Goal: Information Seeking & Learning: Compare options

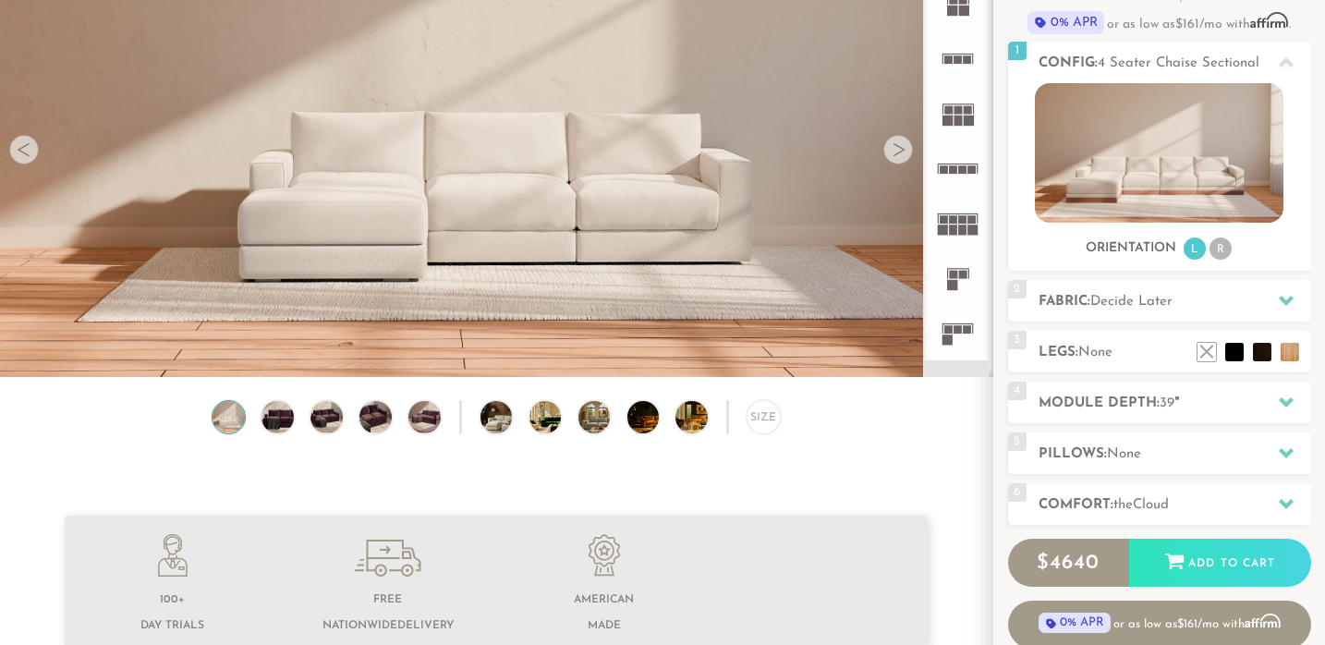
scroll to position [153, 0]
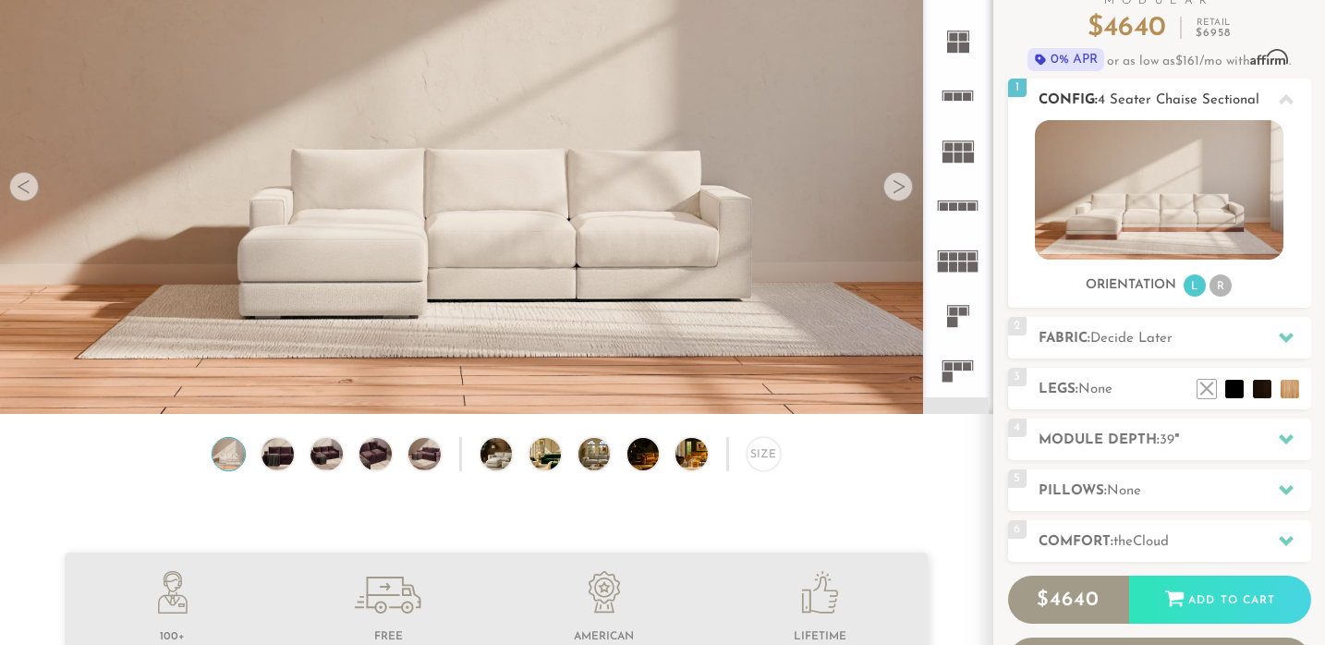
click at [1190, 289] on li "L" at bounding box center [1195, 286] width 22 height 22
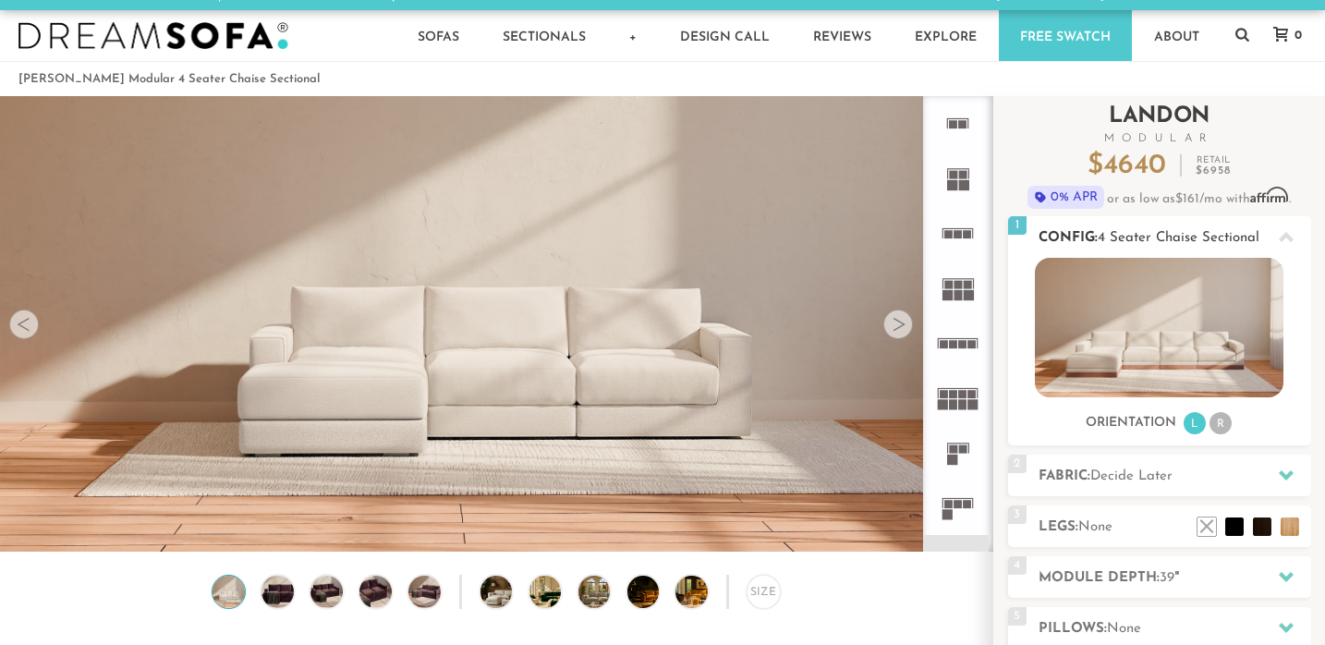
scroll to position [0, 0]
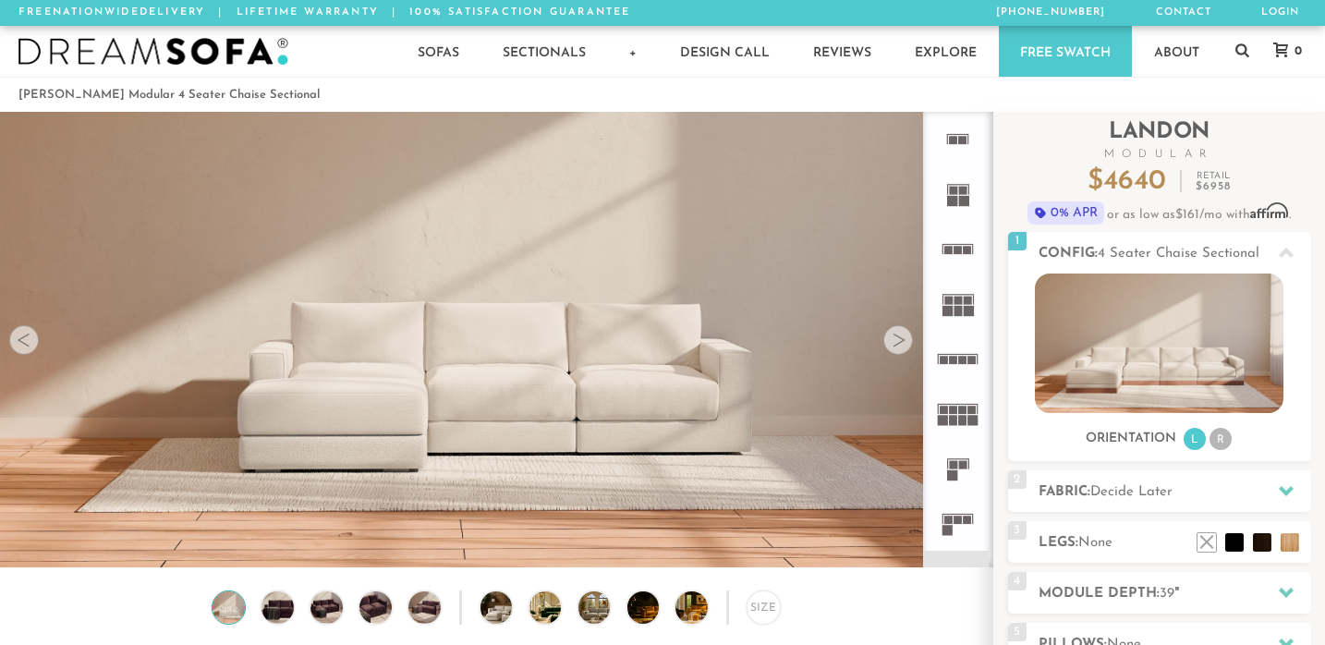
click at [960, 240] on icon at bounding box center [958, 249] width 55 height 55
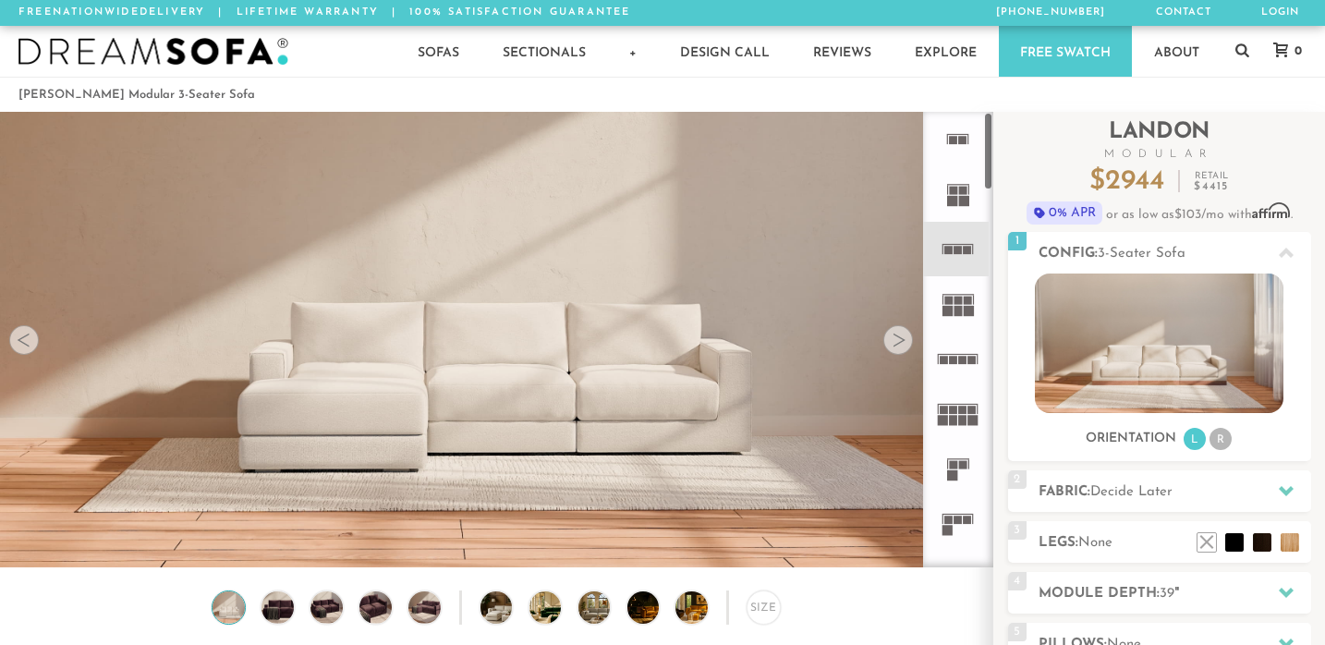
click at [981, 360] on icon at bounding box center [958, 359] width 55 height 55
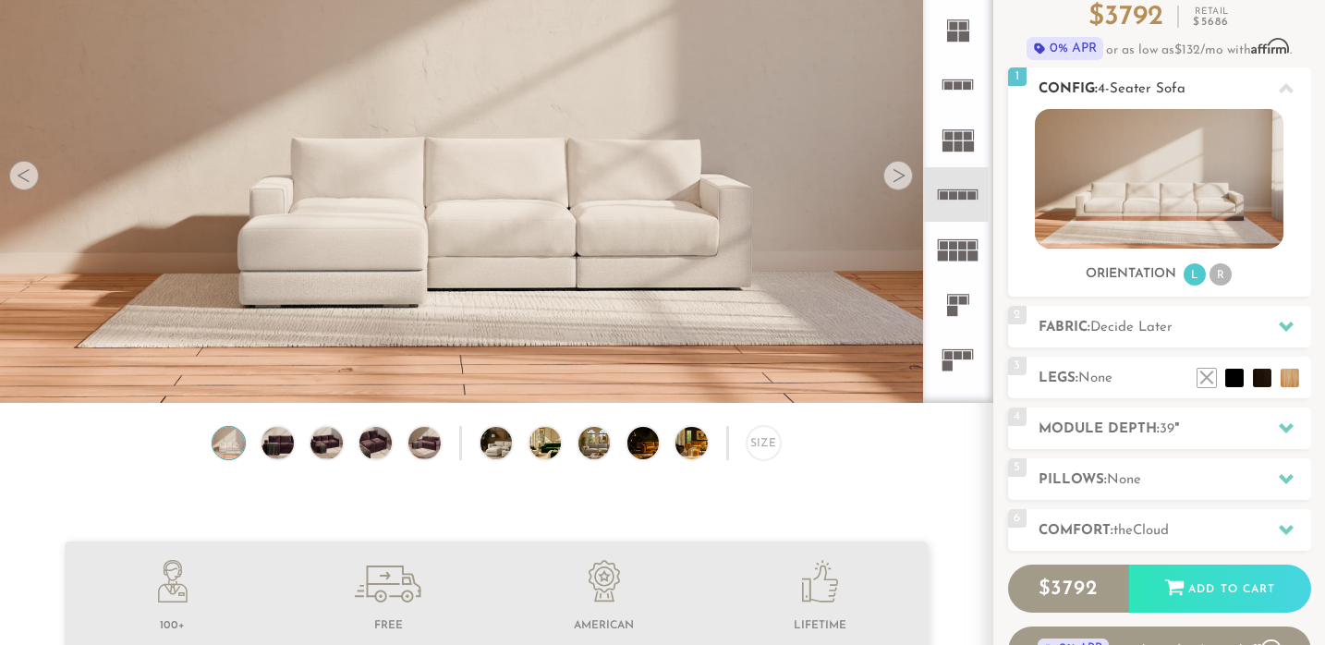
scroll to position [153, 0]
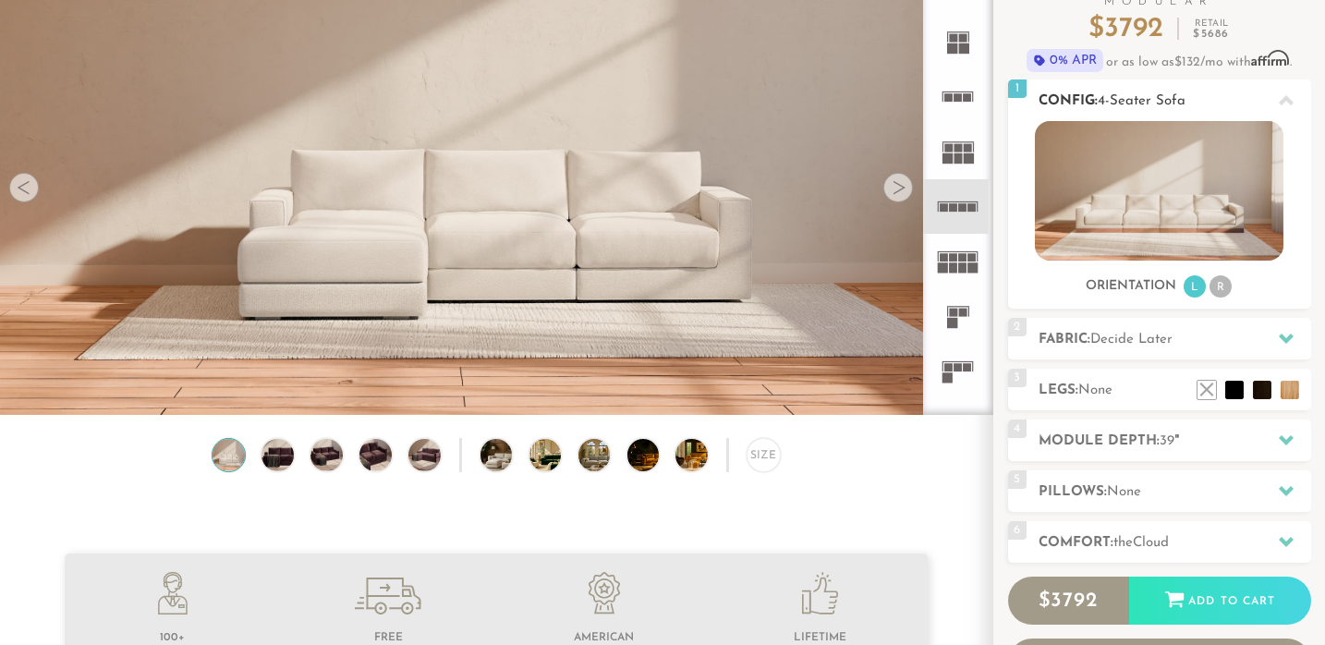
click at [1222, 283] on li "R" at bounding box center [1221, 286] width 22 height 22
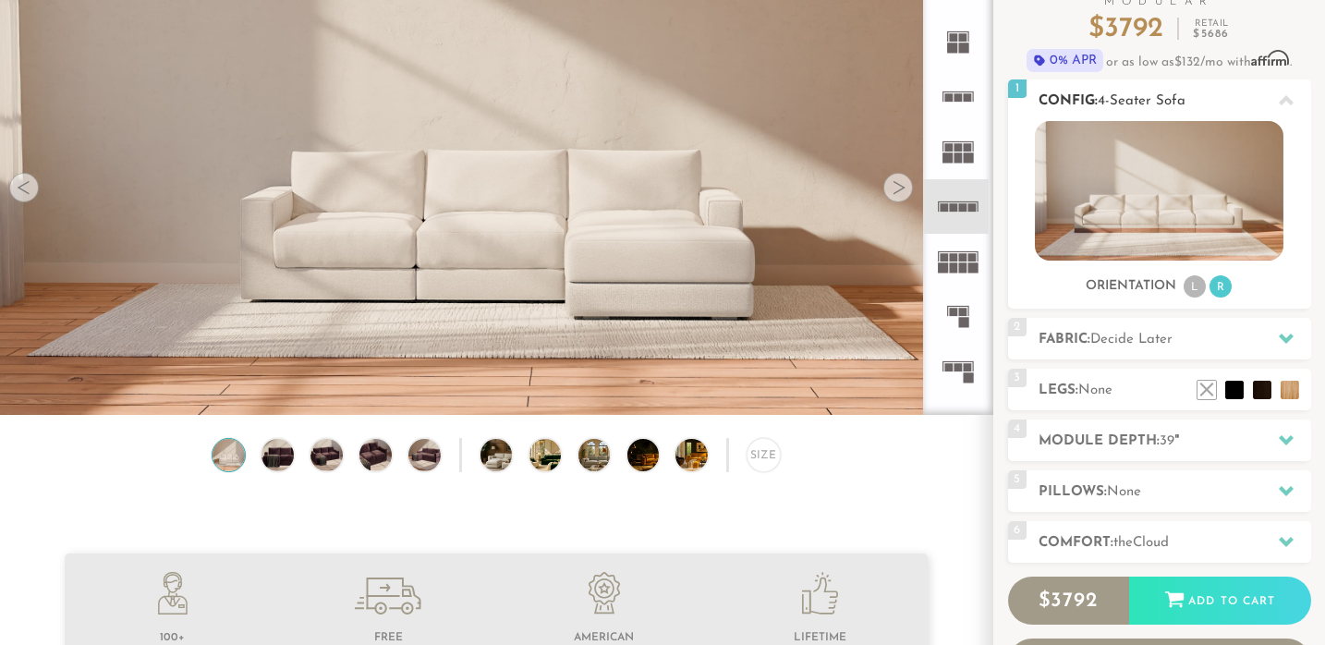
click at [1199, 297] on li "L" at bounding box center [1195, 286] width 22 height 22
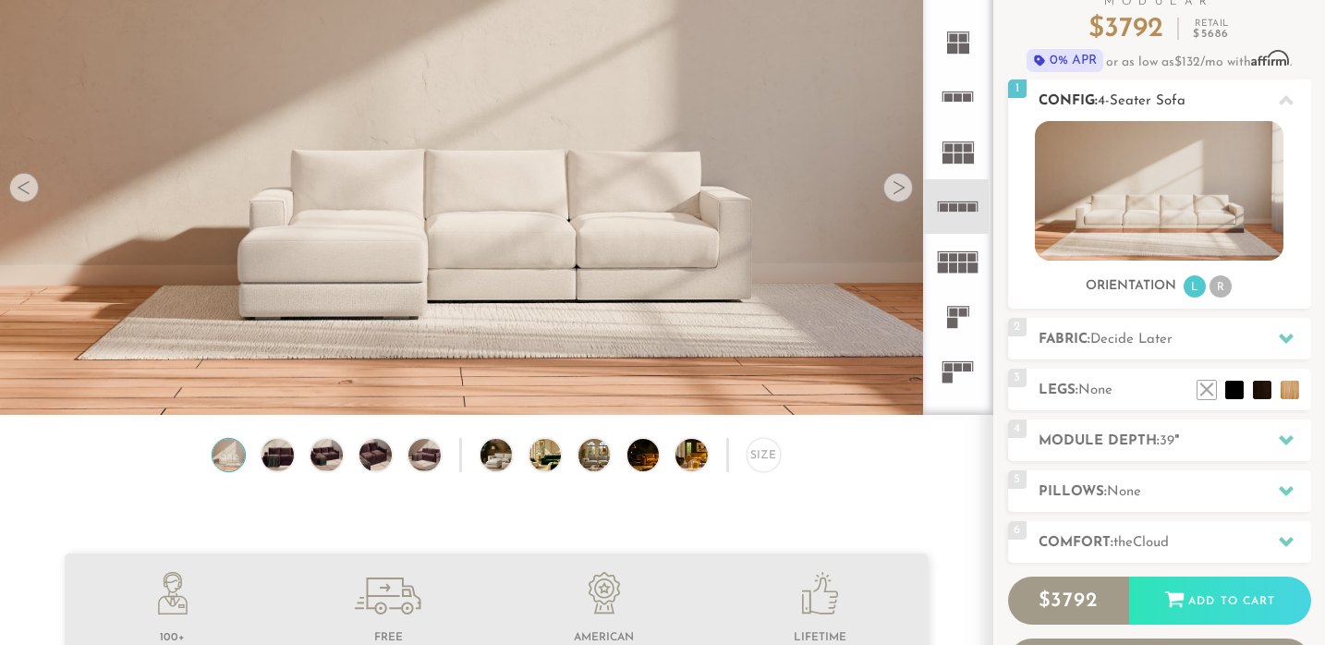
click at [1178, 245] on img at bounding box center [1159, 191] width 249 height 140
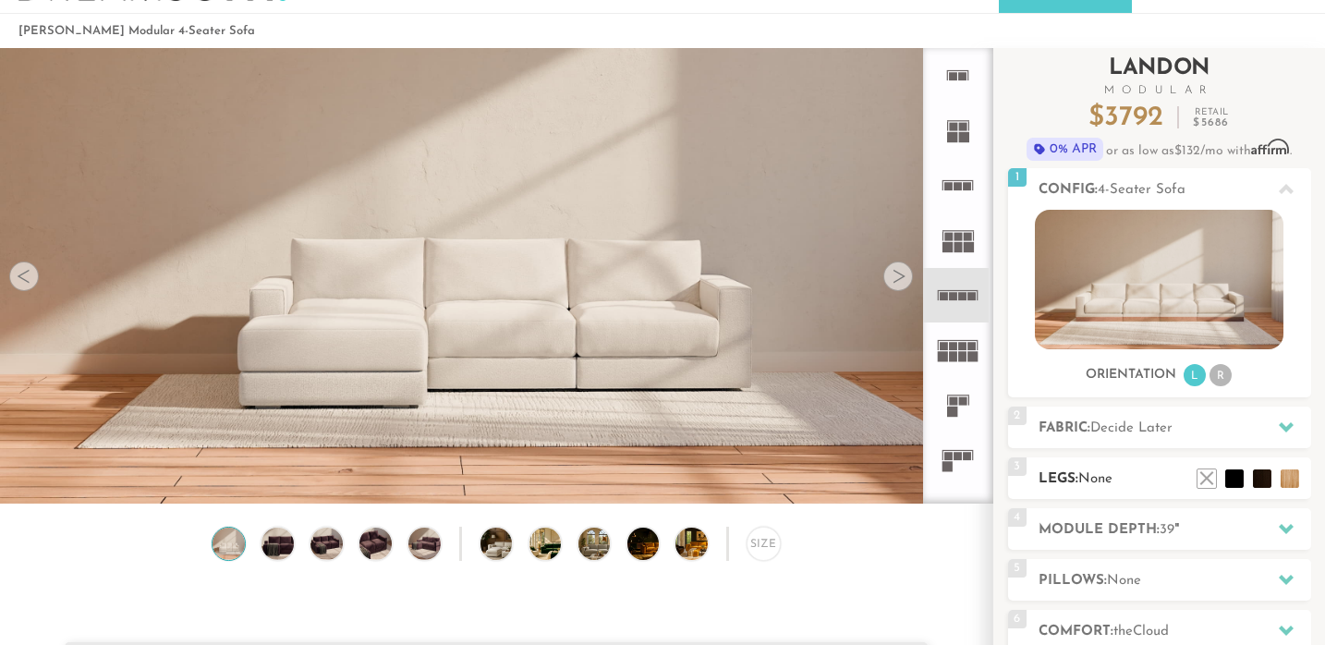
scroll to position [0, 0]
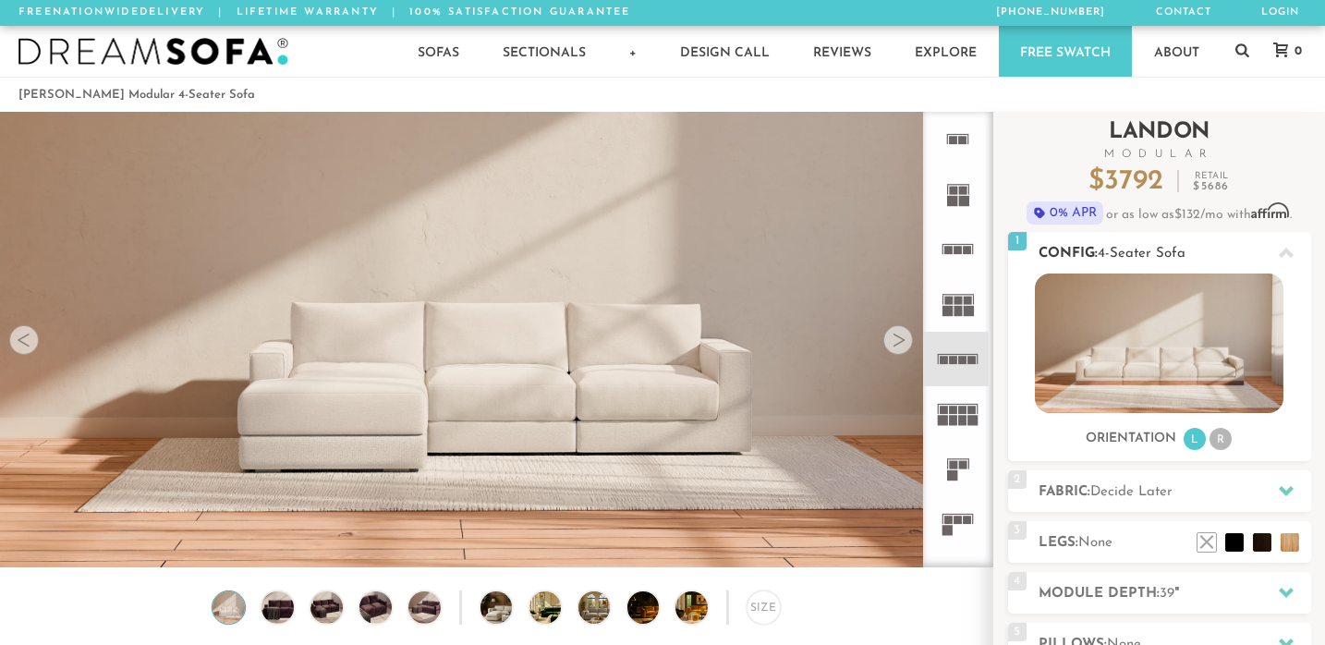
click at [1201, 235] on div "1 Config: 4-Seater Sofa L" at bounding box center [1159, 253] width 303 height 42
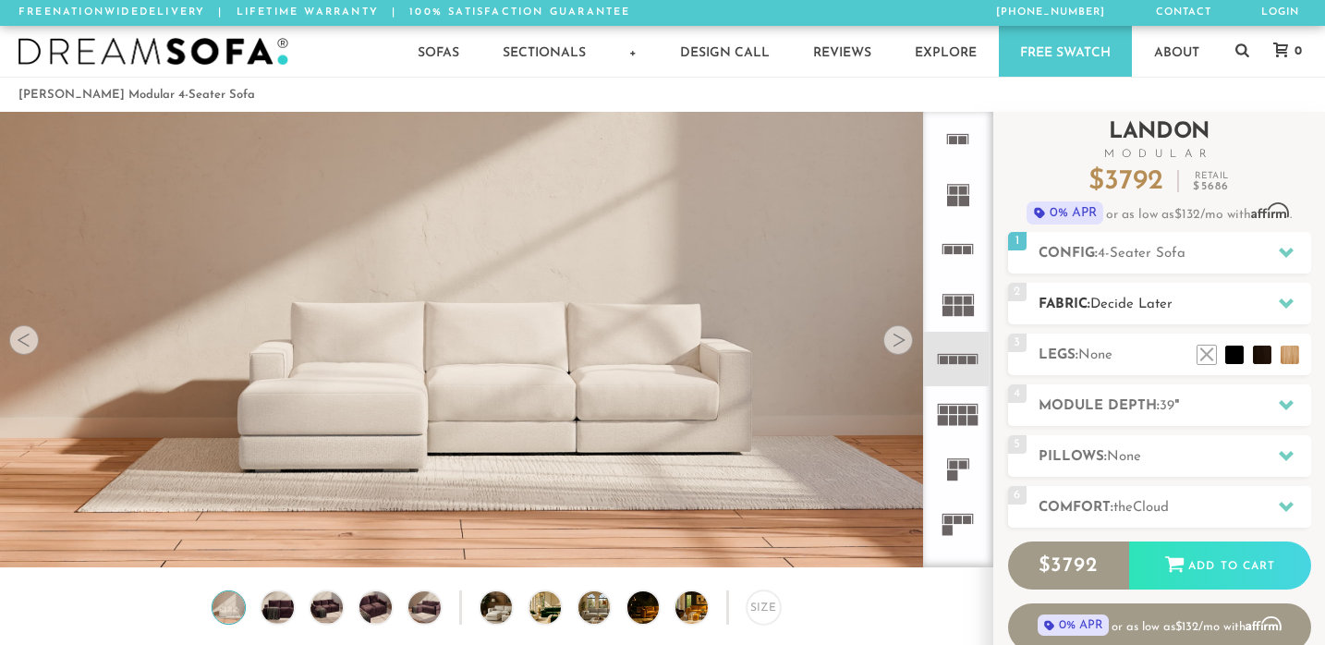
click at [1168, 310] on span "Decide Later" at bounding box center [1132, 305] width 82 height 14
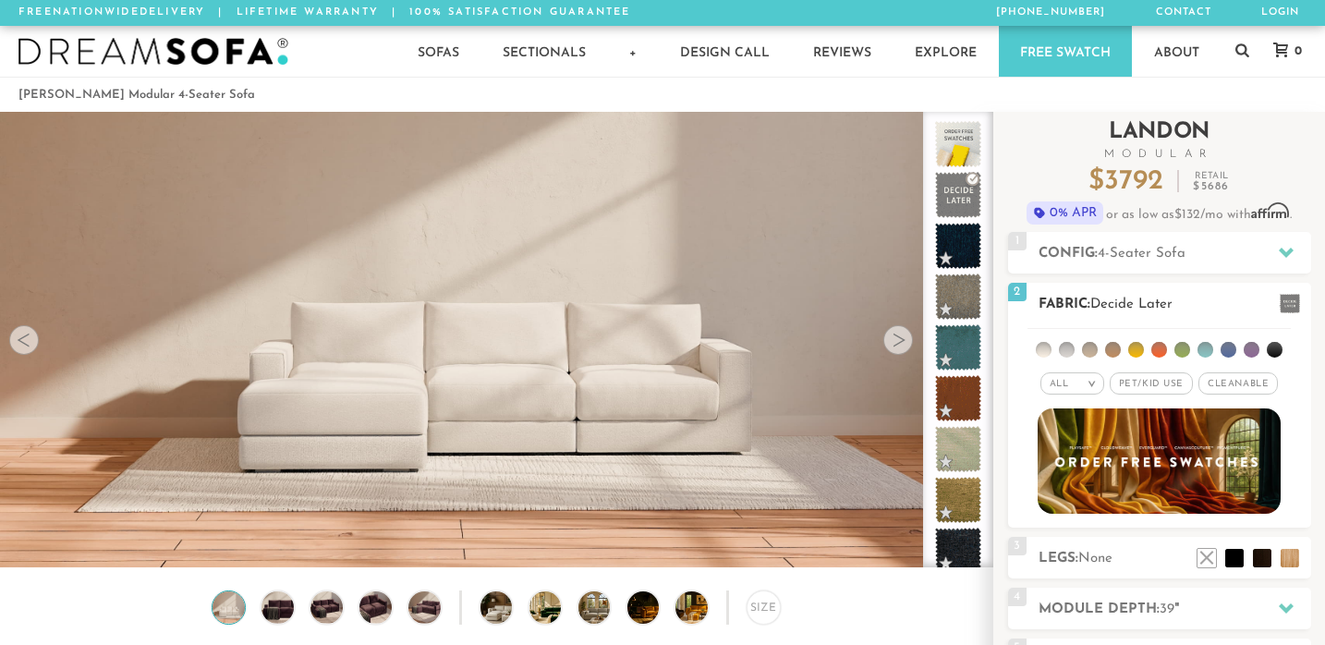
click at [1168, 390] on span "Pet/Kid Use x" at bounding box center [1151, 383] width 83 height 22
click at [1223, 381] on span "Cleanable x" at bounding box center [1244, 383] width 79 height 22
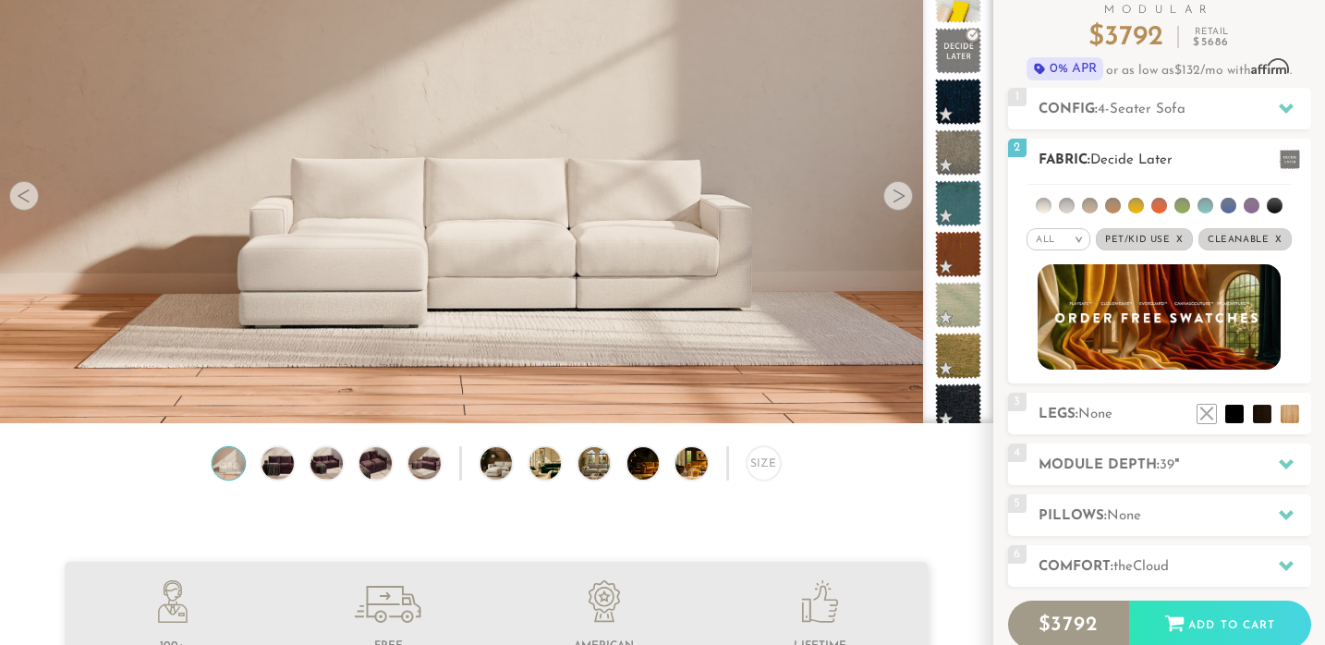
scroll to position [161, 0]
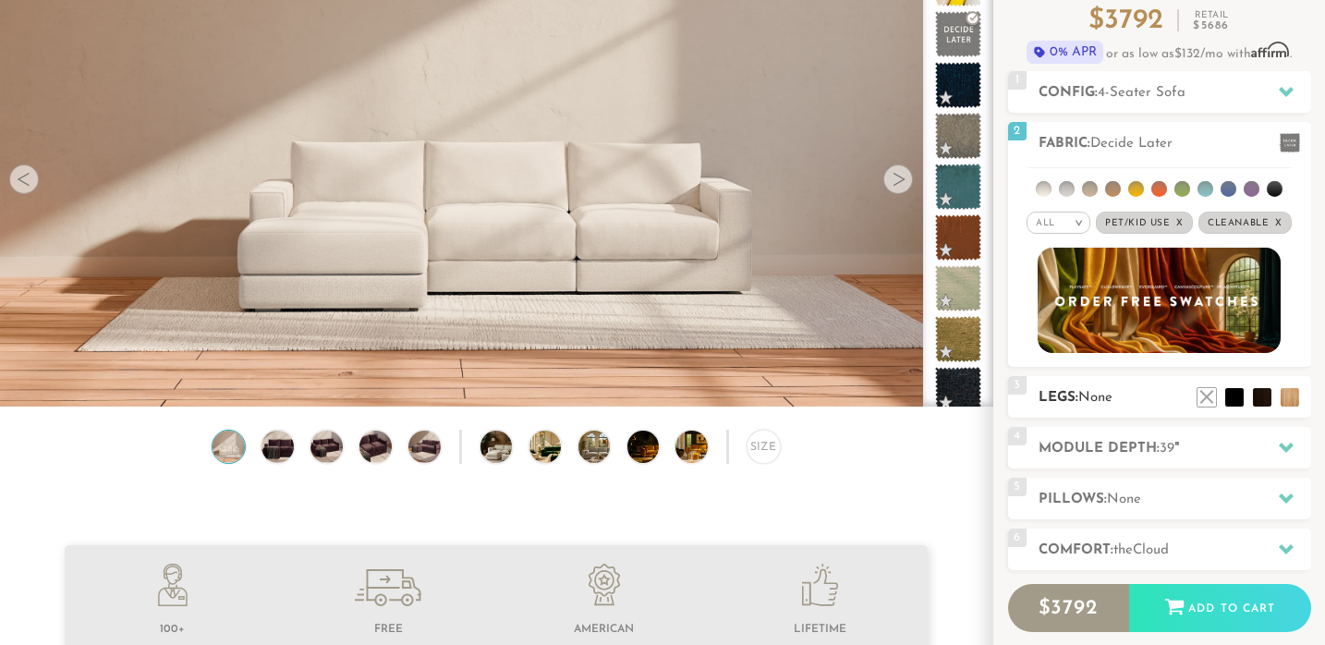
click at [1128, 397] on h2 "Legs: None" at bounding box center [1175, 397] width 273 height 21
click at [1139, 450] on h2 "Module Depth: 39 "" at bounding box center [1175, 448] width 273 height 21
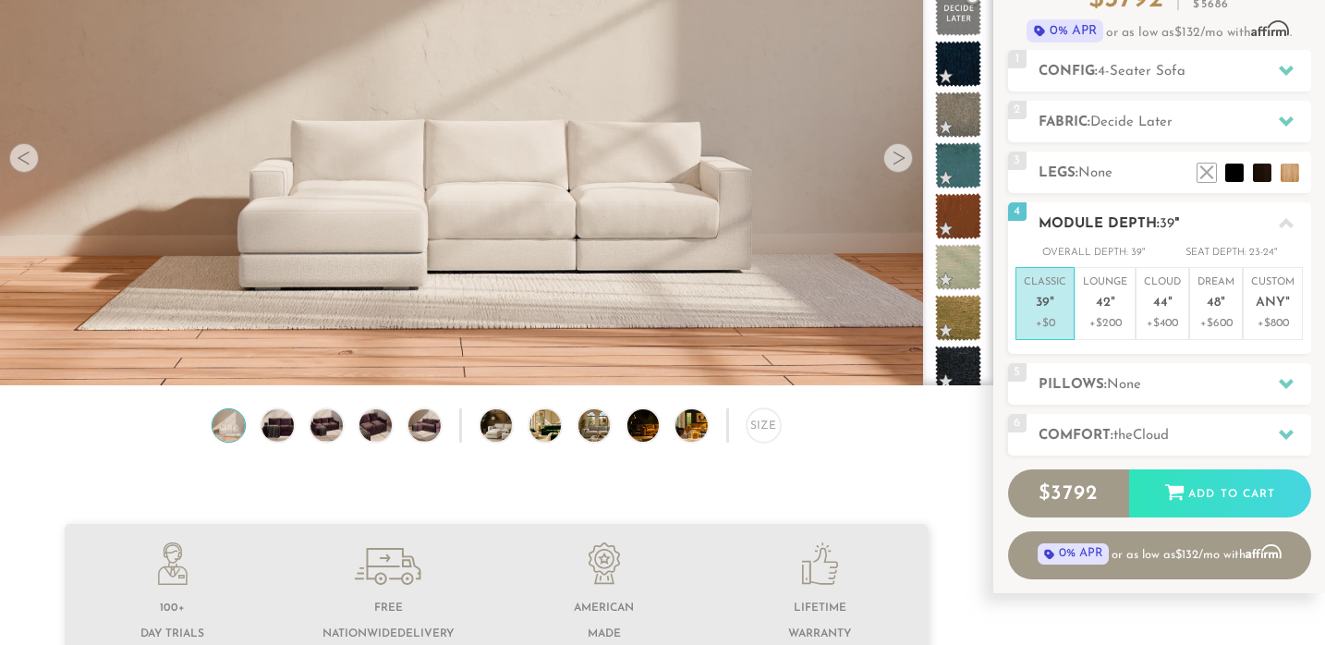
scroll to position [219, 0]
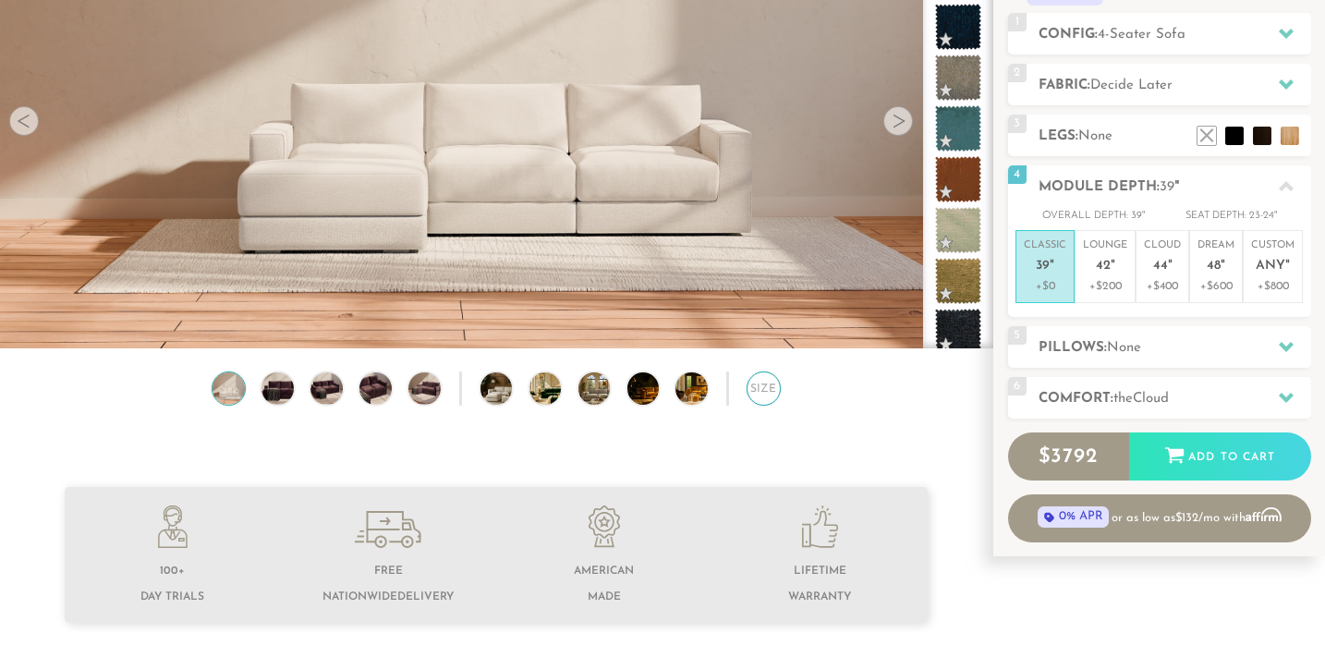
click at [768, 396] on div "Size" at bounding box center [764, 389] width 34 height 34
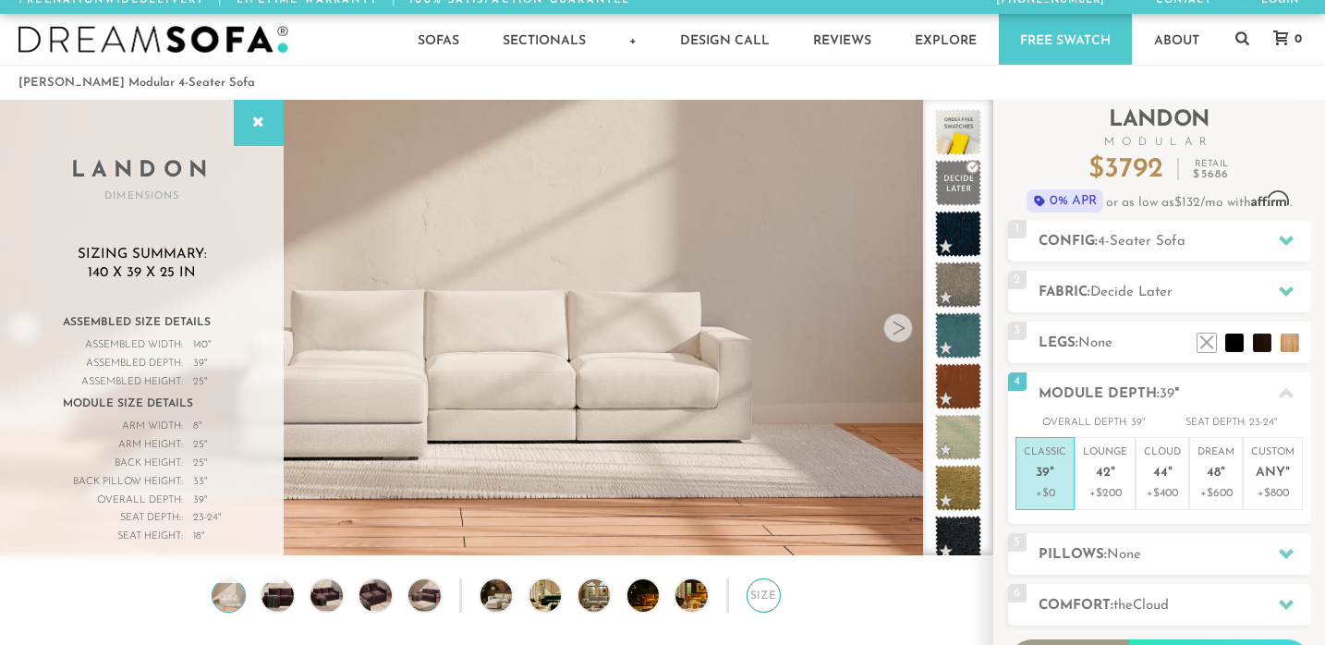
scroll to position [8, 0]
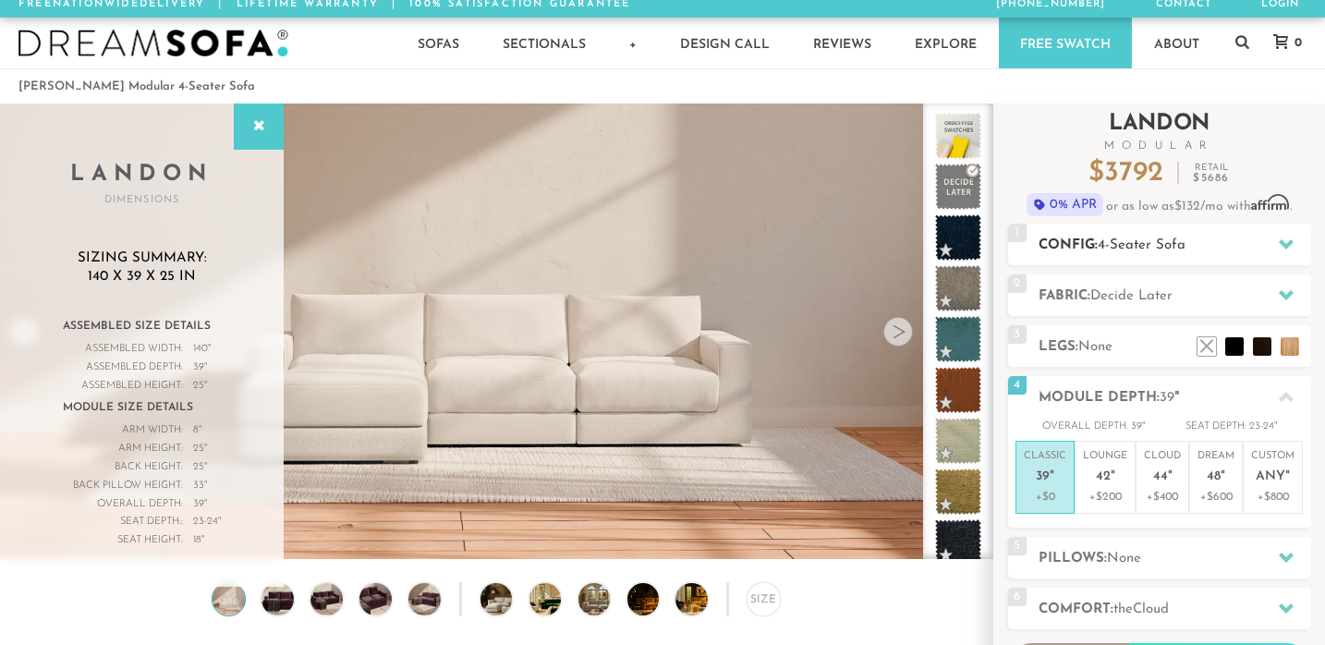
click at [1116, 236] on h2 "Config: 4-Seater Sofa" at bounding box center [1175, 245] width 273 height 21
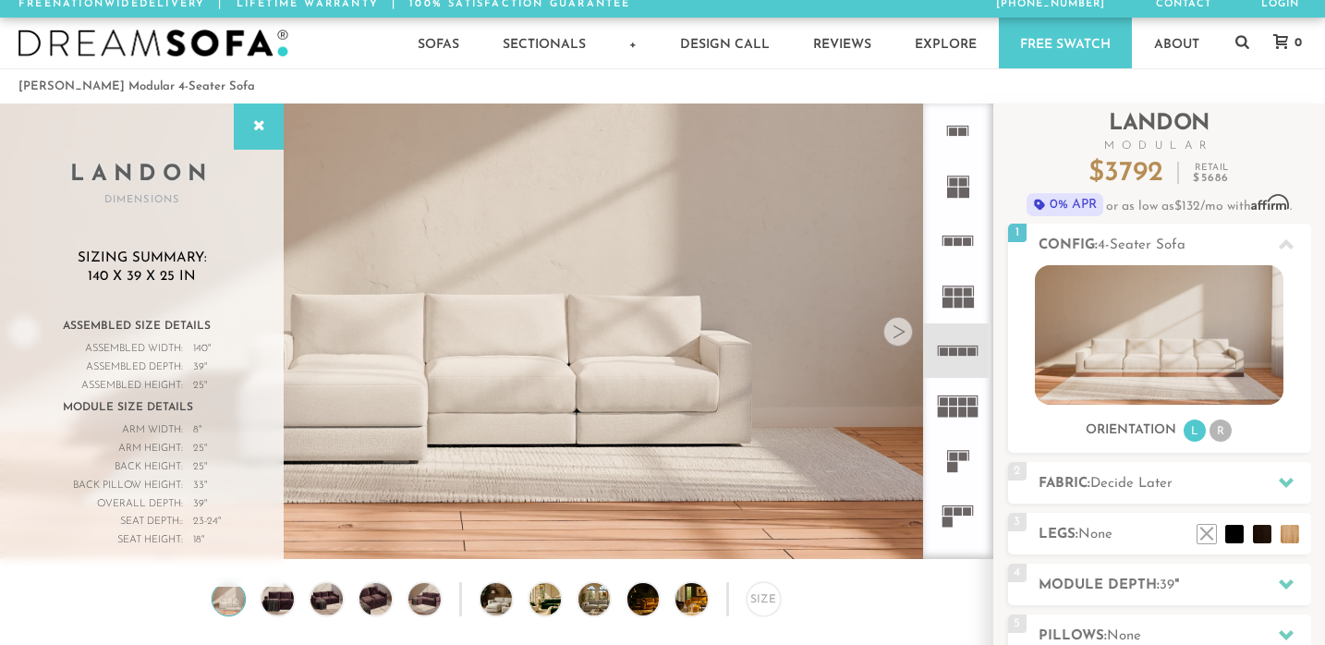
click at [958, 290] on rect at bounding box center [959, 292] width 8 height 8
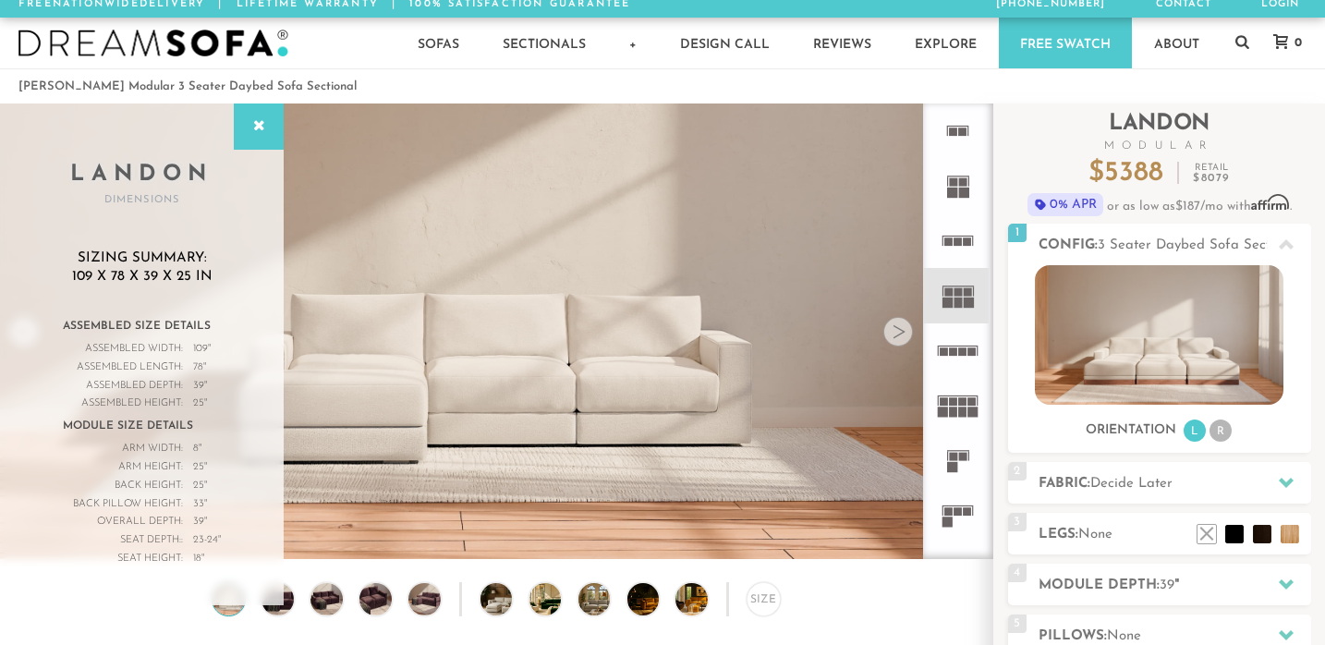
click at [961, 355] on rect at bounding box center [963, 352] width 8 height 8
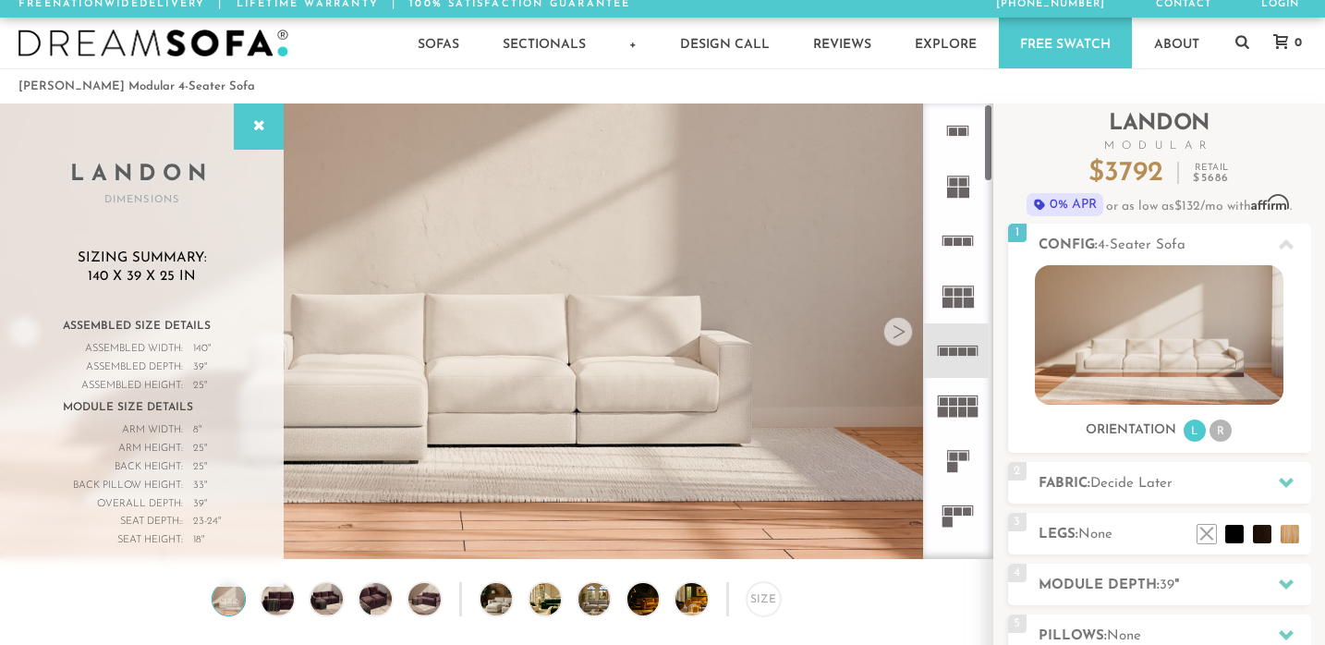
click at [966, 511] on rect at bounding box center [968, 511] width 8 height 8
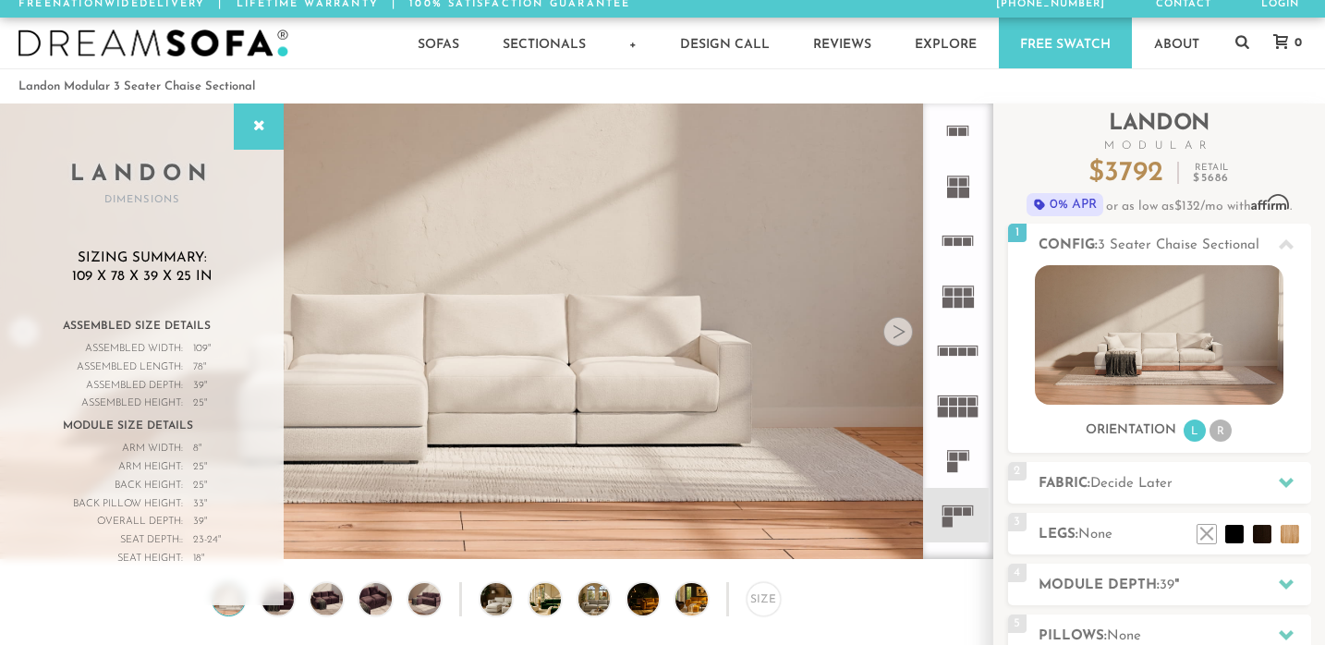
click at [943, 240] on rect at bounding box center [943, 241] width 1 height 9
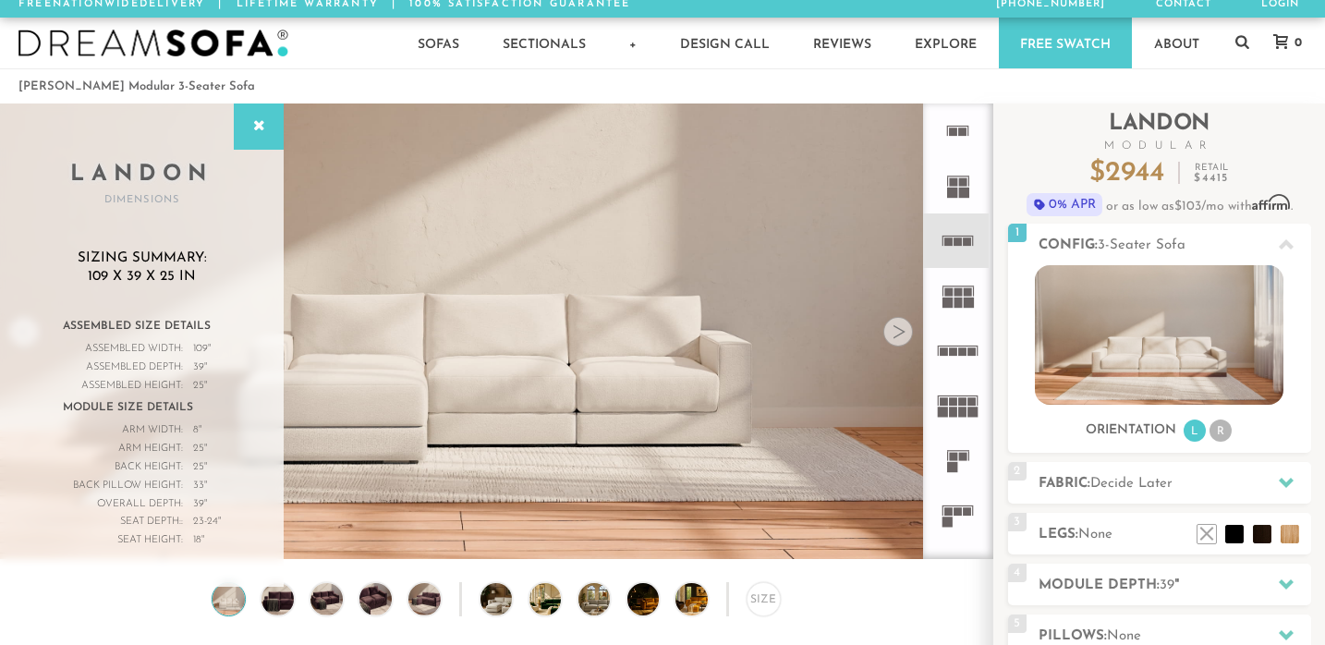
click at [960, 517] on icon at bounding box center [958, 515] width 55 height 55
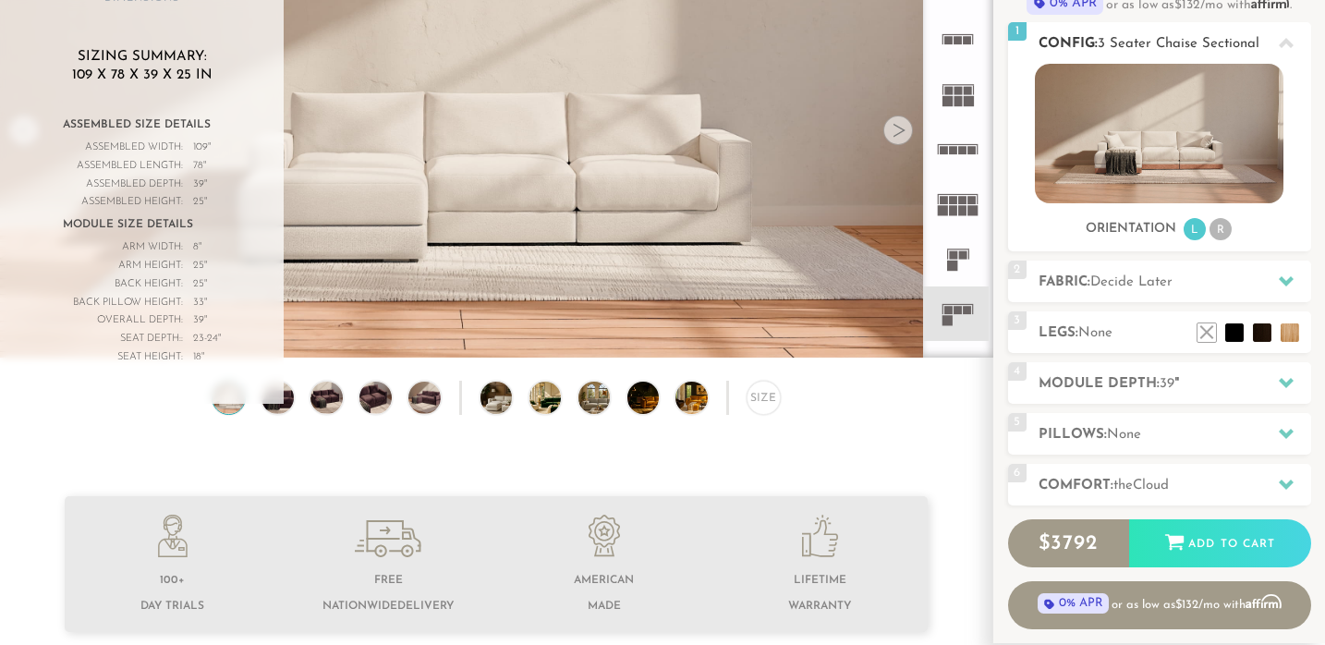
scroll to position [205, 0]
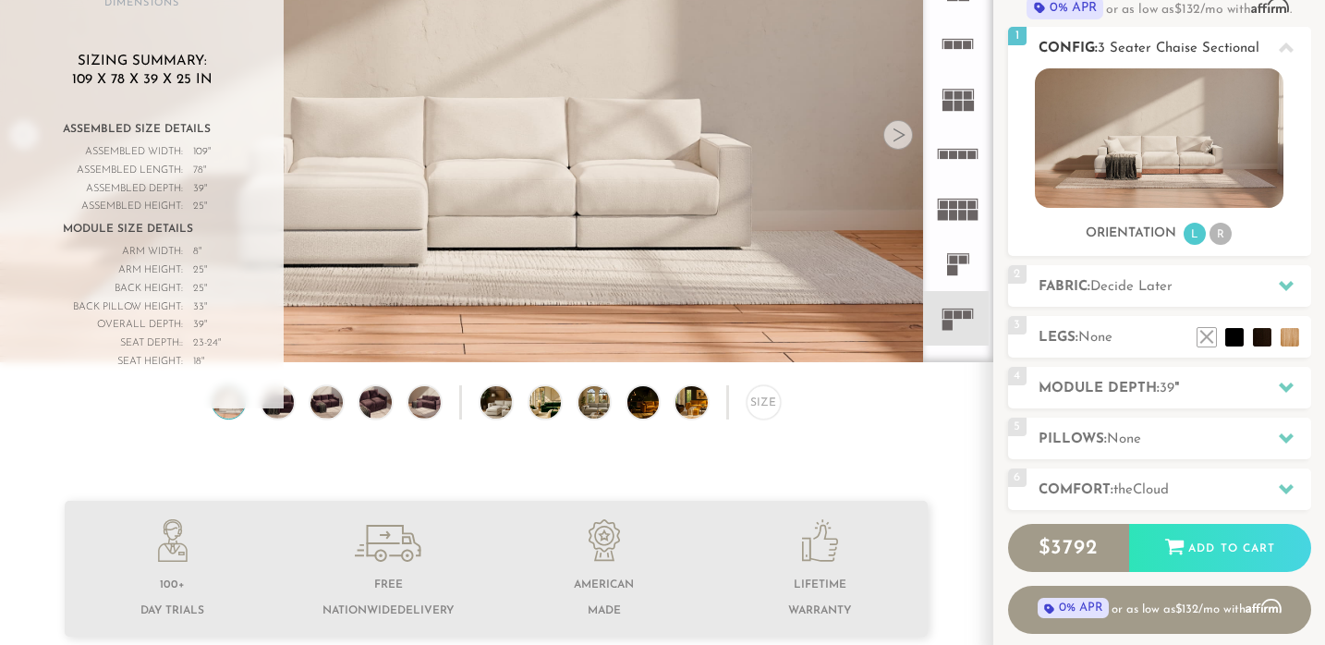
click at [1216, 230] on li "R" at bounding box center [1221, 234] width 22 height 22
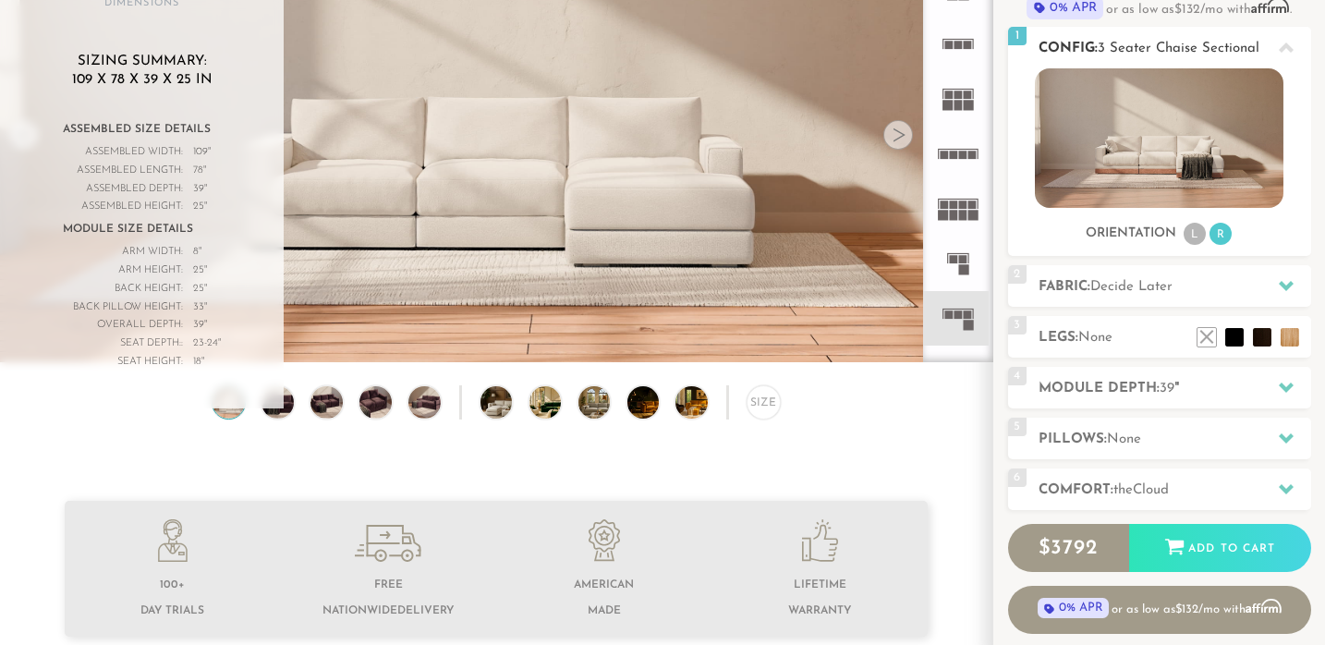
click at [1199, 241] on li "L" at bounding box center [1195, 234] width 22 height 22
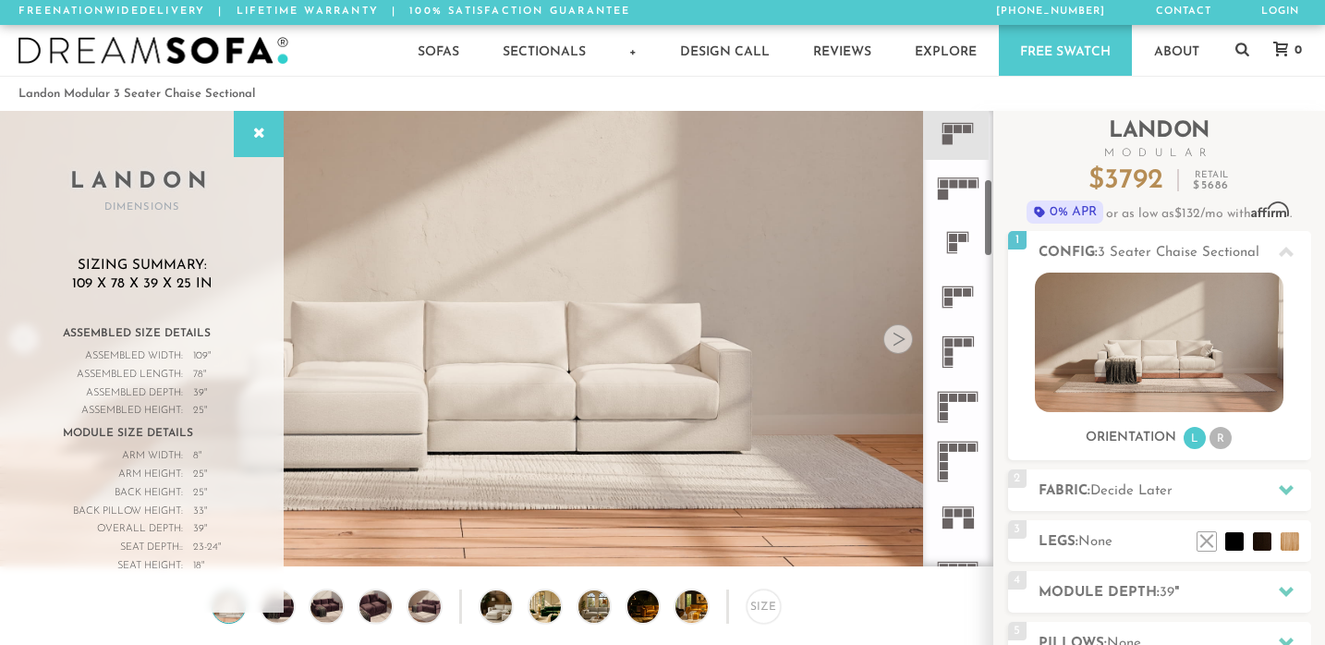
scroll to position [395, 0]
click at [964, 298] on icon at bounding box center [958, 292] width 55 height 55
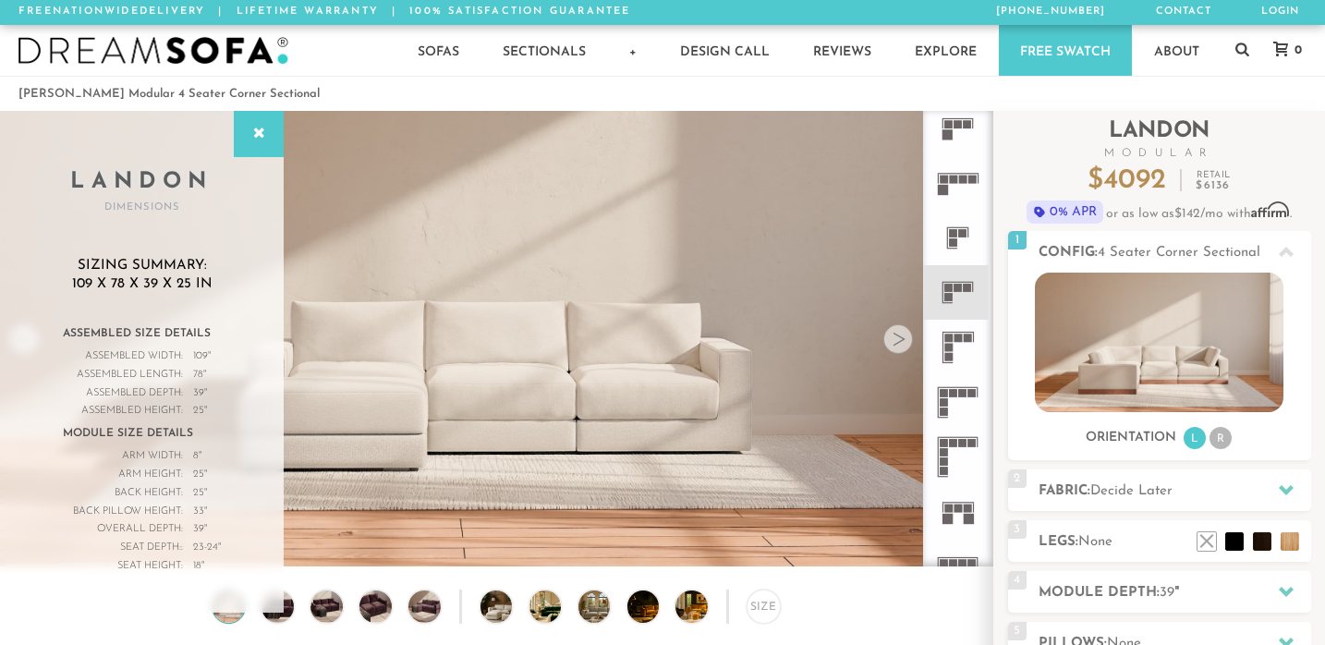
click at [958, 344] on icon at bounding box center [958, 347] width 55 height 55
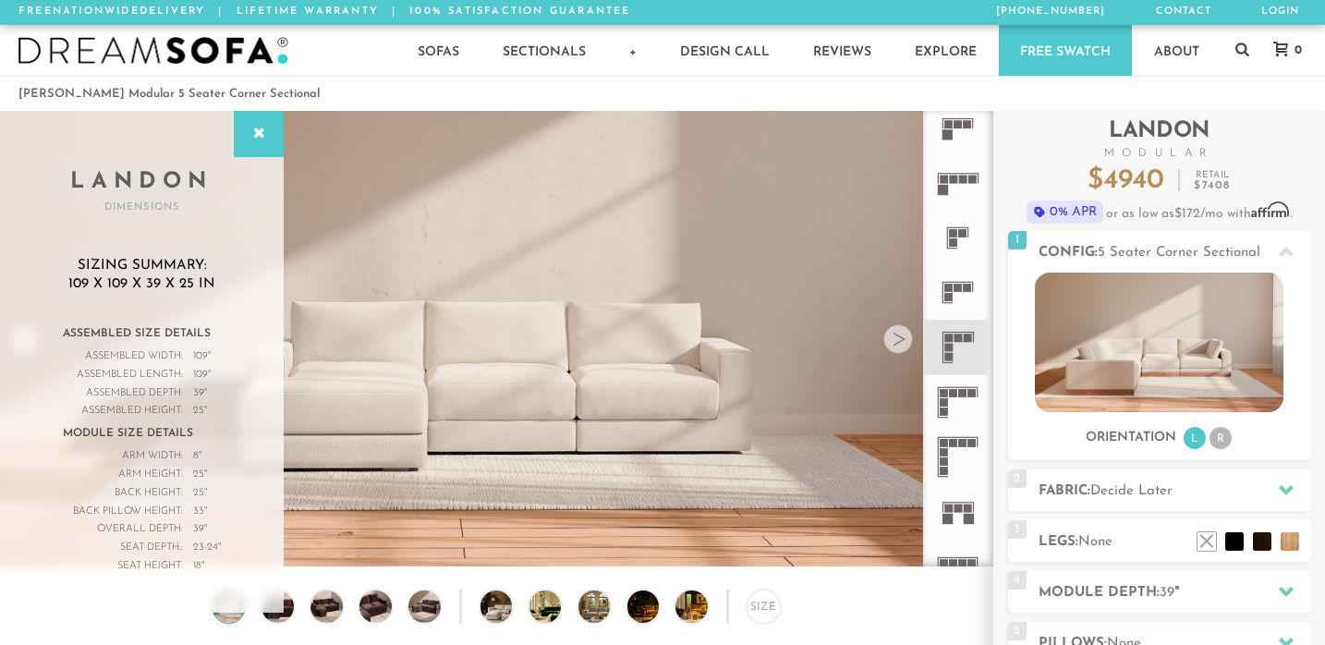
click at [958, 283] on icon at bounding box center [958, 292] width 55 height 55
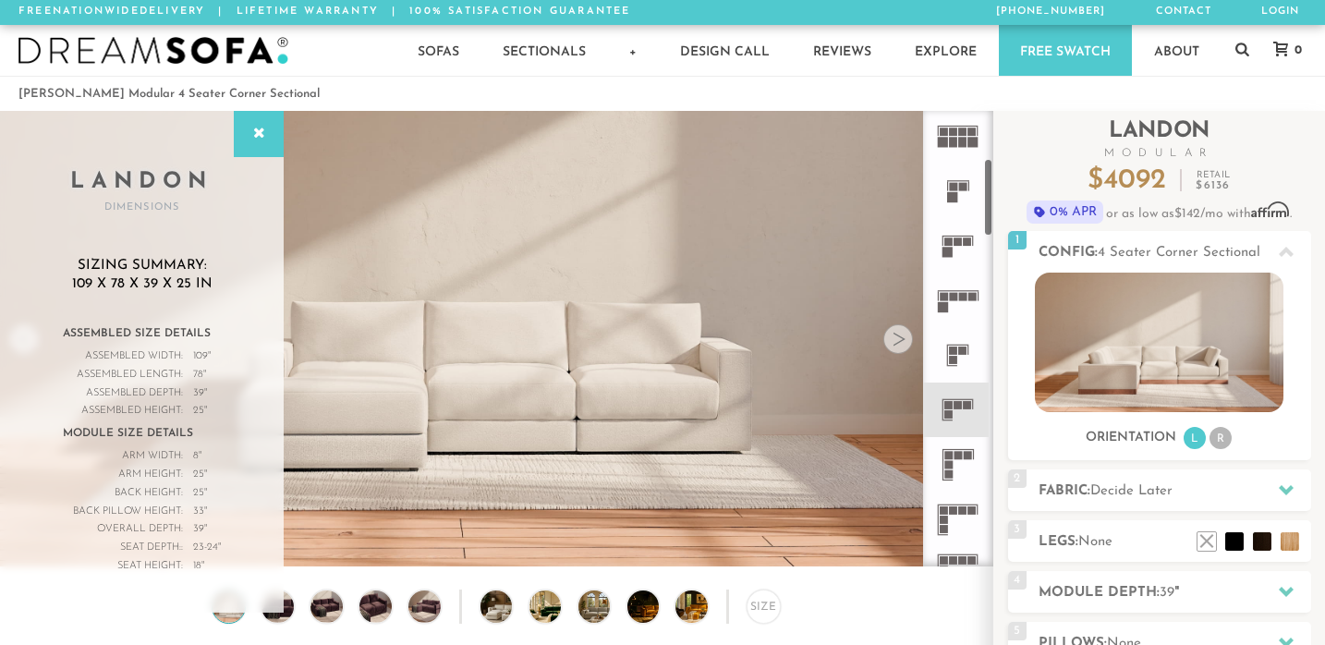
scroll to position [274, 0]
click at [958, 302] on icon at bounding box center [958, 303] width 55 height 55
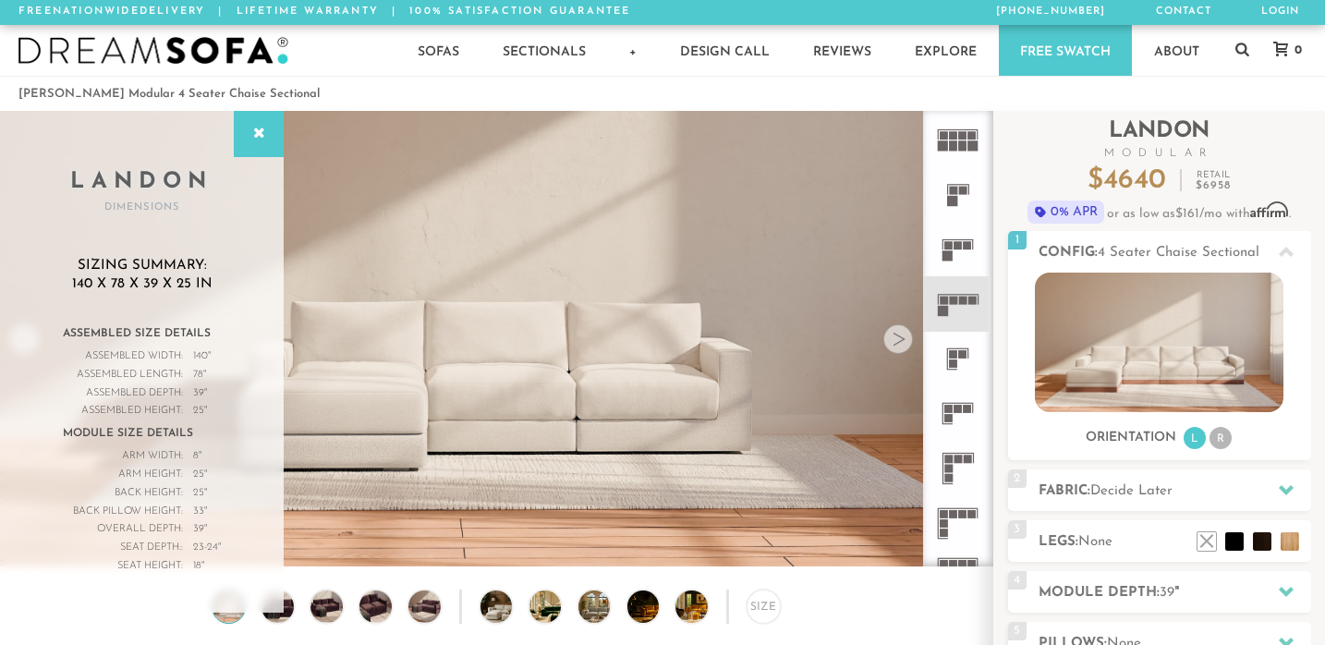
click at [946, 248] on rect at bounding box center [949, 245] width 8 height 8
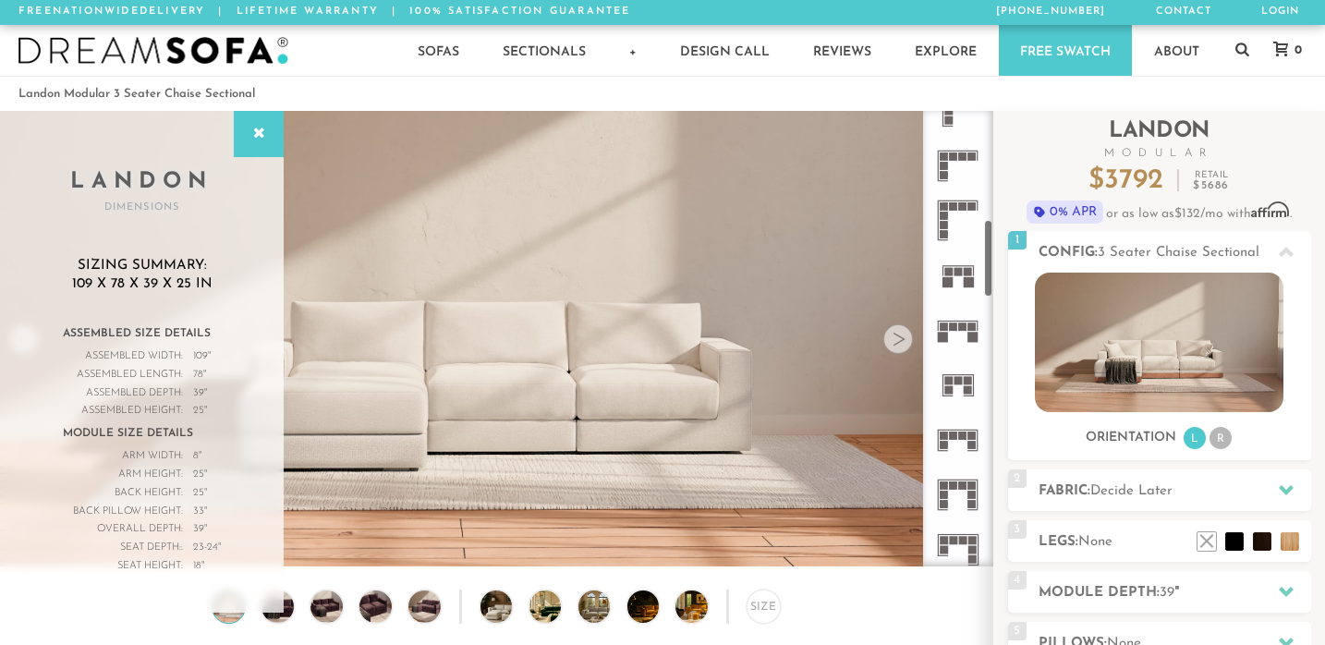
scroll to position [629, 0]
click at [966, 288] on rect at bounding box center [969, 285] width 10 height 10
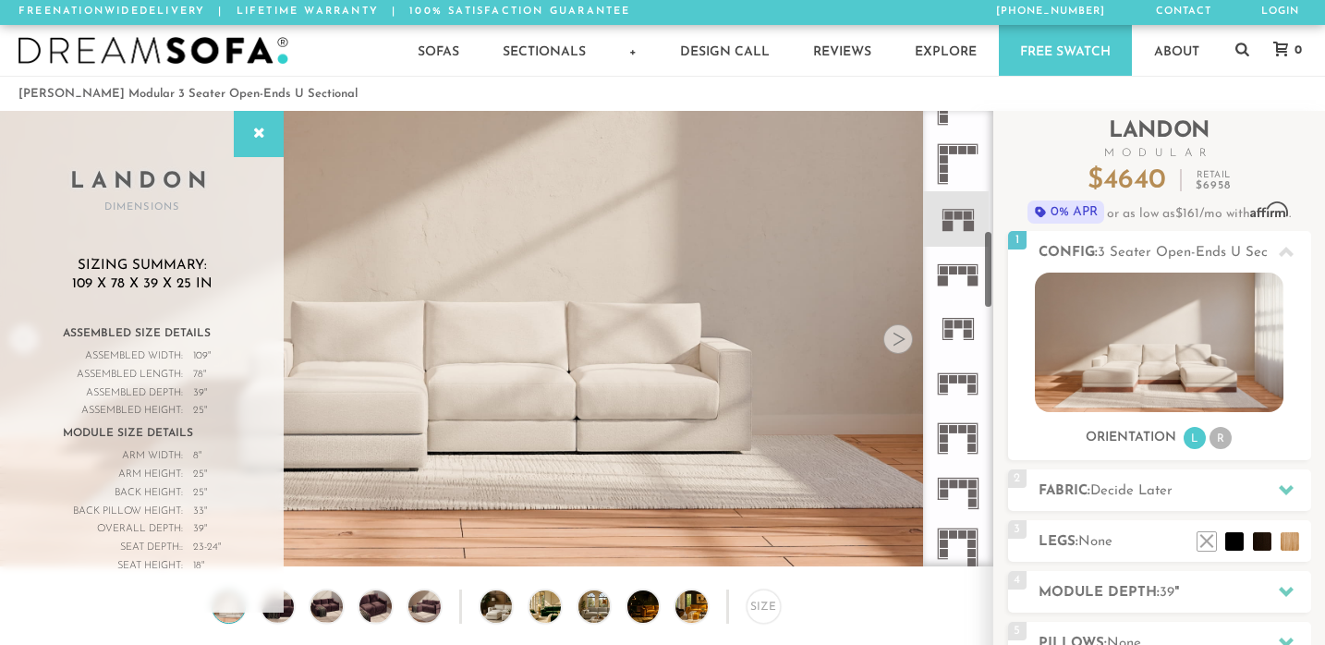
scroll to position [690, 0]
click at [965, 328] on rect at bounding box center [968, 331] width 8 height 8
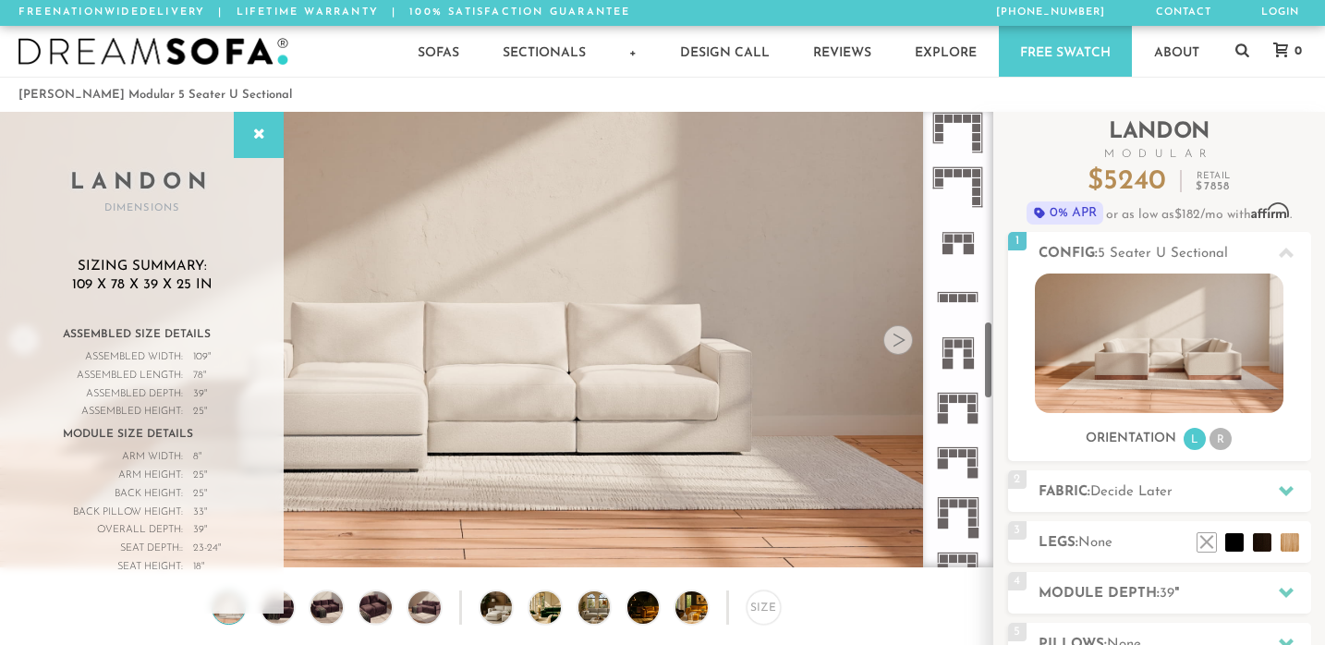
scroll to position [1213, 0]
click at [978, 304] on rect at bounding box center [978, 299] width 1 height 9
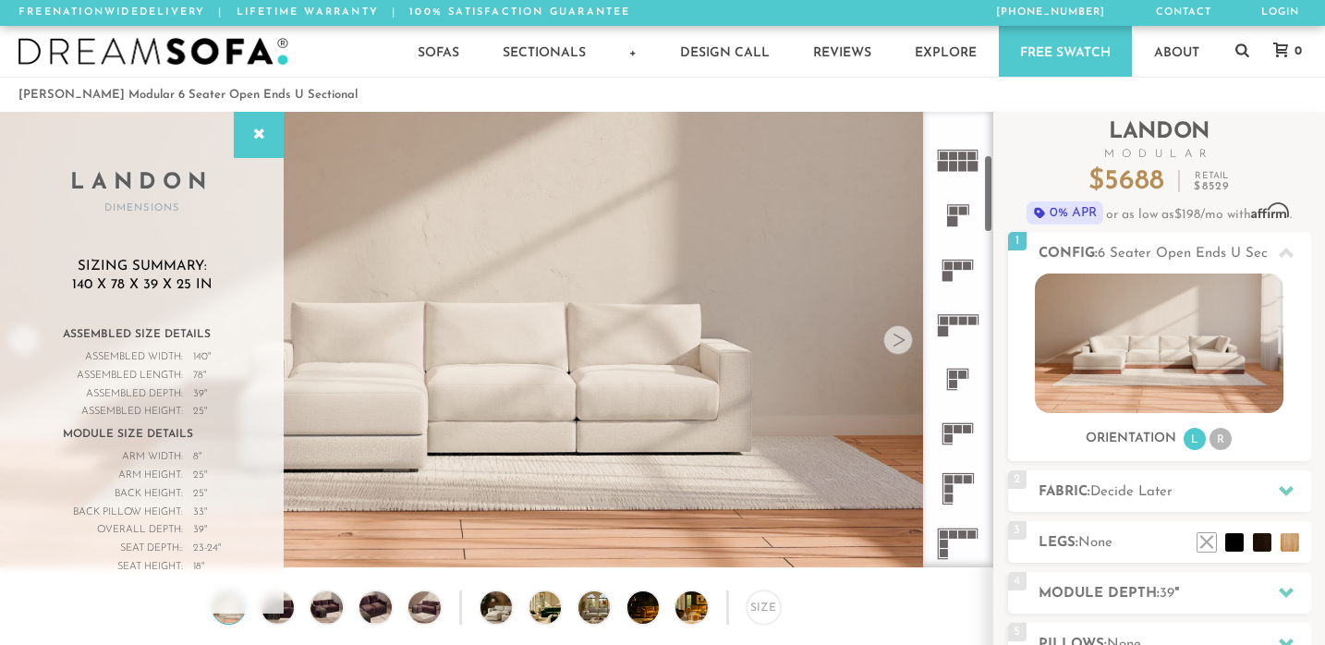
scroll to position [249, 0]
click at [957, 264] on icon at bounding box center [958, 275] width 55 height 55
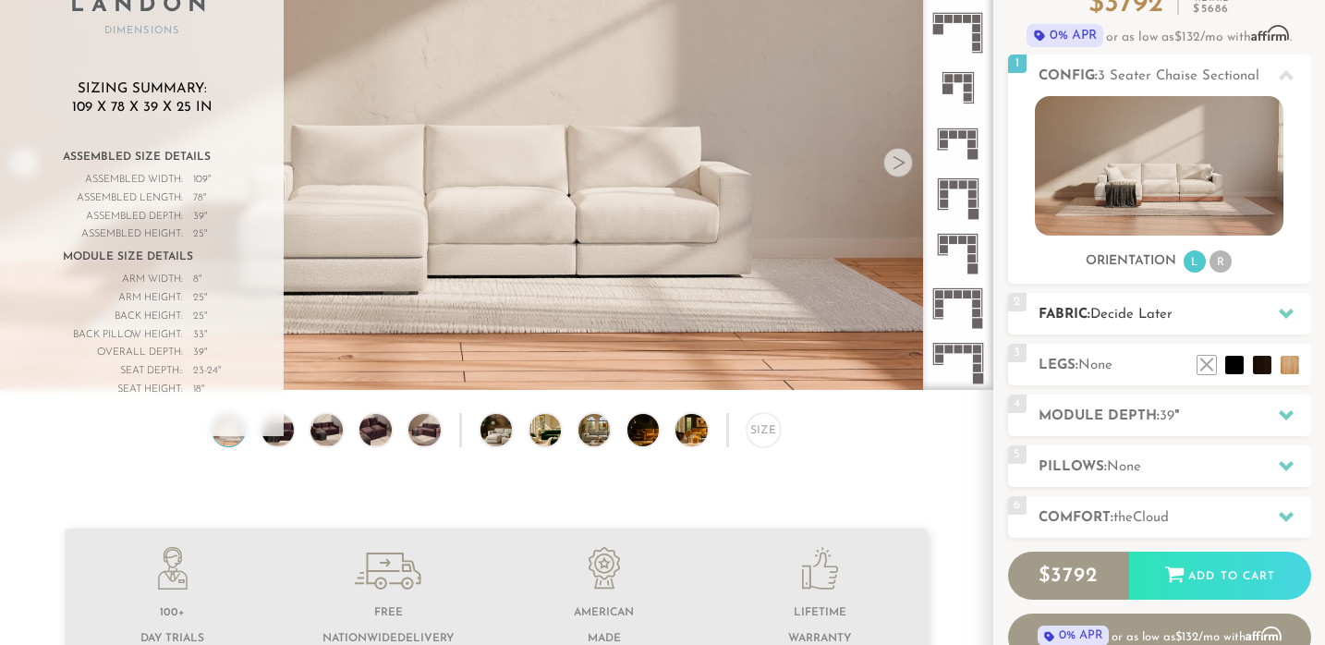
scroll to position [178, 0]
click at [1139, 328] on div "2 Fabric: Decide Later" at bounding box center [1159, 313] width 303 height 42
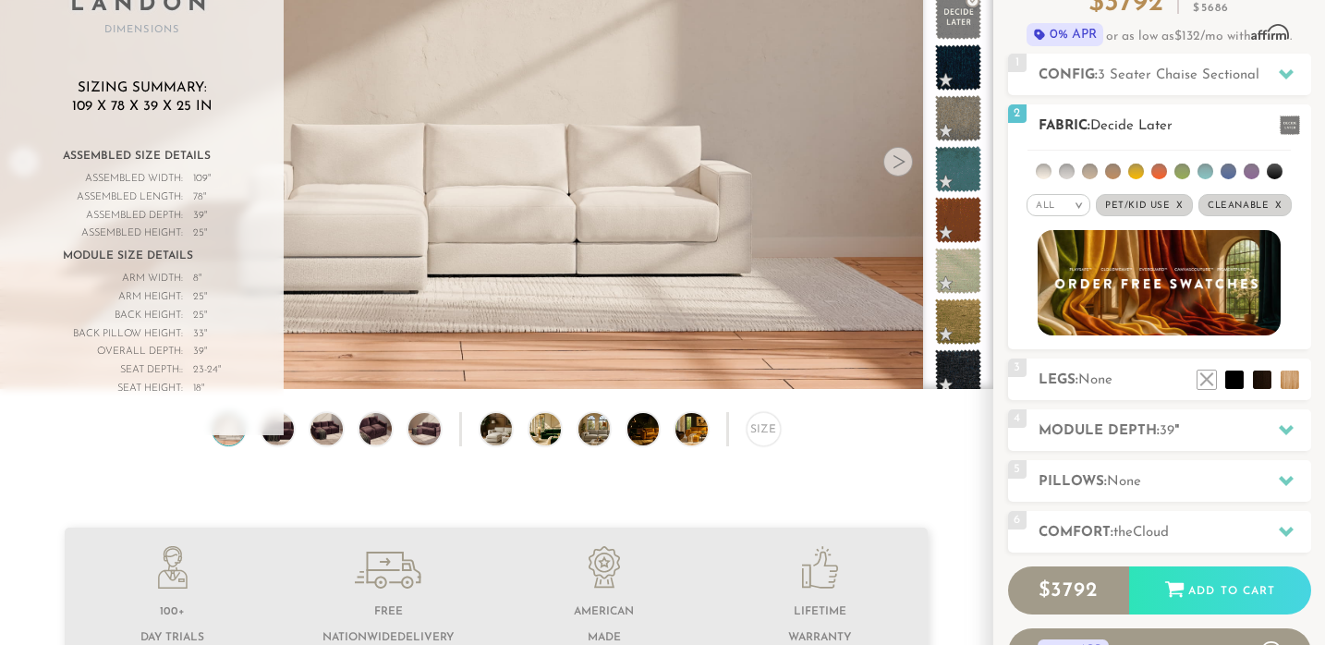
click at [1049, 173] on li at bounding box center [1044, 172] width 16 height 16
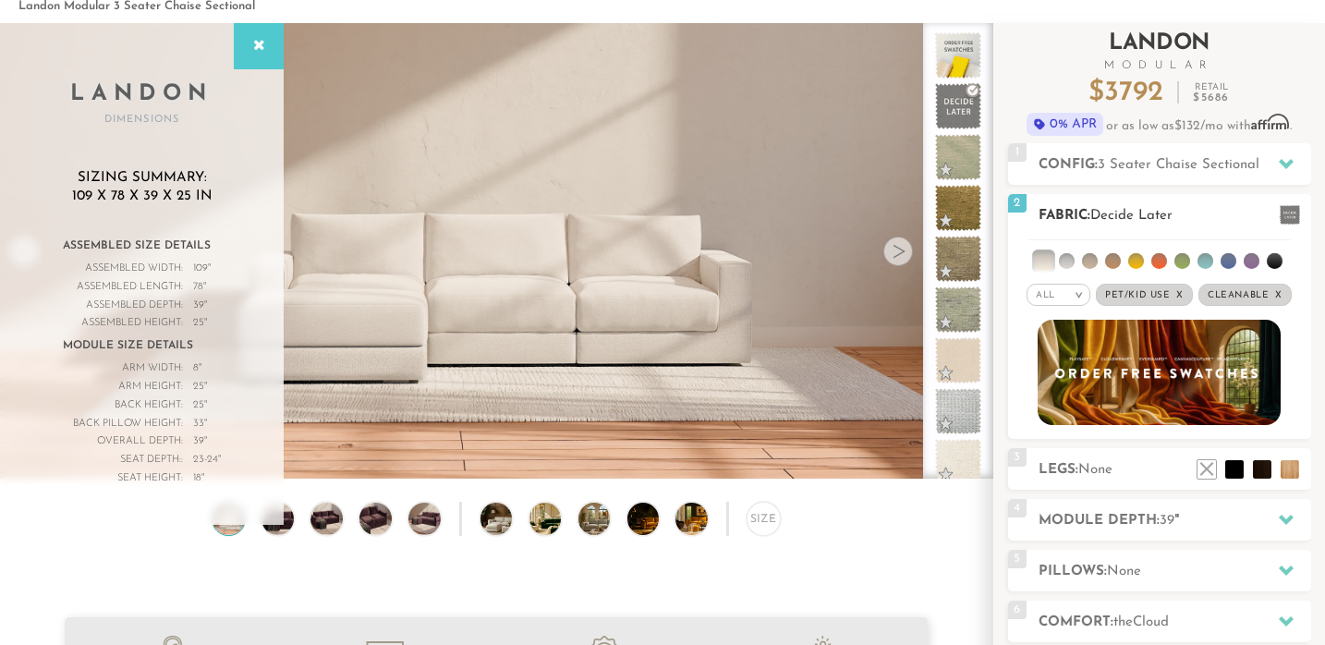
scroll to position [88, 0]
click at [1073, 262] on li at bounding box center [1067, 262] width 16 height 16
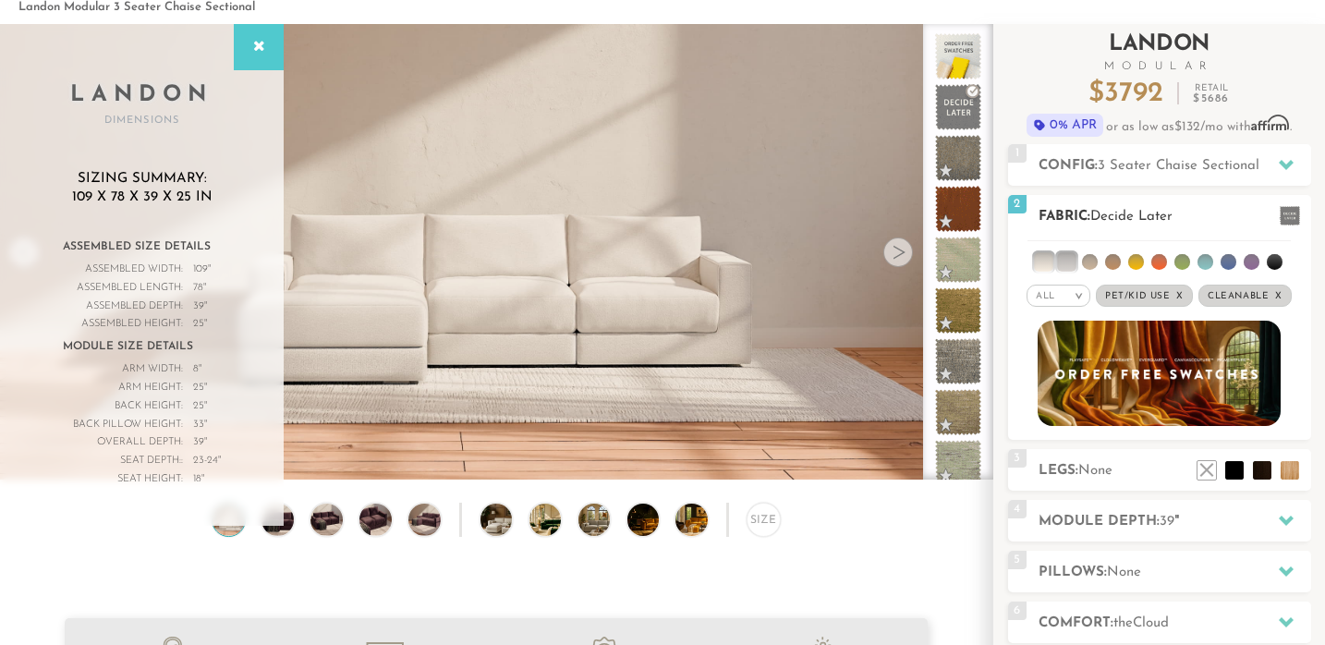
click at [1092, 258] on li at bounding box center [1090, 262] width 16 height 16
click at [1117, 263] on li at bounding box center [1113, 262] width 16 height 16
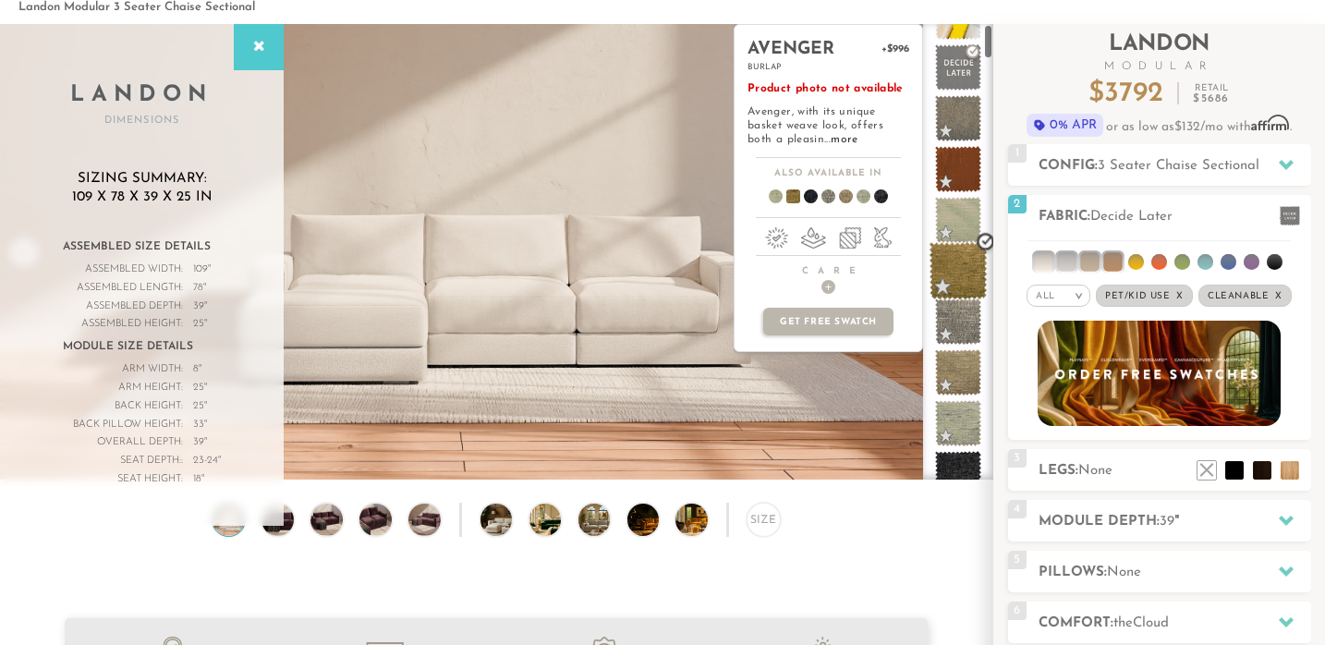
scroll to position [0, 0]
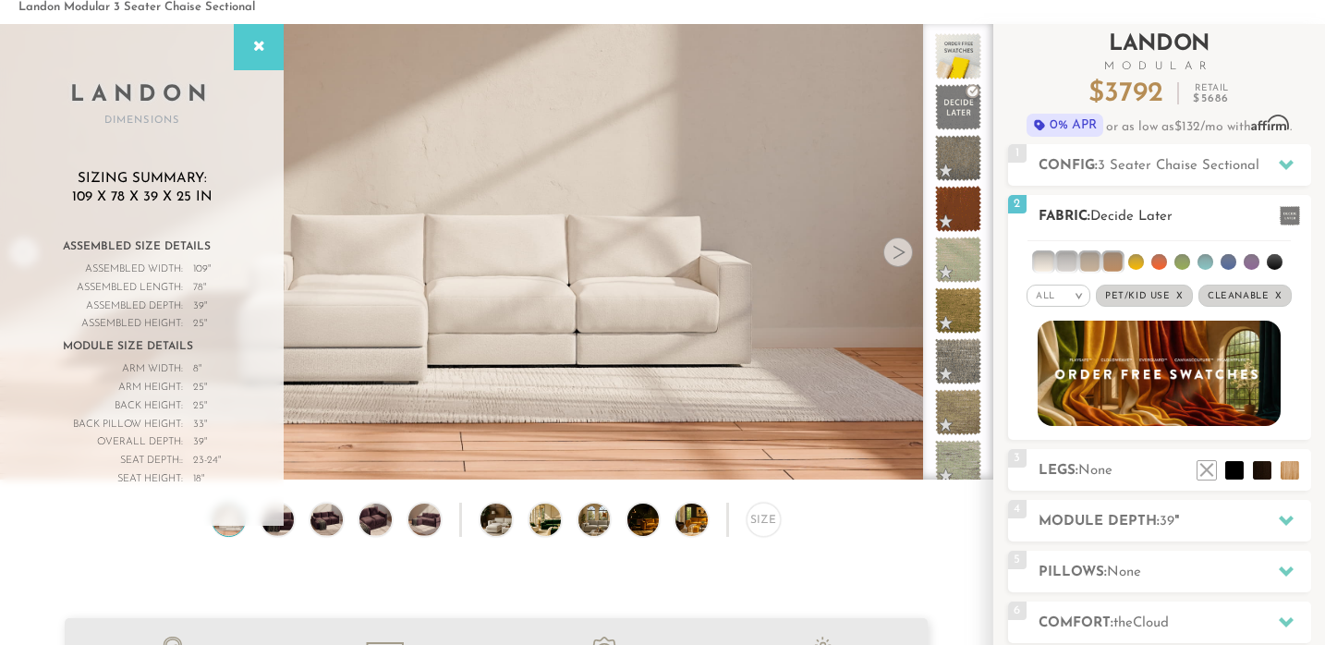
click at [1107, 255] on li at bounding box center [1113, 261] width 18 height 18
click at [1149, 300] on span "Pet/Kid Use x" at bounding box center [1144, 296] width 97 height 22
click at [1220, 294] on span "Cleanable x" at bounding box center [1238, 296] width 93 height 22
click at [1147, 297] on span "Pet/Kid Use x" at bounding box center [1151, 296] width 83 height 22
click at [1238, 291] on span "Cleanable x" at bounding box center [1244, 296] width 79 height 22
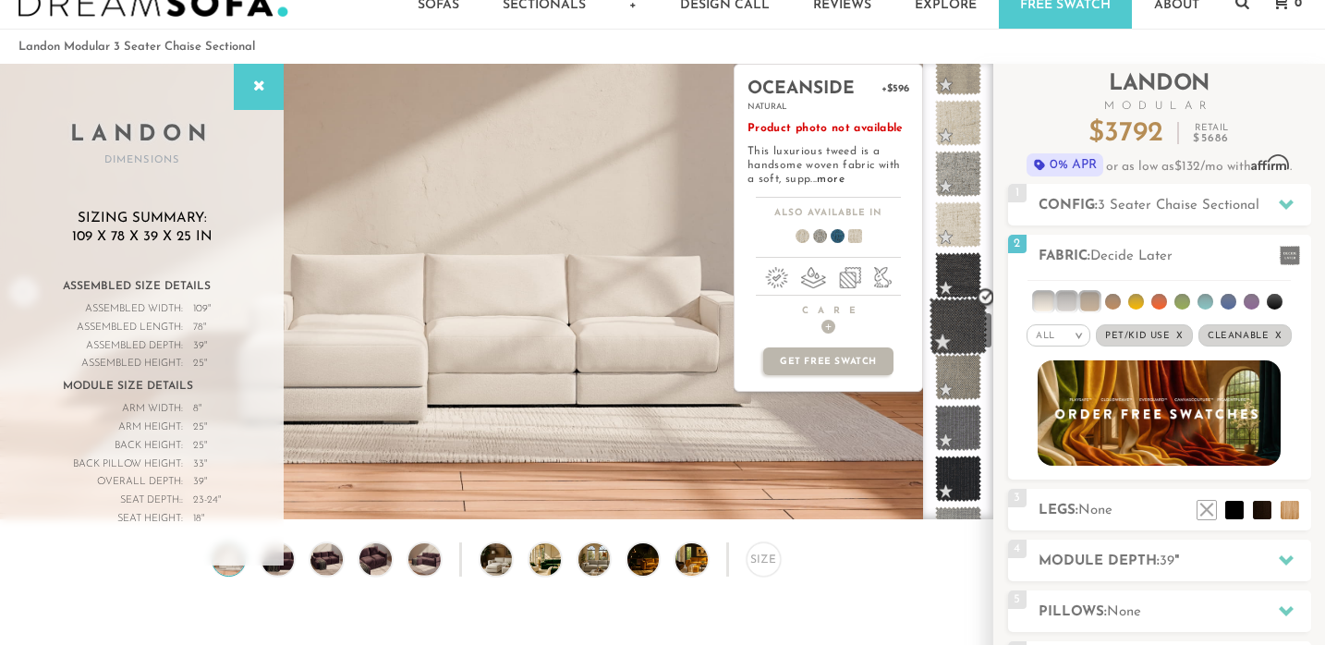
scroll to position [2971, 0]
click at [836, 238] on span at bounding box center [830, 239] width 71 height 68
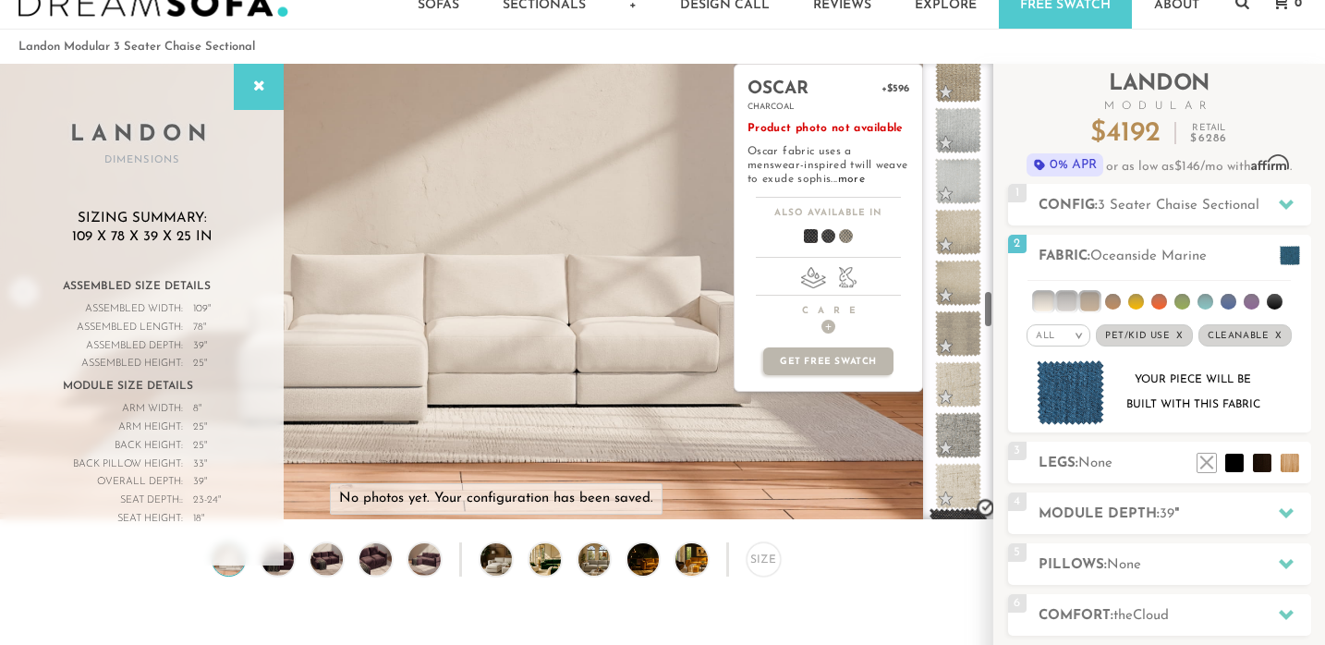
scroll to position [2705, 0]
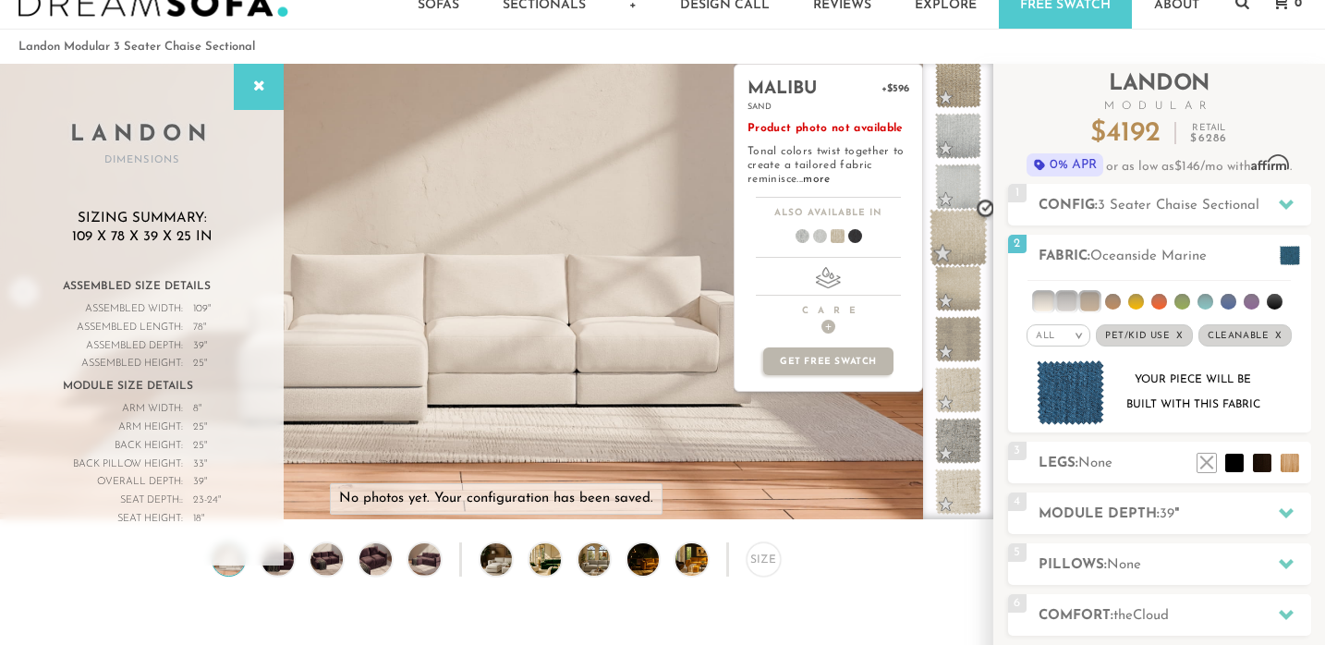
click at [945, 214] on span at bounding box center [959, 238] width 58 height 58
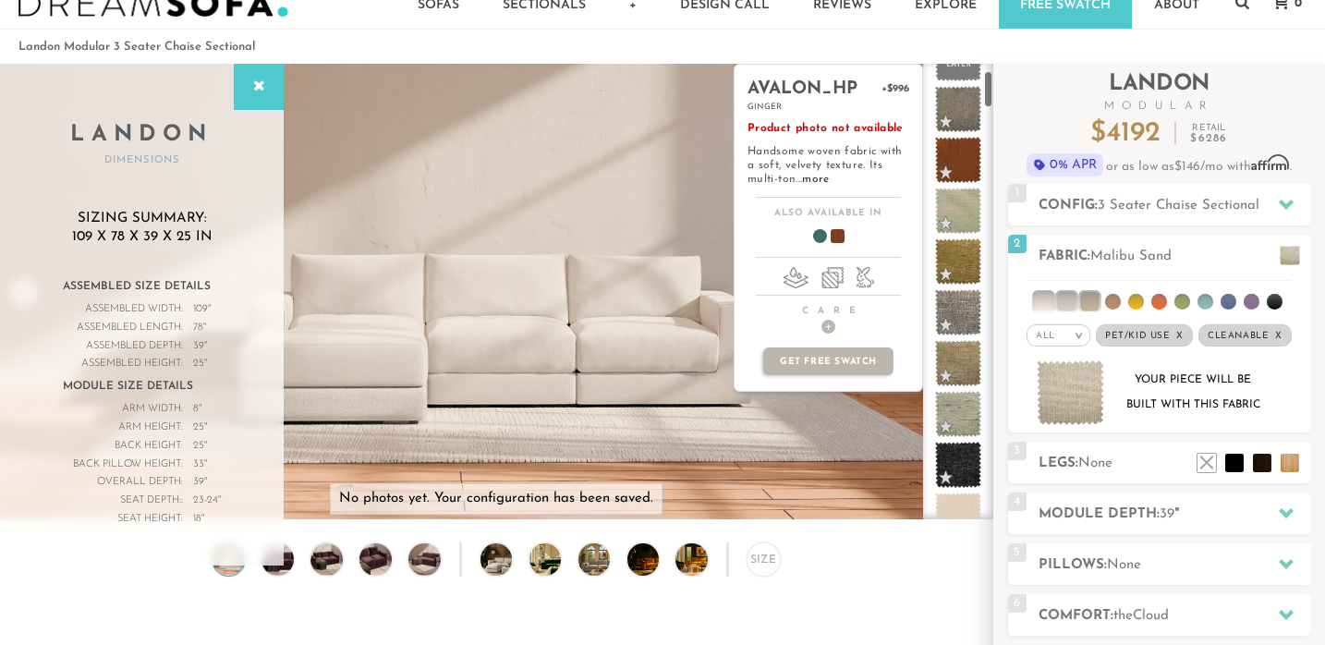
scroll to position [0, 0]
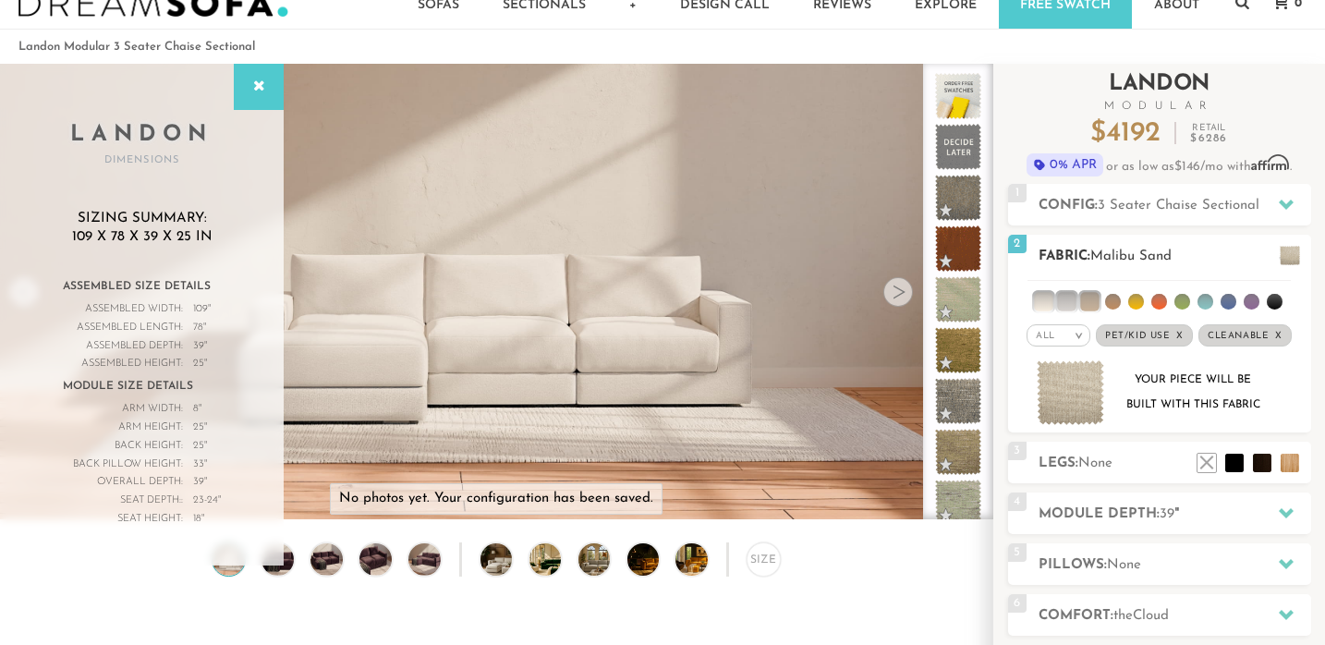
click at [1088, 304] on li at bounding box center [1090, 301] width 18 height 18
click at [1079, 304] on ul at bounding box center [1159, 298] width 263 height 34
click at [1072, 303] on li at bounding box center [1066, 301] width 18 height 18
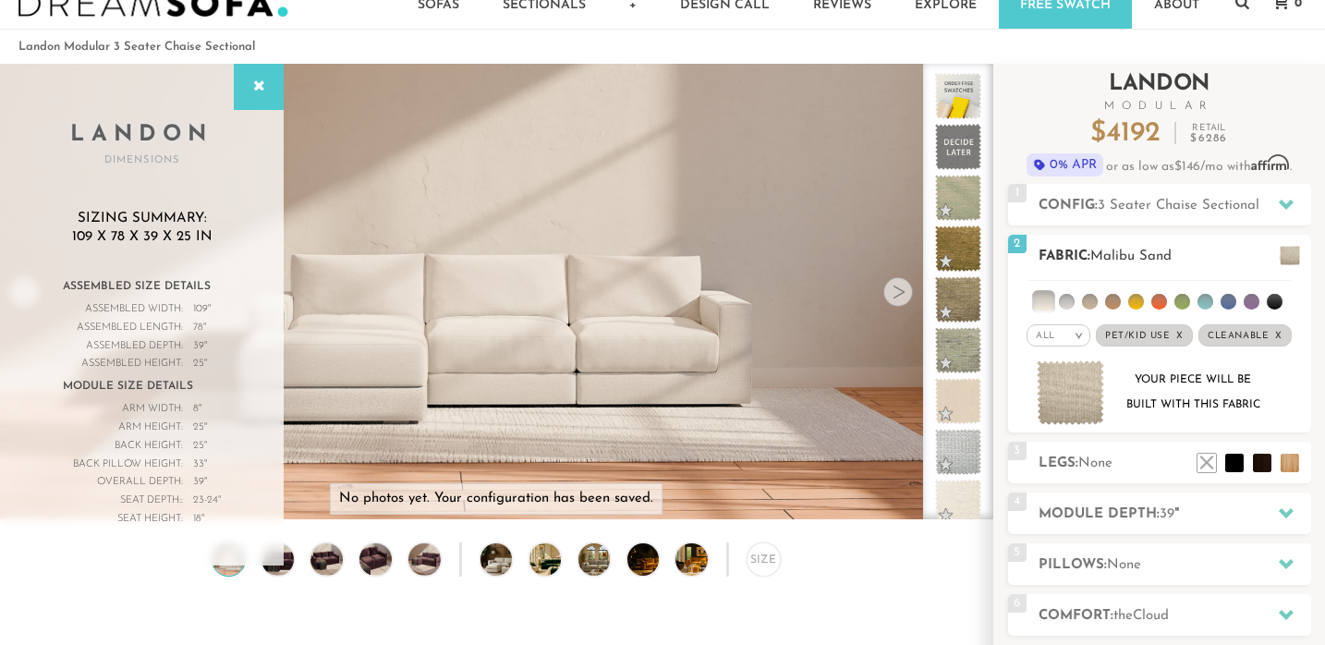
click at [1051, 301] on li at bounding box center [1043, 301] width 18 height 18
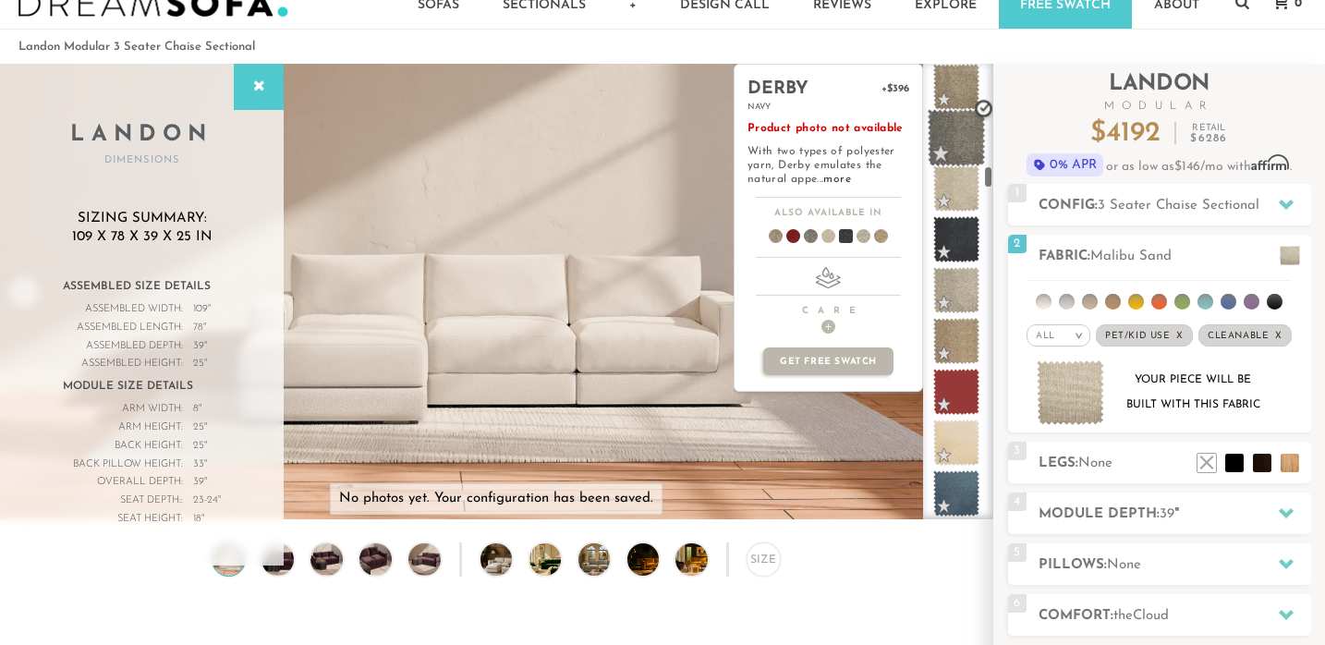
scroll to position [2449, 0]
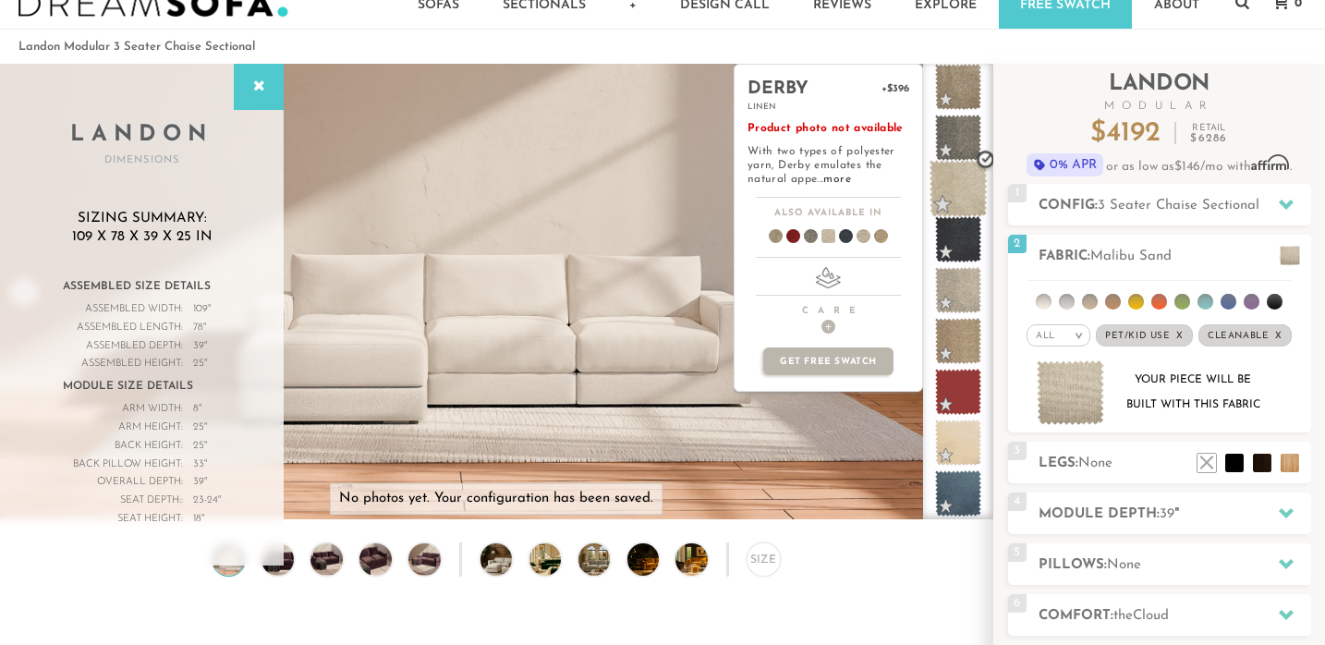
click at [959, 189] on span at bounding box center [959, 189] width 58 height 58
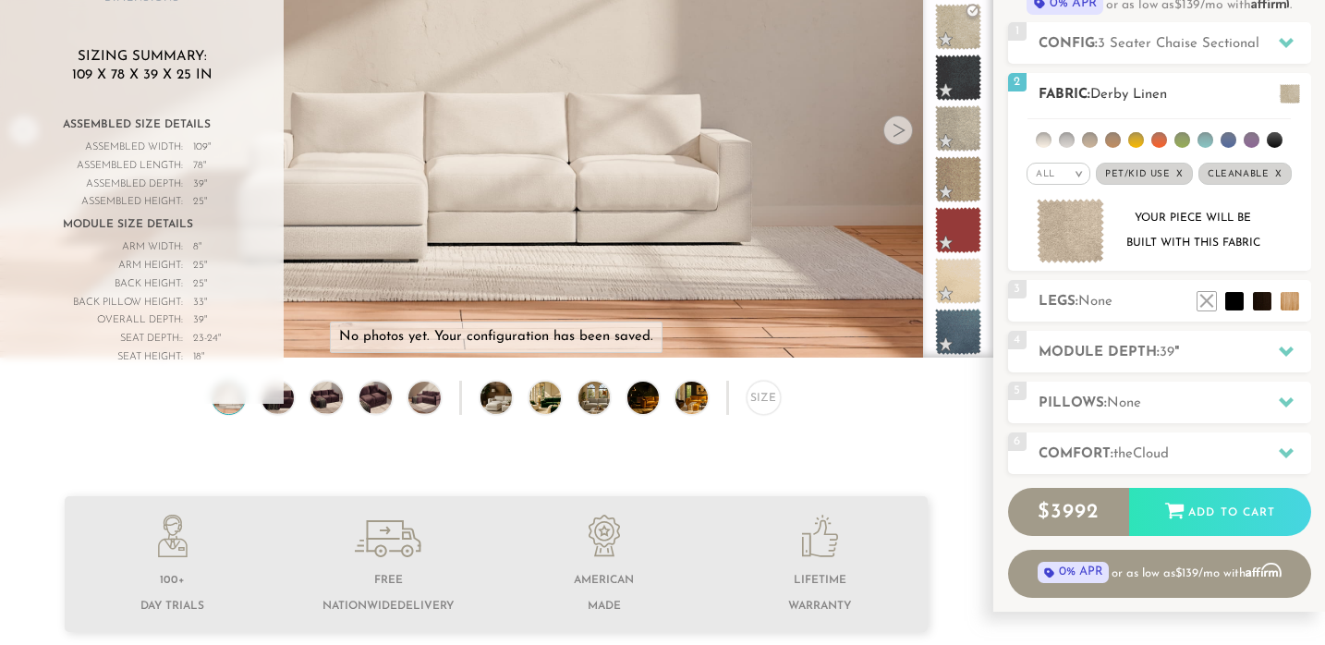
scroll to position [214, 0]
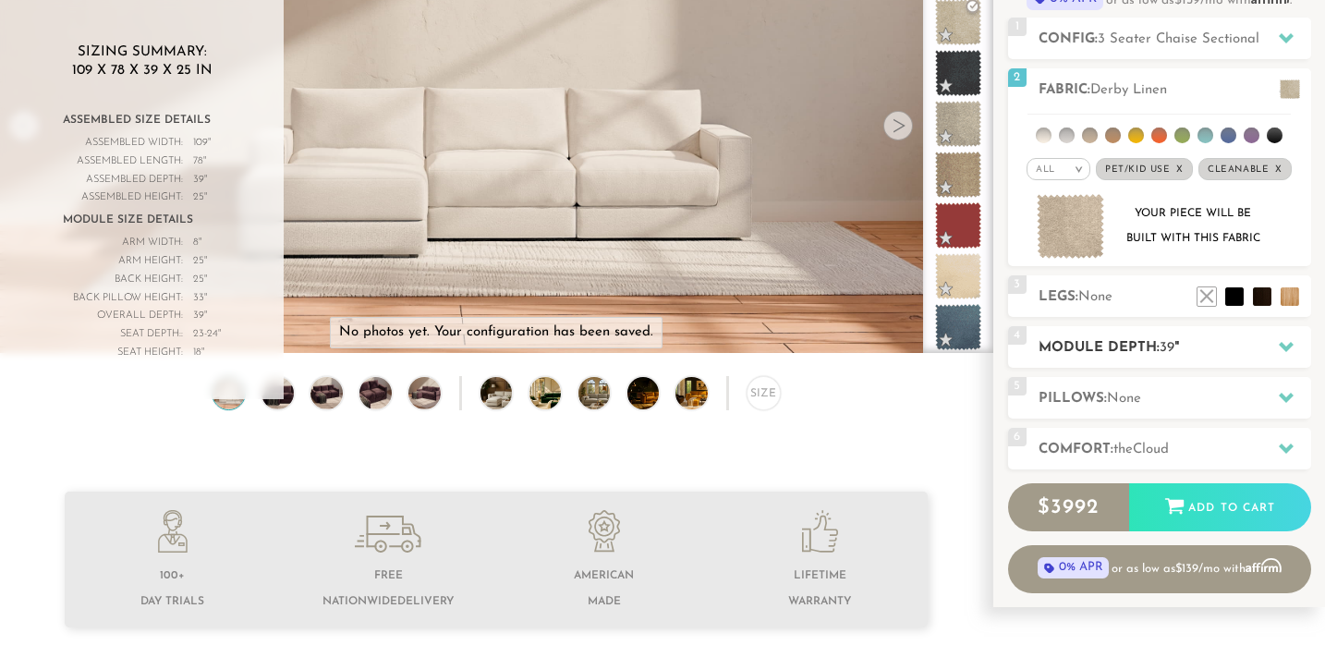
click at [1164, 344] on span "39" at bounding box center [1167, 348] width 15 height 14
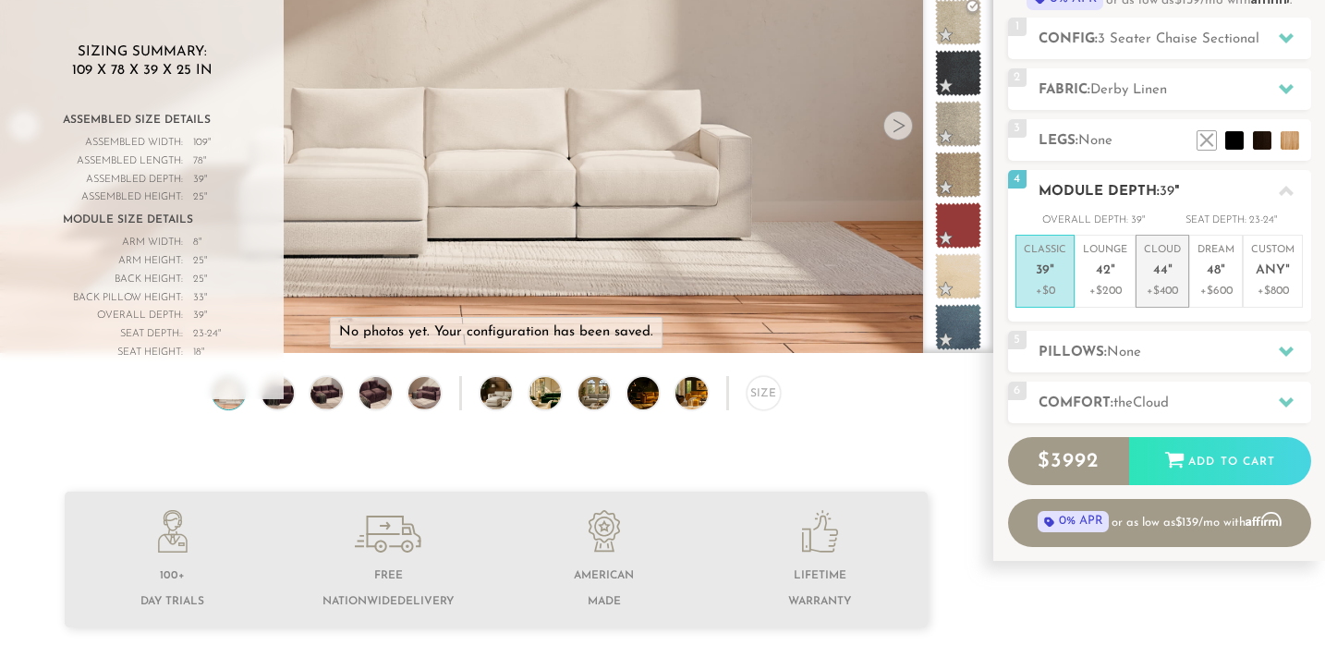
click at [1173, 299] on li "Cloud 44 " +$400" at bounding box center [1163, 271] width 54 height 73
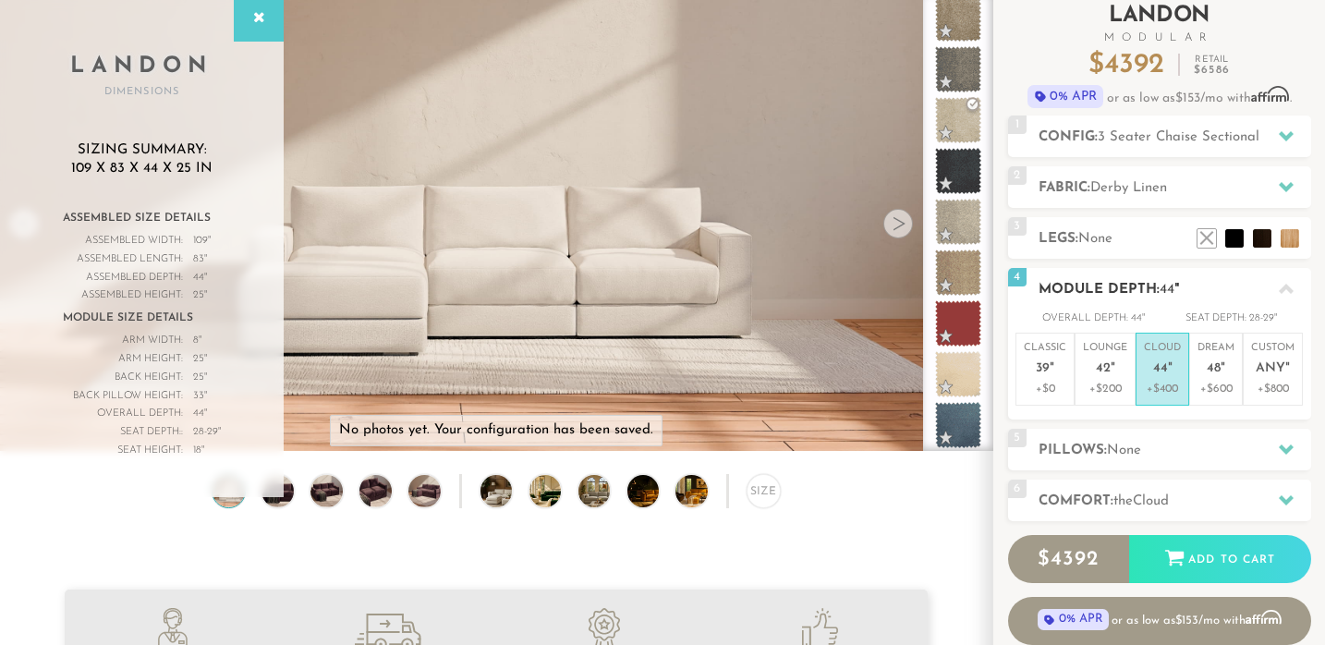
scroll to position [113, 0]
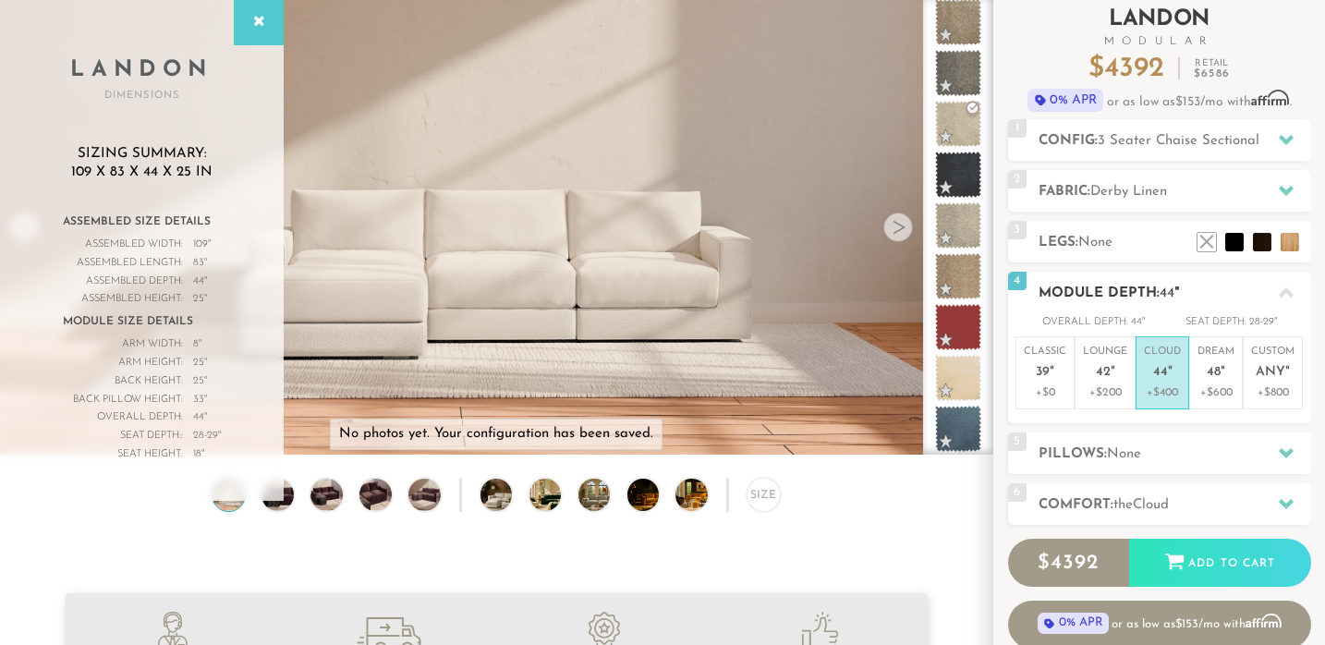
click at [1147, 284] on h2 "Module Depth: 44 "" at bounding box center [1175, 293] width 273 height 21
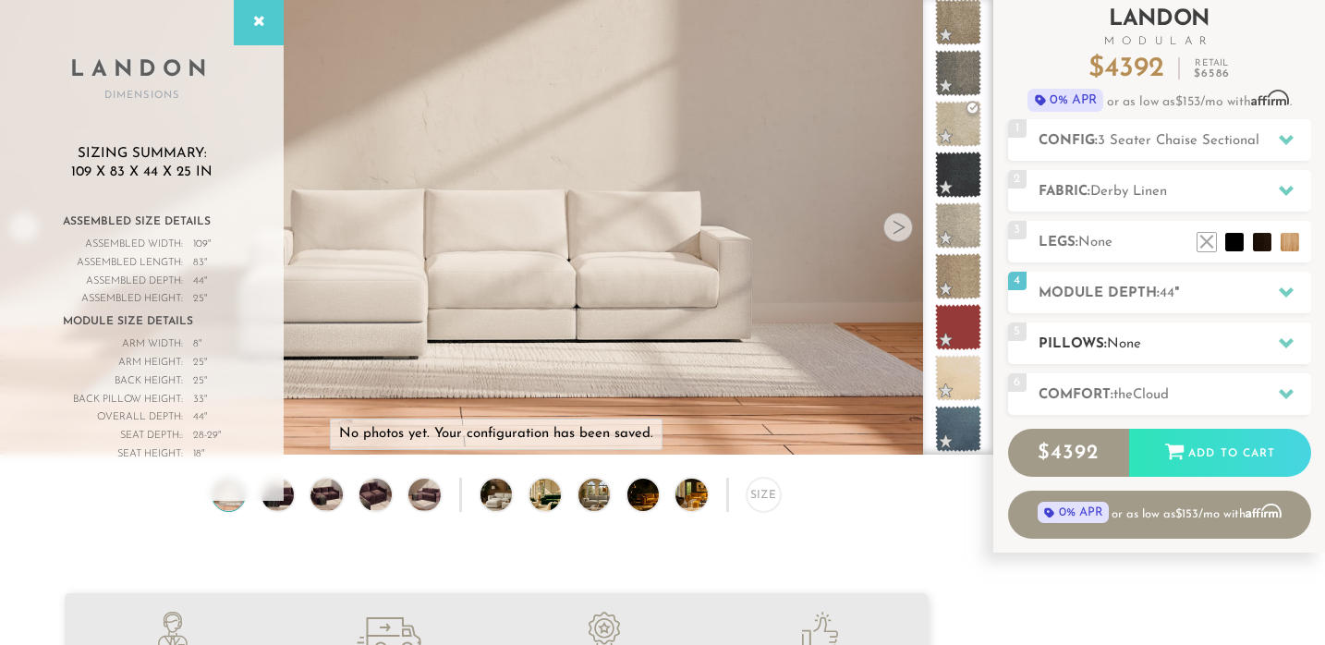
click at [1154, 340] on h2 "Pillows: None" at bounding box center [1175, 344] width 273 height 21
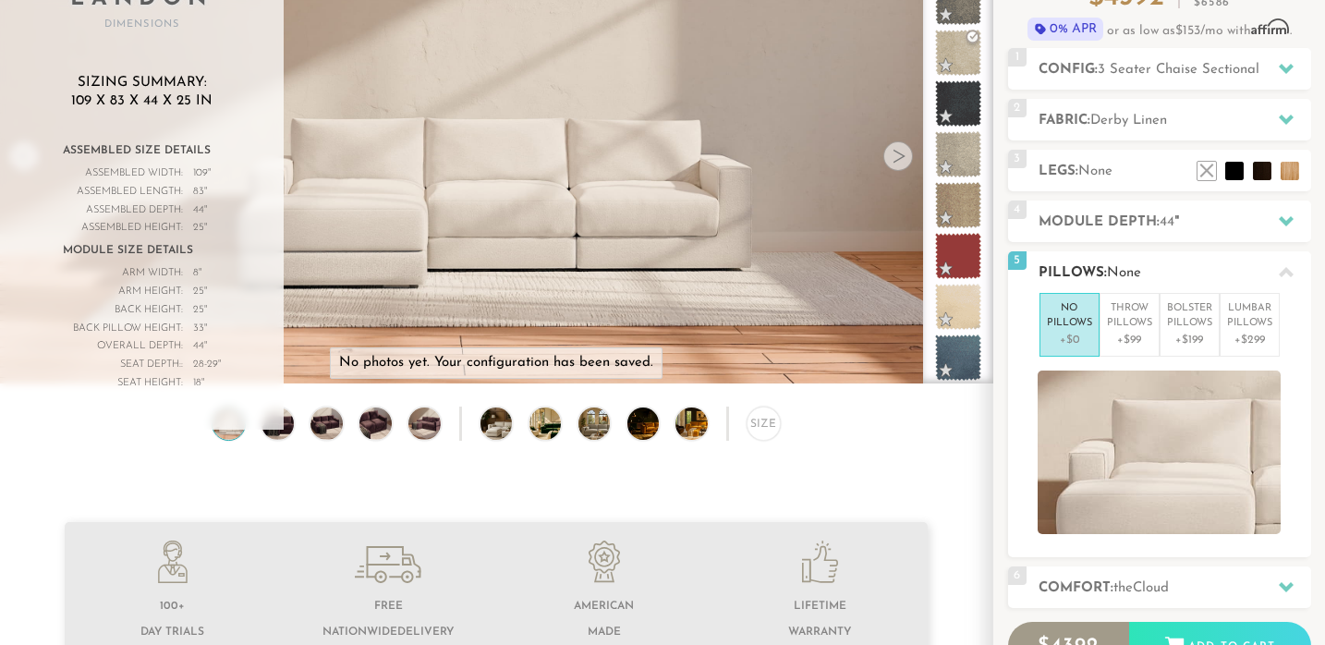
scroll to position [188, 0]
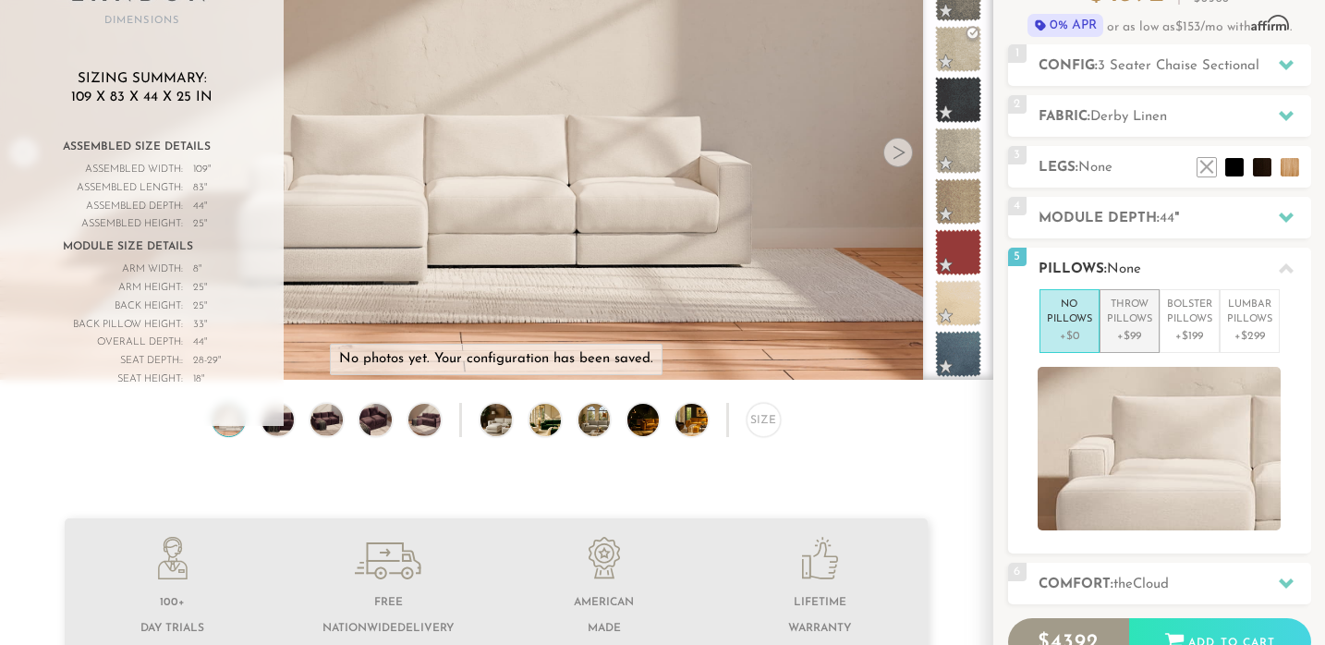
click at [1137, 340] on p "+$99" at bounding box center [1129, 336] width 45 height 17
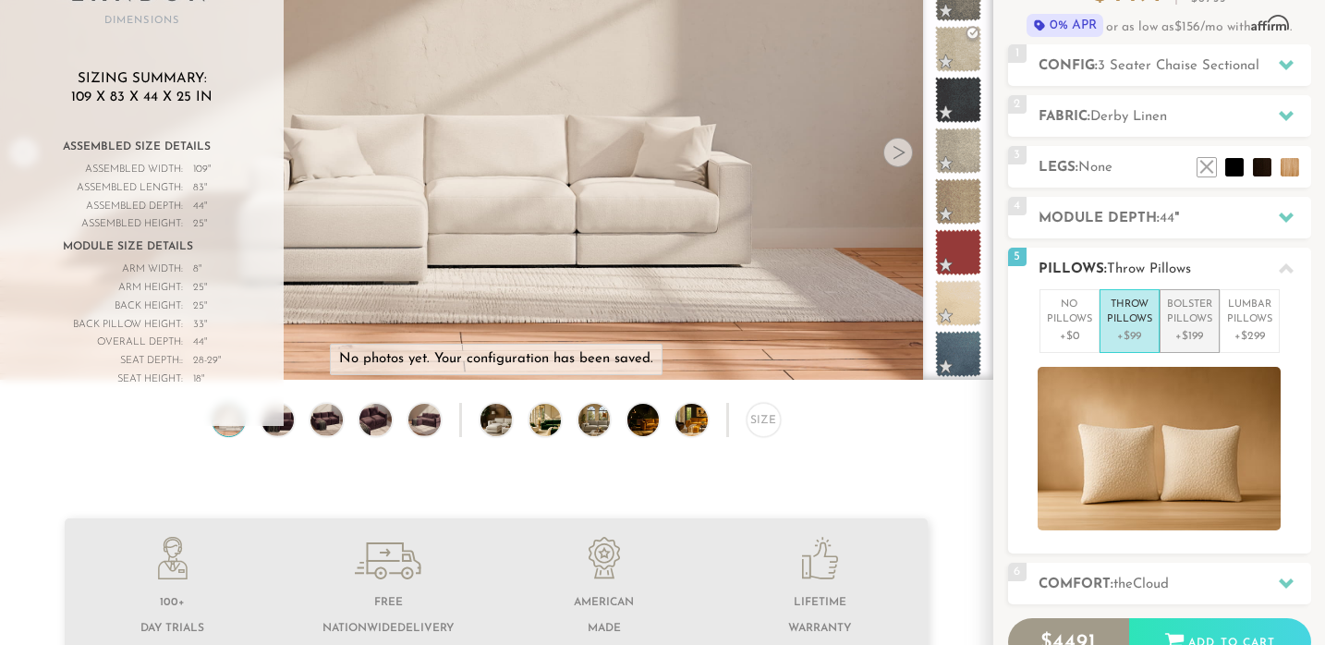
click at [1198, 323] on p "Bolster Pillows" at bounding box center [1189, 313] width 45 height 31
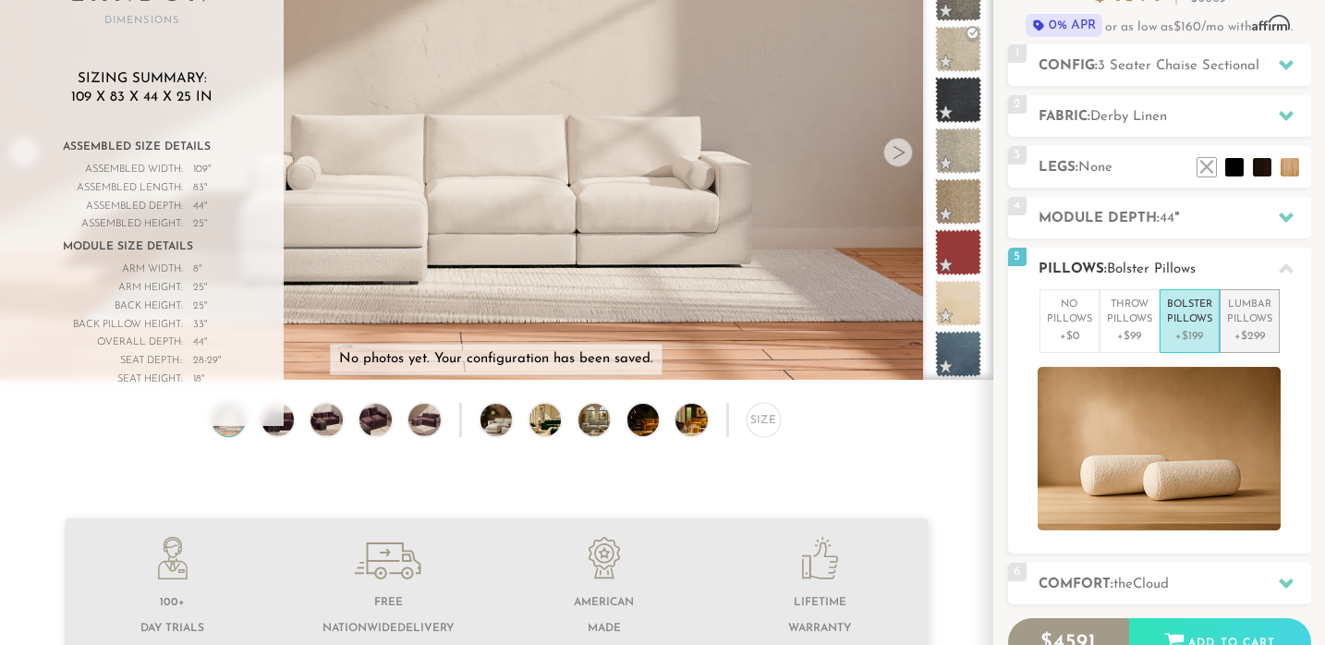
click at [1234, 317] on p "Lumbar Pillows" at bounding box center [1249, 313] width 45 height 31
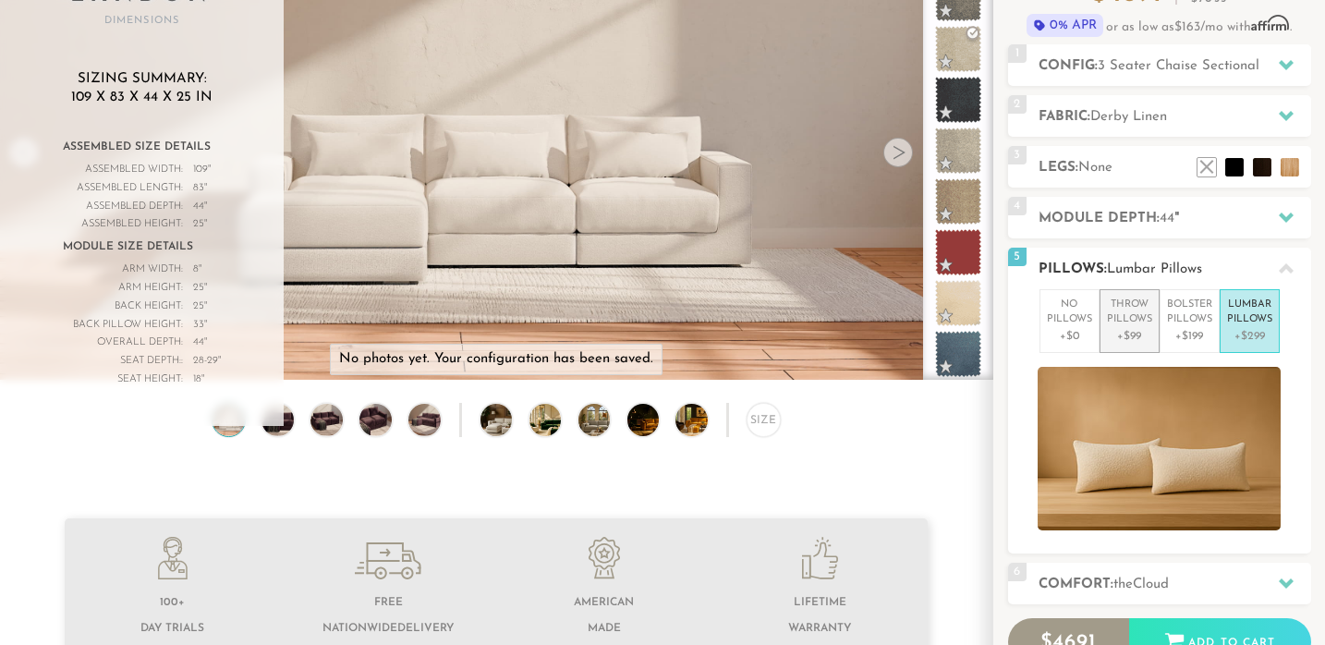
click at [1108, 337] on p "+$99" at bounding box center [1129, 336] width 45 height 17
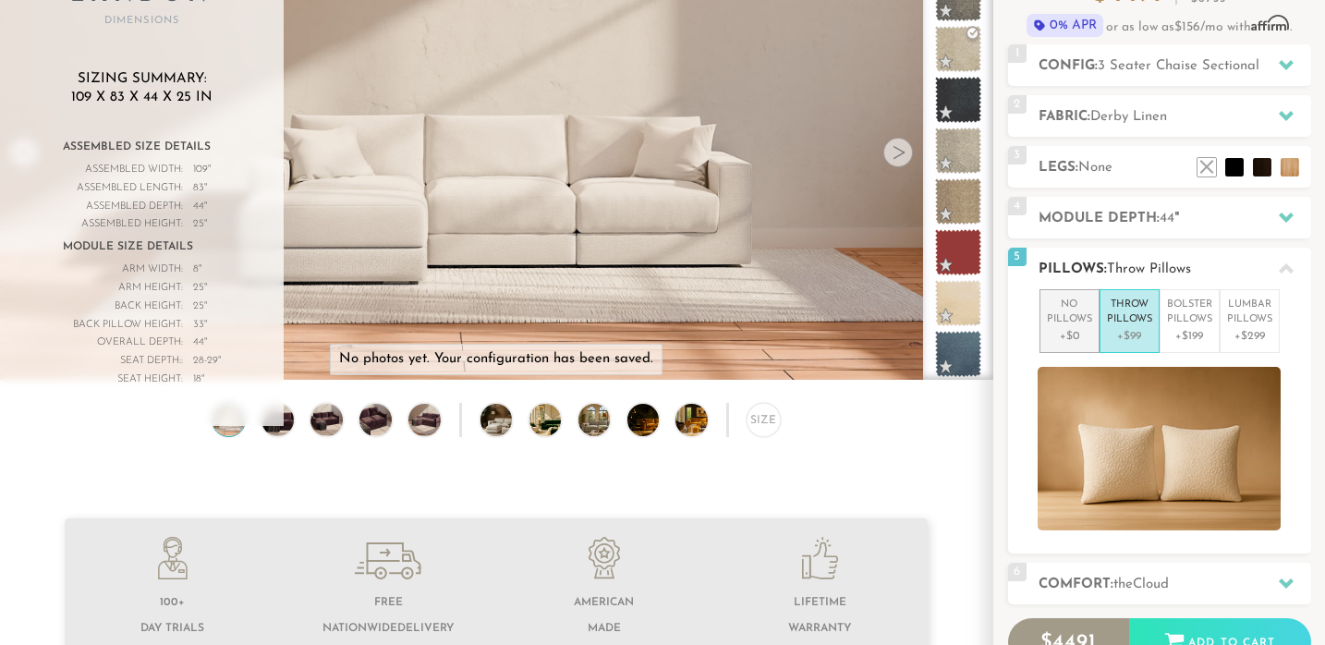
click at [1076, 324] on p "No Pillows" at bounding box center [1069, 313] width 45 height 31
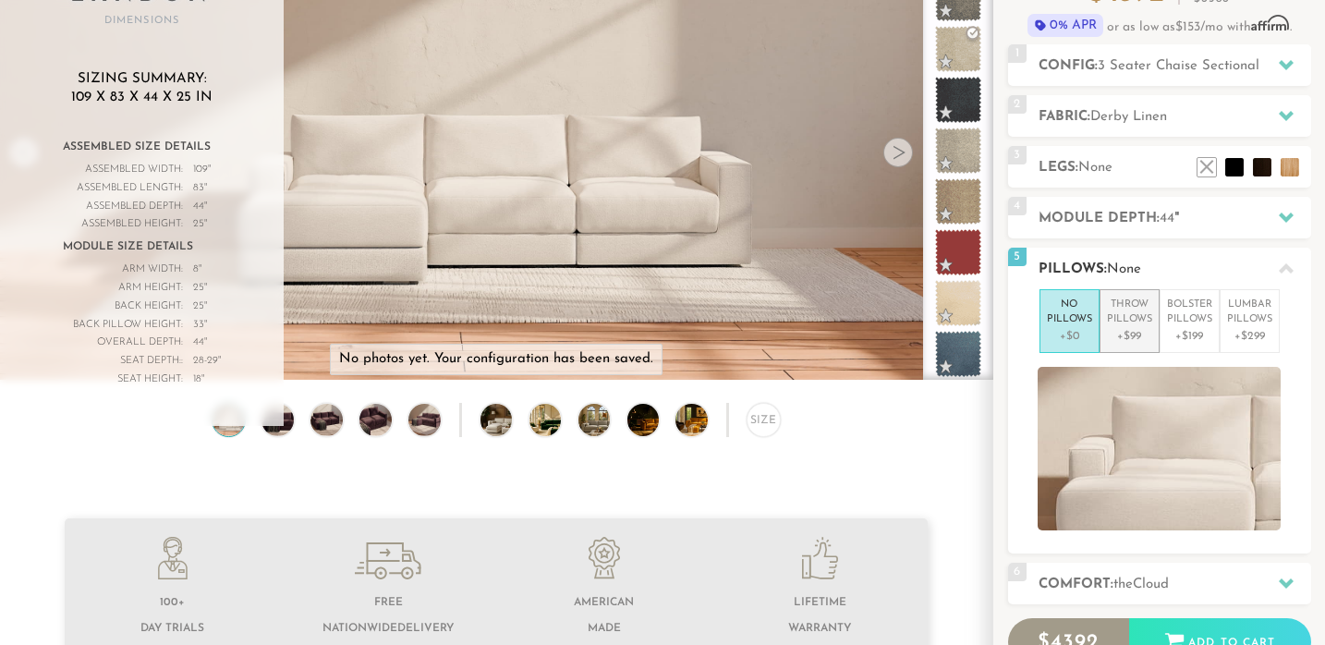
click at [1111, 308] on p "Throw Pillows" at bounding box center [1129, 313] width 45 height 31
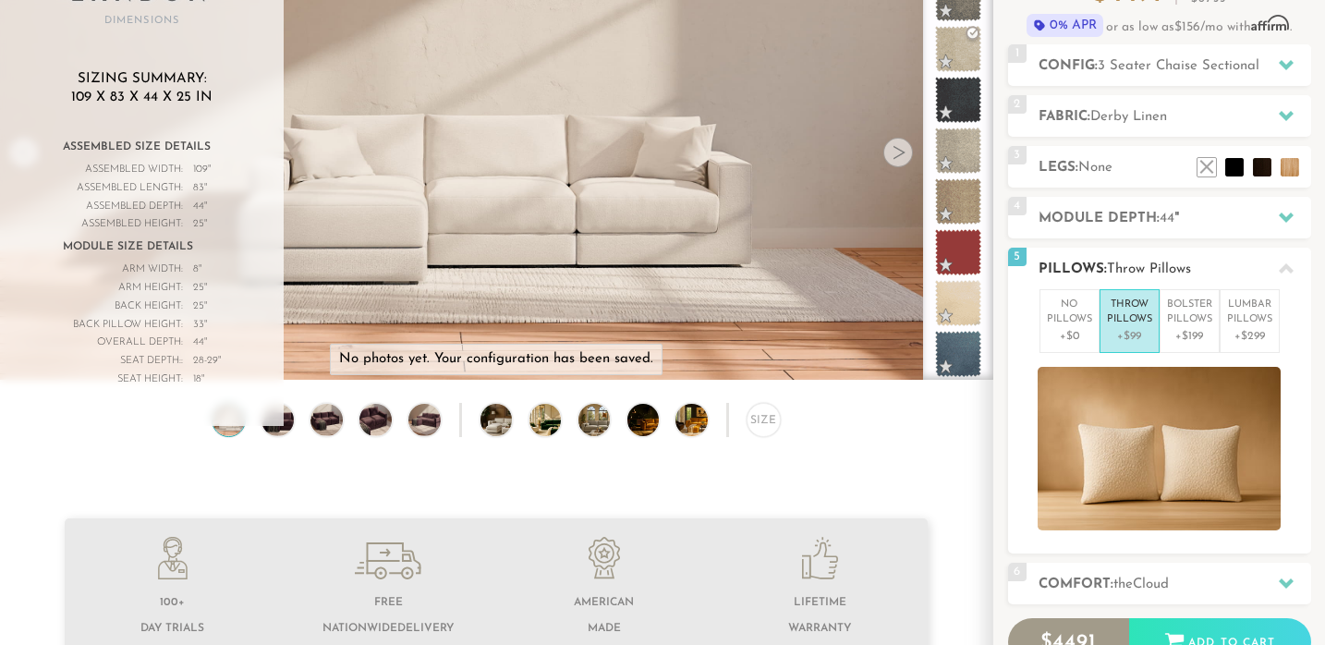
click at [1118, 250] on div "5 Pillows: Throw Pillows" at bounding box center [1159, 269] width 303 height 42
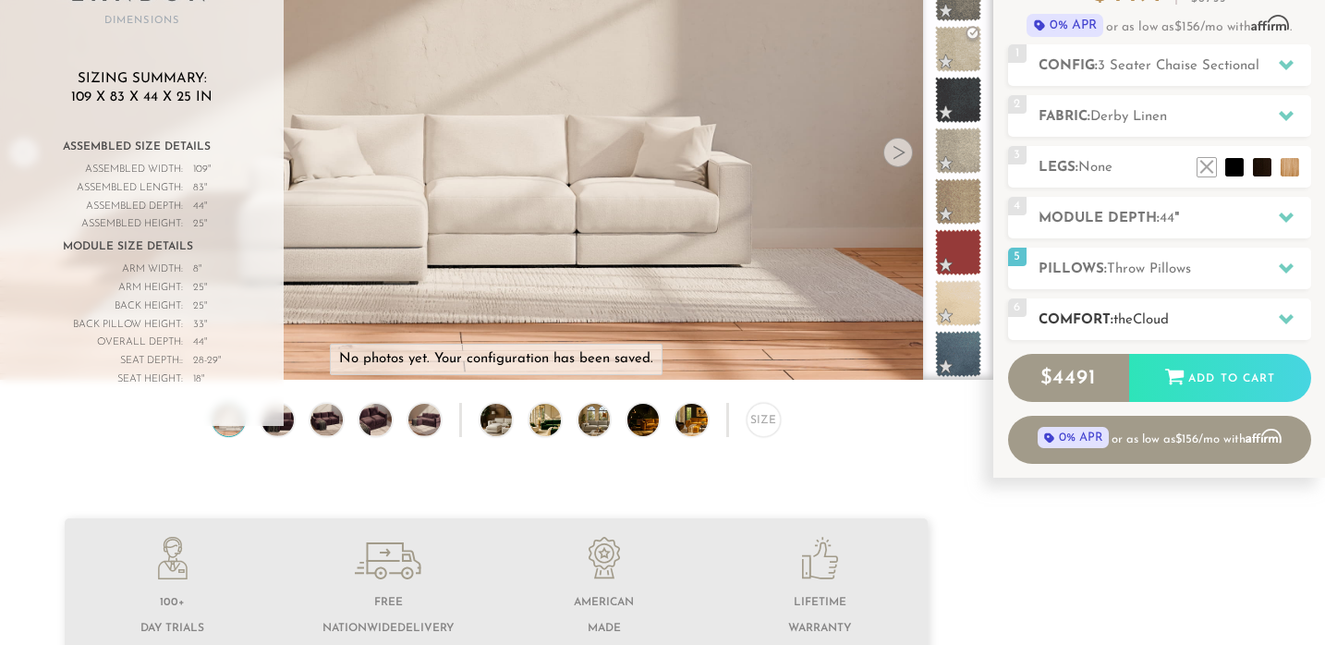
click at [1129, 320] on span "the" at bounding box center [1123, 320] width 19 height 14
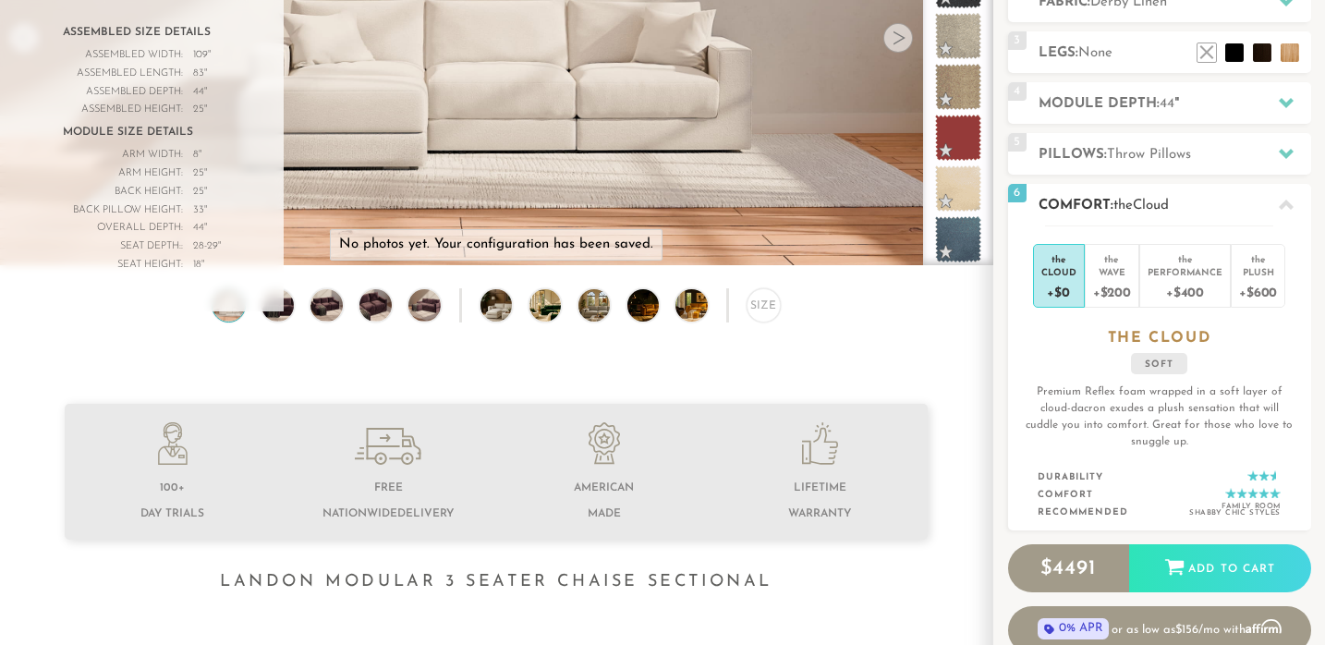
scroll to position [303, 0]
click at [1178, 265] on div "Performance" at bounding box center [1185, 270] width 75 height 13
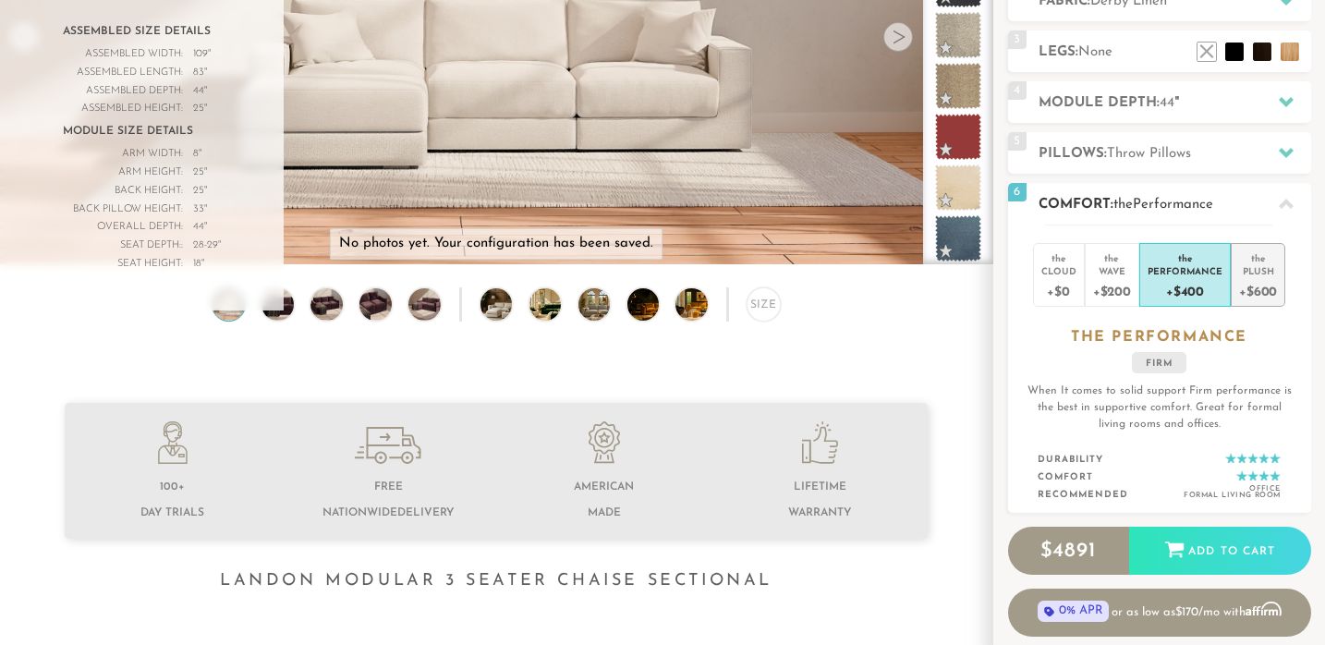
click at [1252, 274] on div "Plush" at bounding box center [1258, 270] width 38 height 13
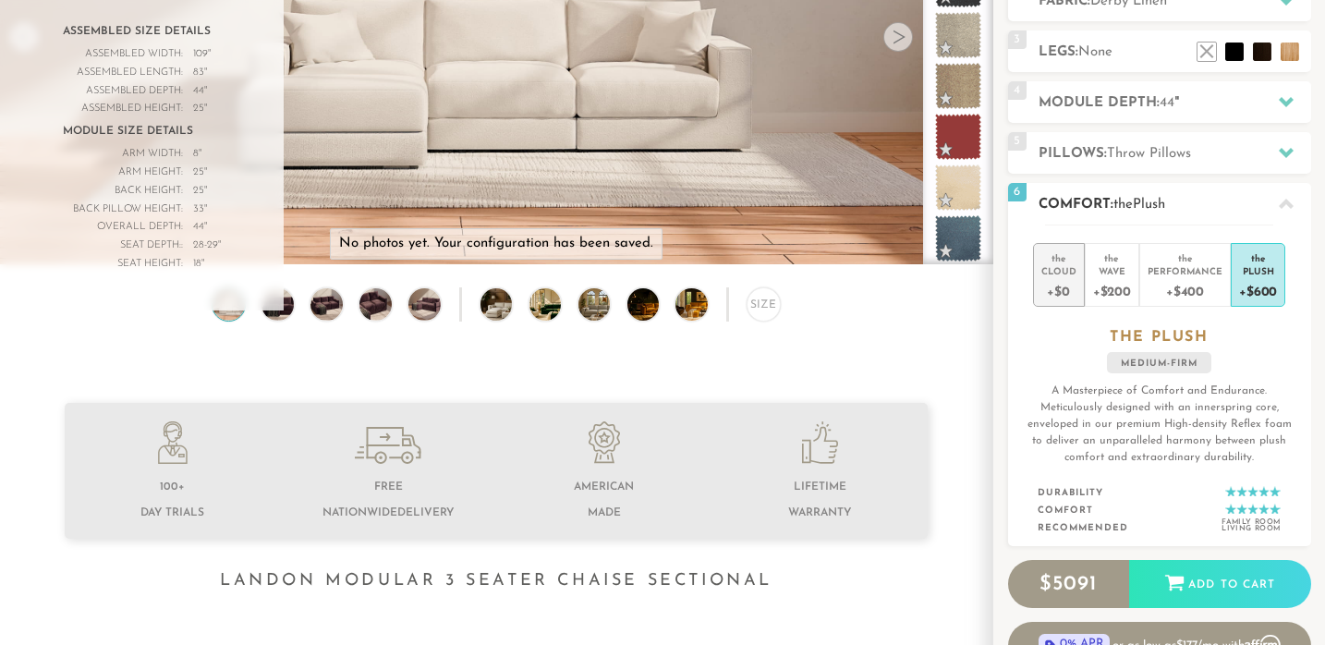
click at [1073, 289] on div "+$0" at bounding box center [1059, 290] width 35 height 27
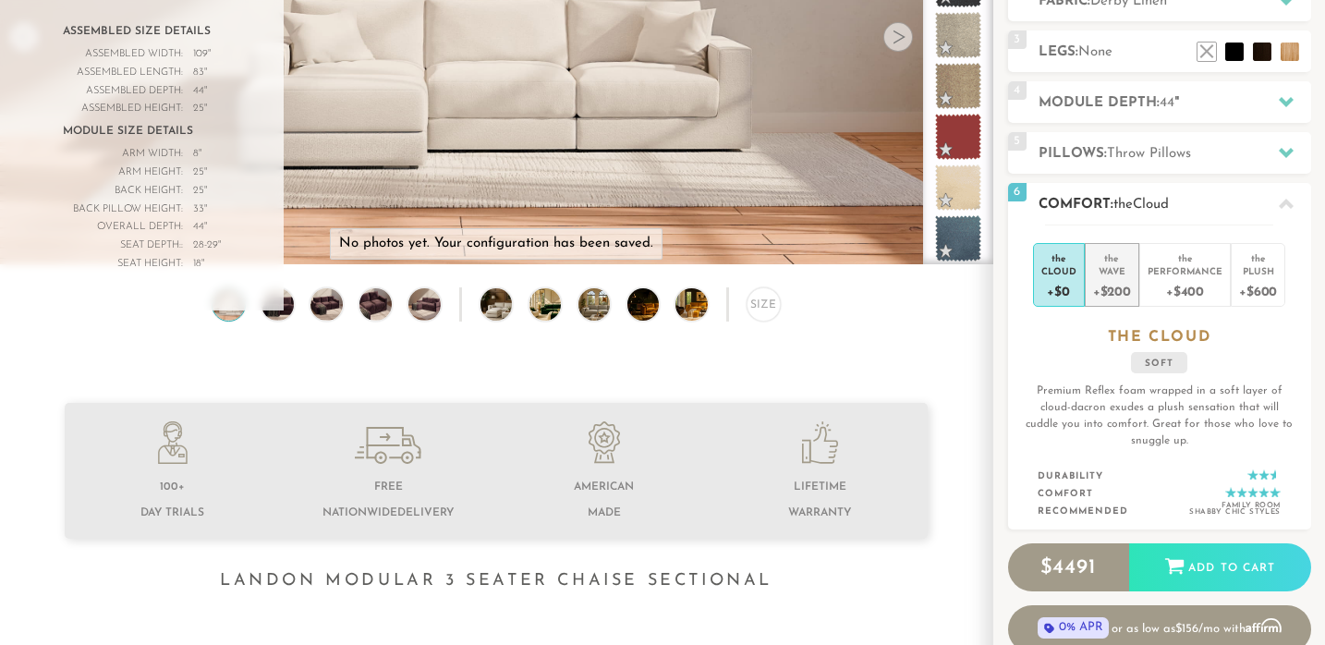
click at [1124, 284] on div "+$200" at bounding box center [1112, 290] width 38 height 27
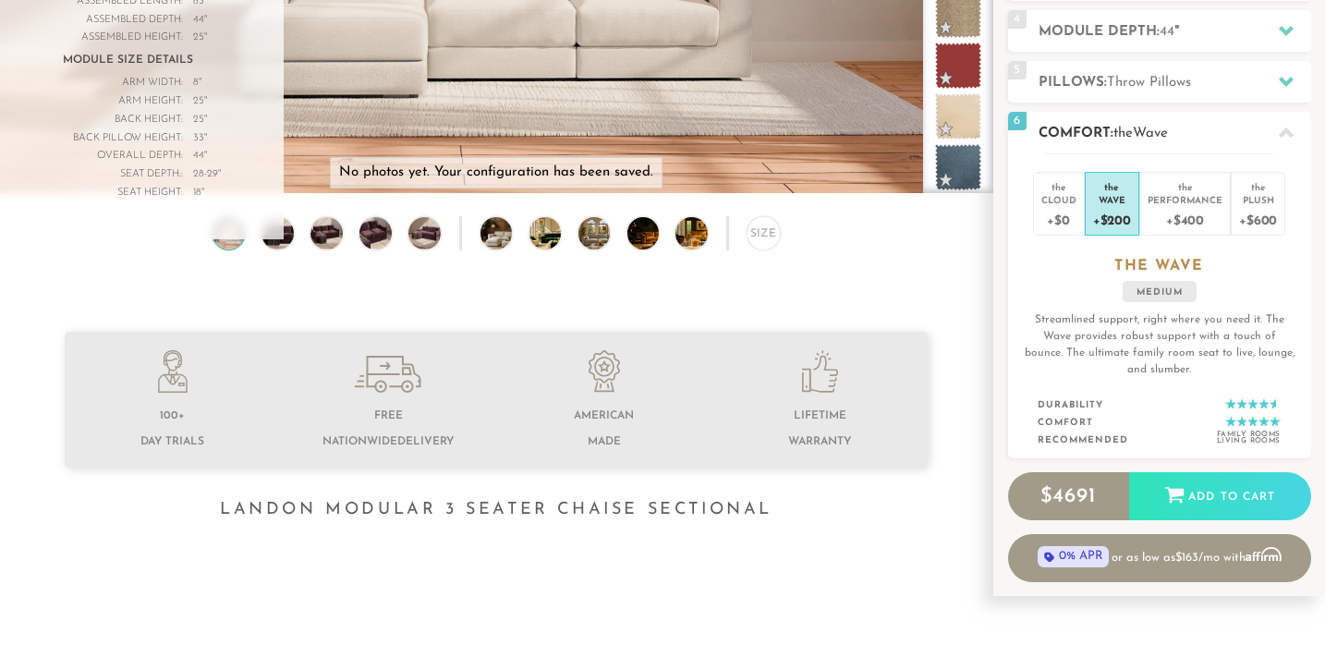
scroll to position [323, 0]
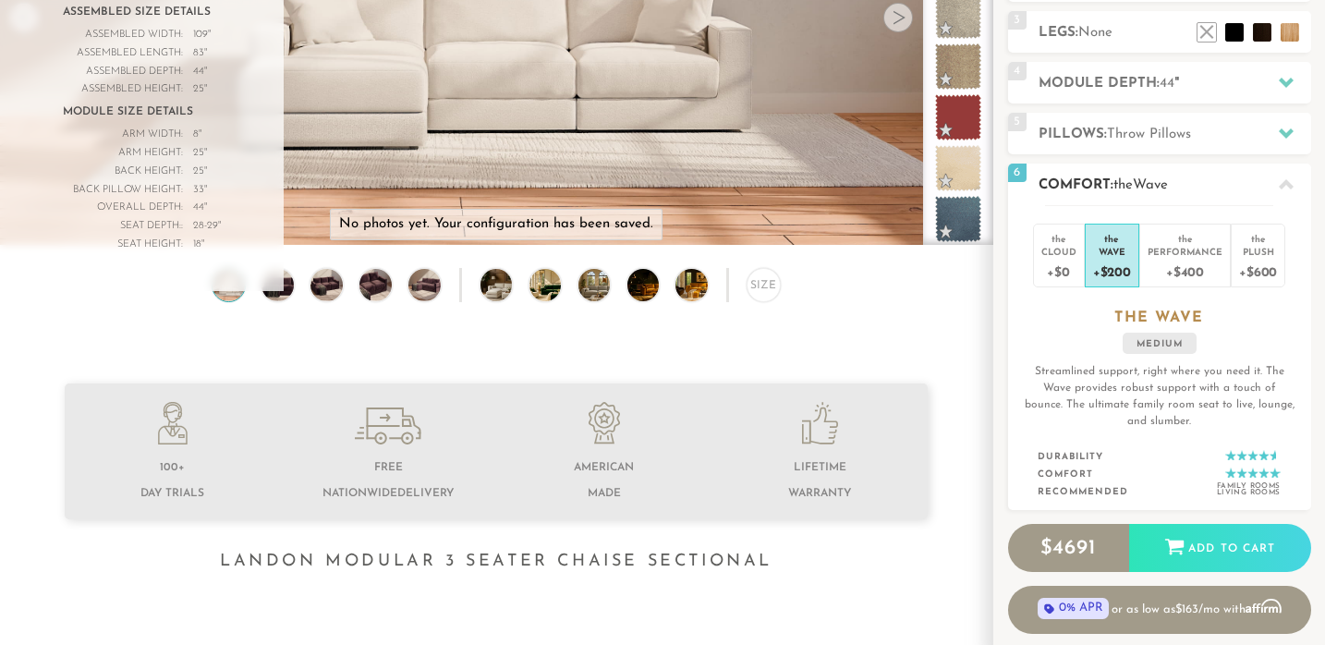
click at [1220, 186] on h2 "Comfort: the Wave" at bounding box center [1175, 185] width 273 height 21
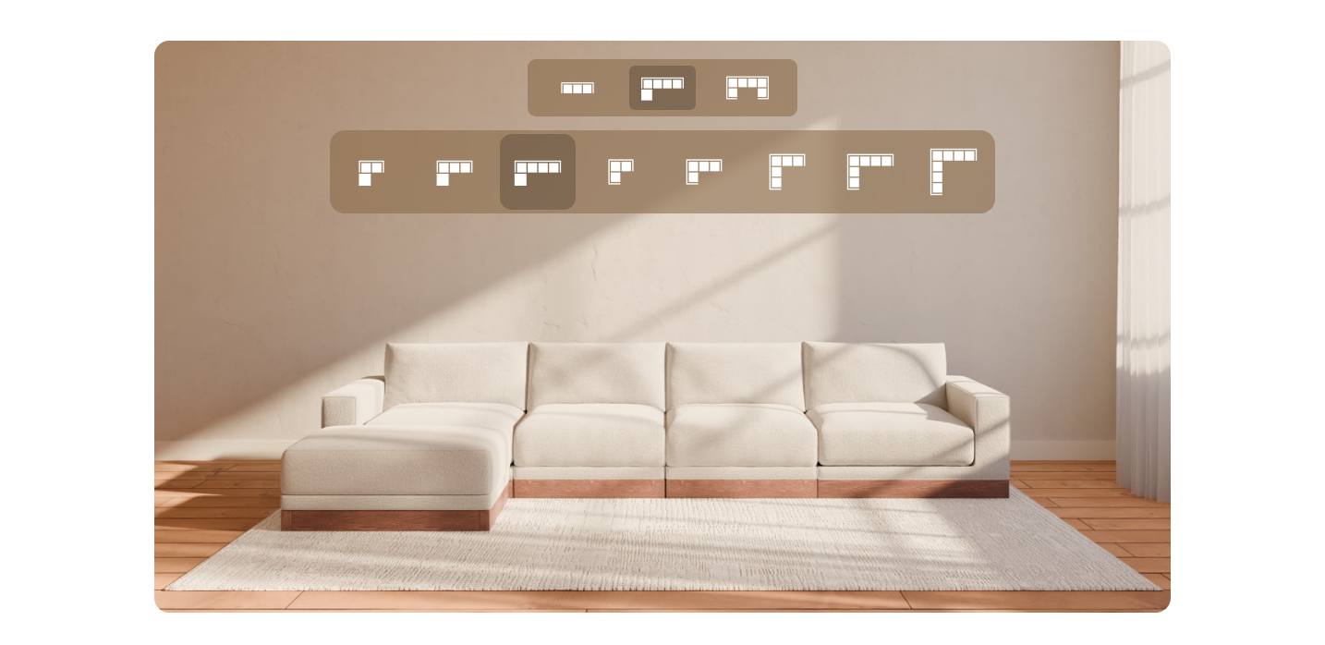
scroll to position [7173, 0]
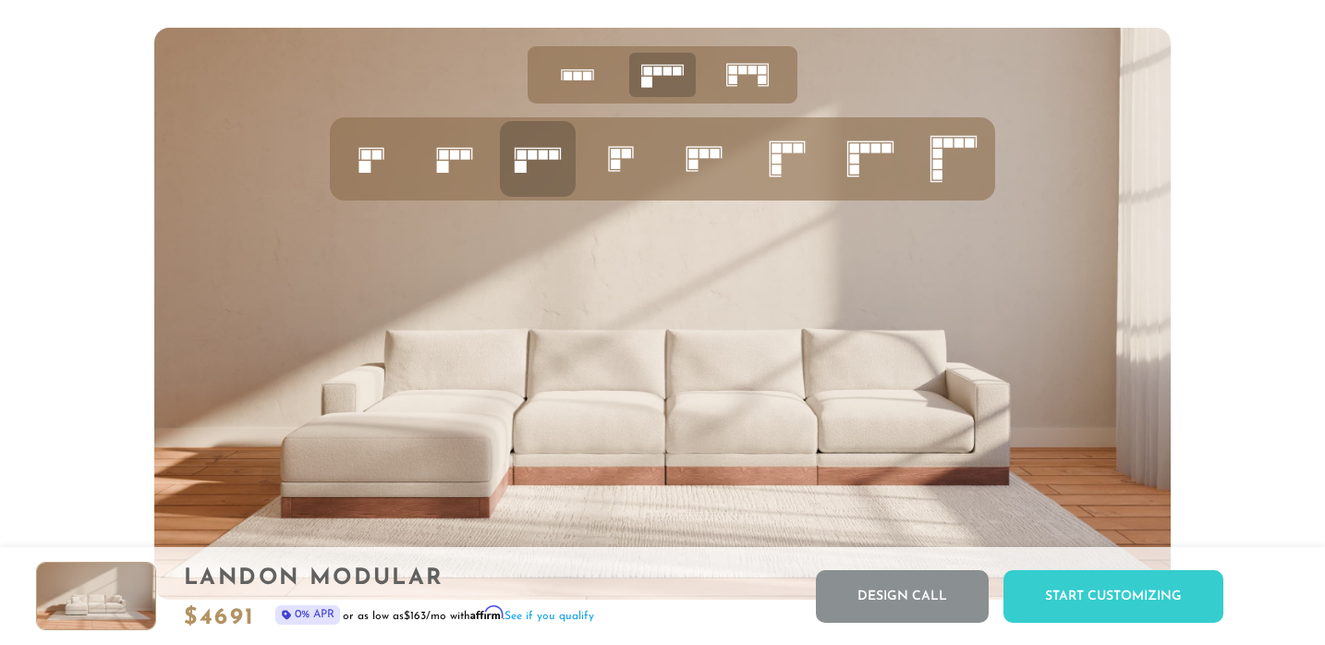
click at [454, 151] on rect at bounding box center [454, 154] width 9 height 9
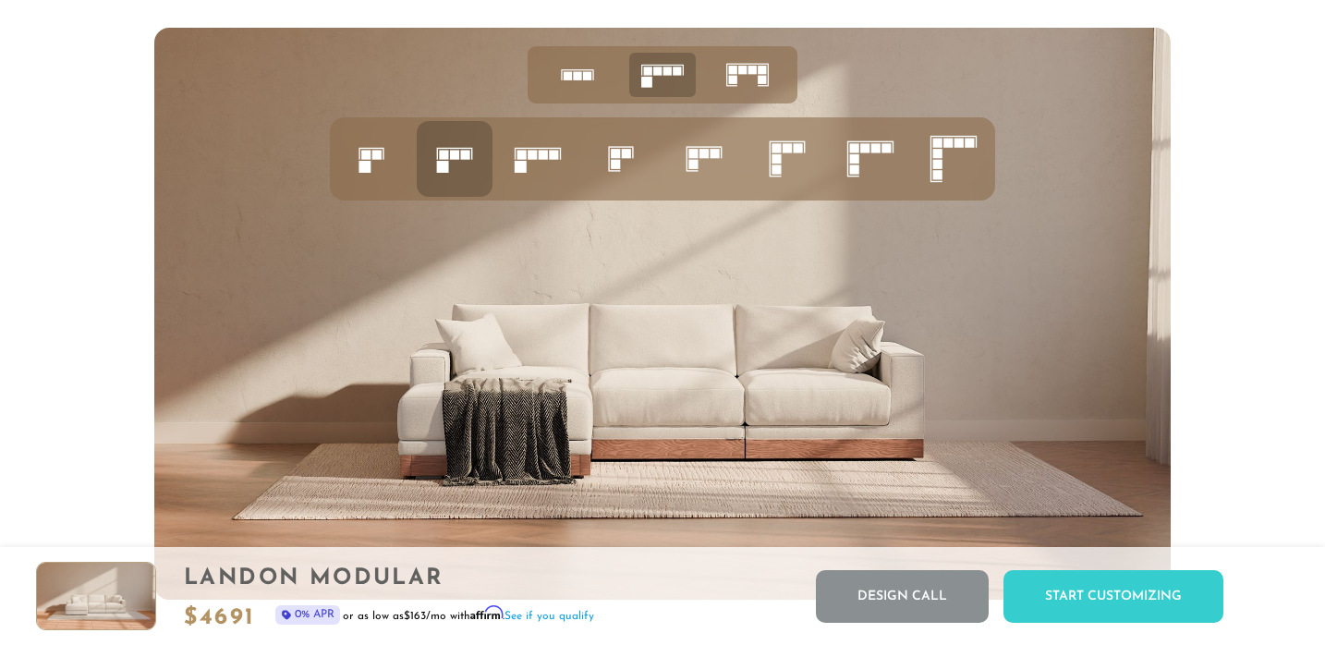
click at [572, 91] on icon at bounding box center [577, 74] width 57 height 57
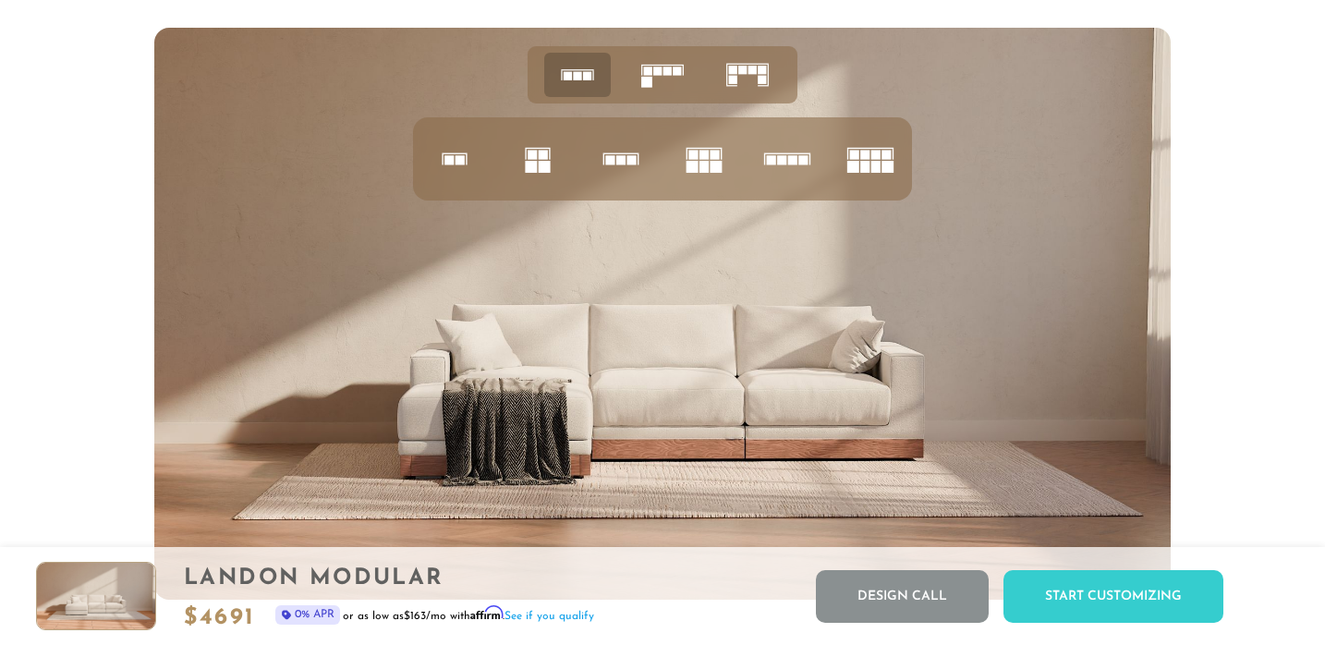
click at [532, 161] on rect at bounding box center [531, 167] width 12 height 12
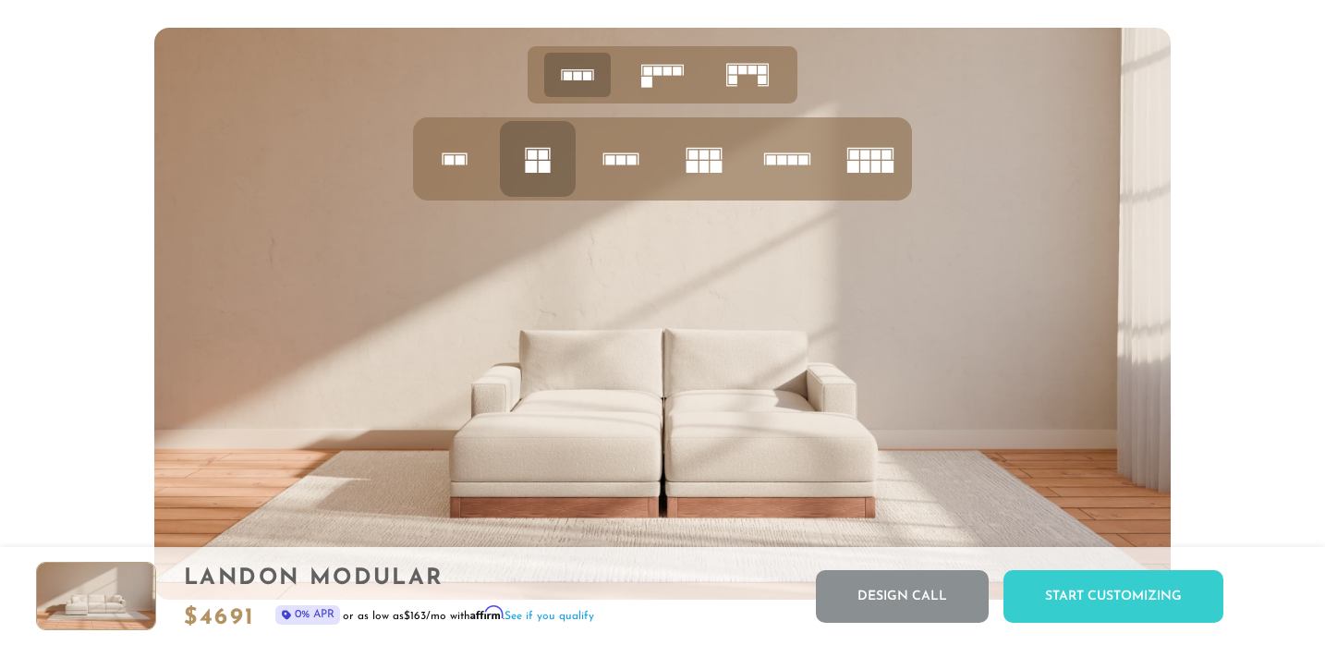
click at [635, 160] on rect at bounding box center [631, 159] width 9 height 9
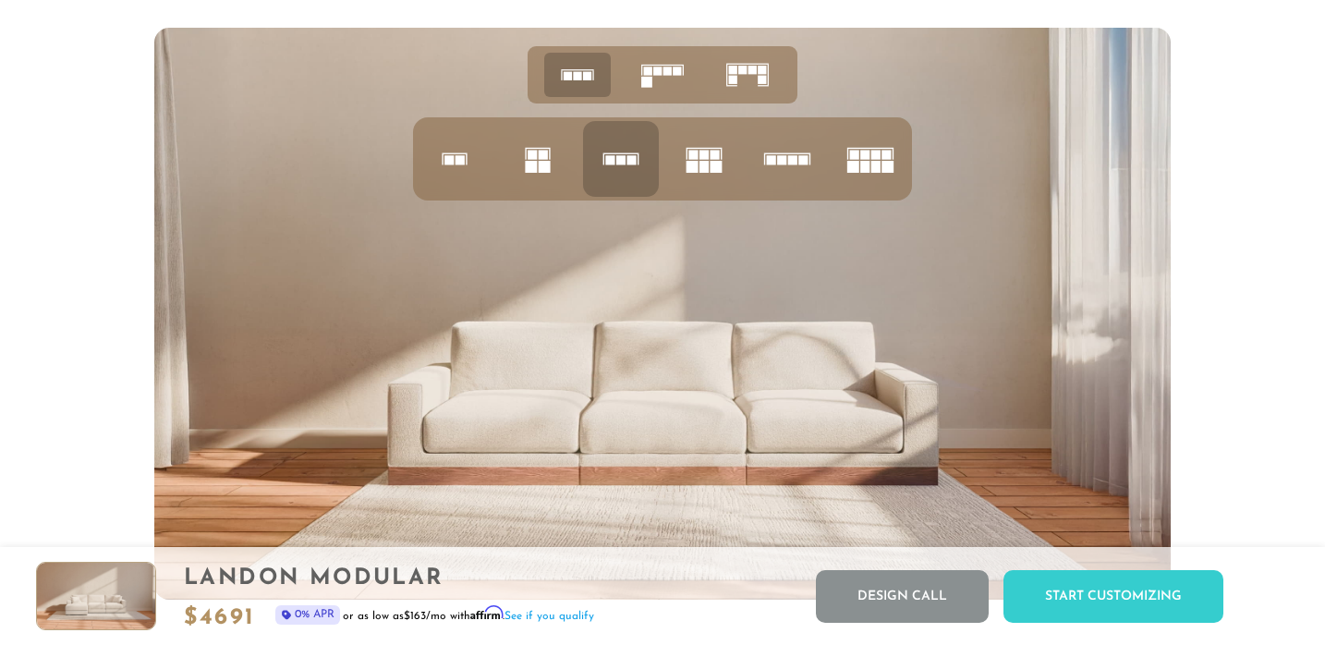
click at [723, 161] on icon at bounding box center [704, 159] width 63 height 63
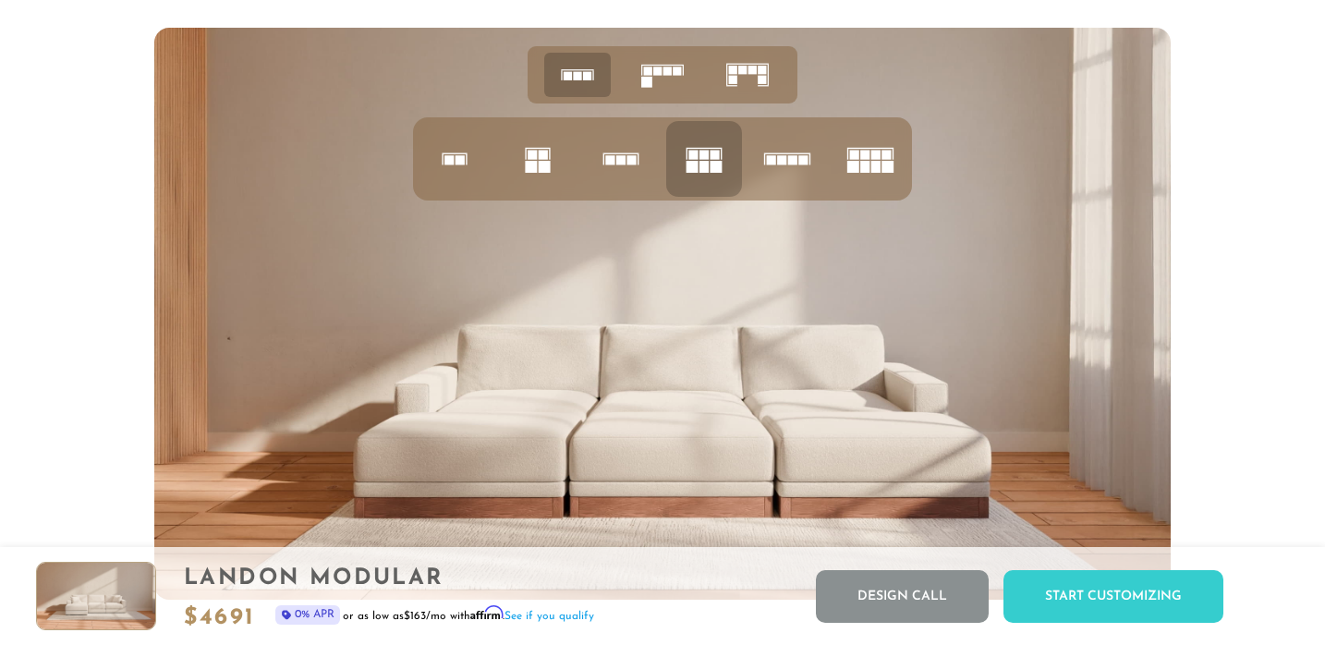
click at [794, 157] on rect at bounding box center [792, 159] width 9 height 9
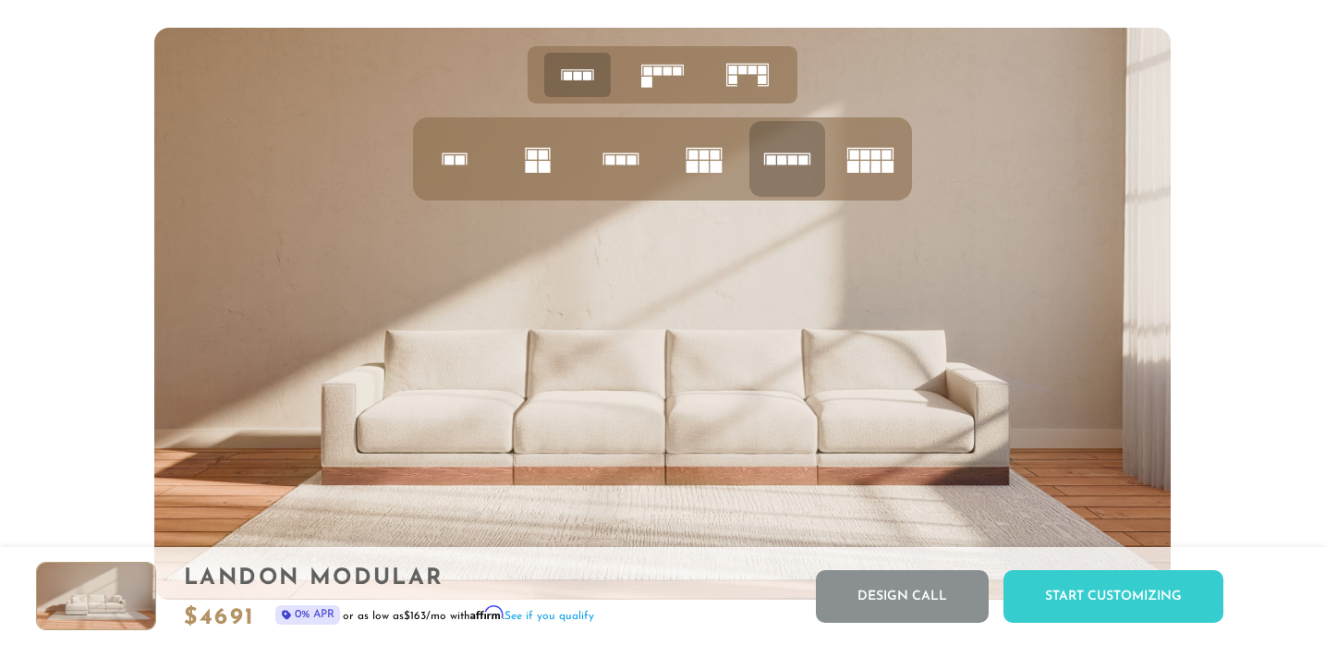
click at [888, 162] on rect at bounding box center [888, 167] width 12 height 12
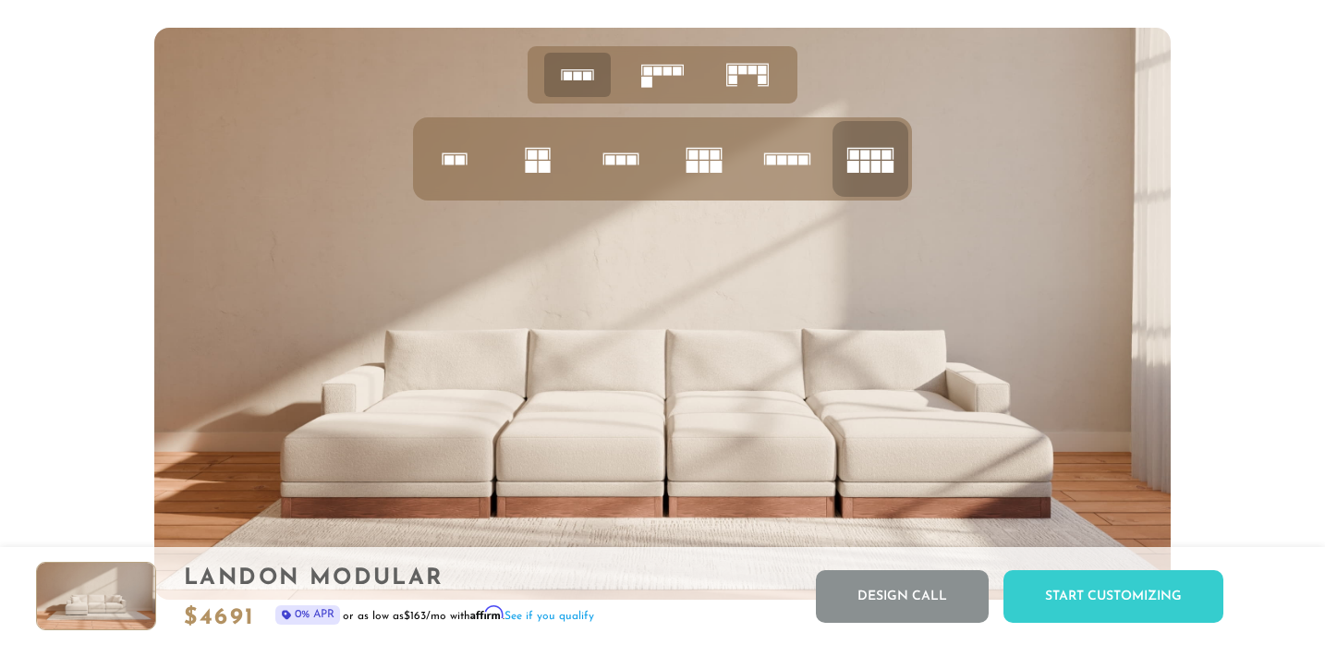
click at [669, 79] on icon at bounding box center [662, 74] width 57 height 57
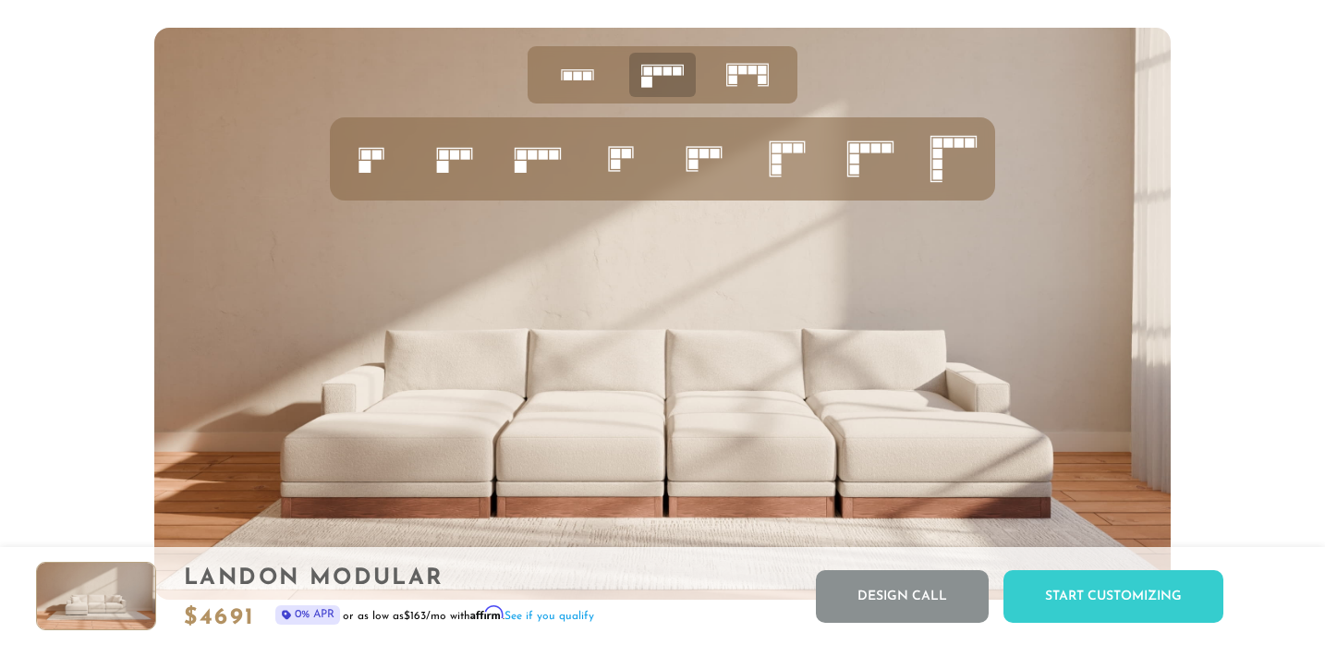
click at [710, 153] on icon at bounding box center [704, 159] width 63 height 63
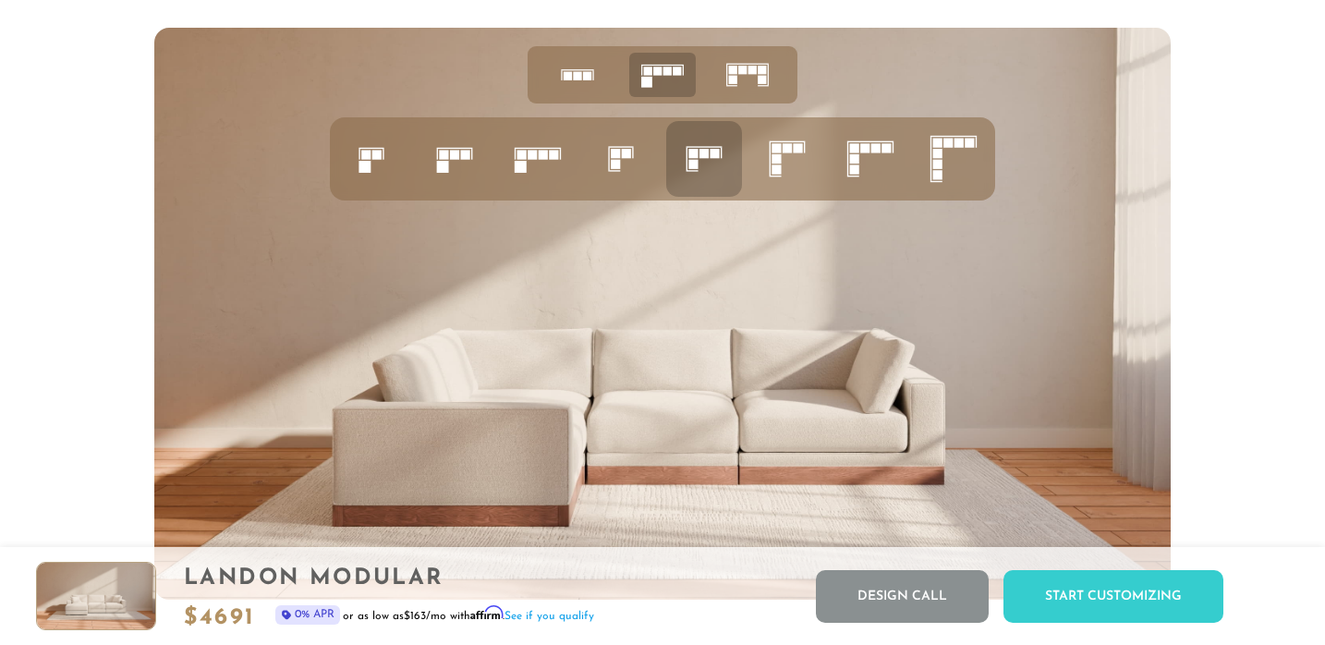
click at [446, 159] on rect at bounding box center [443, 154] width 9 height 9
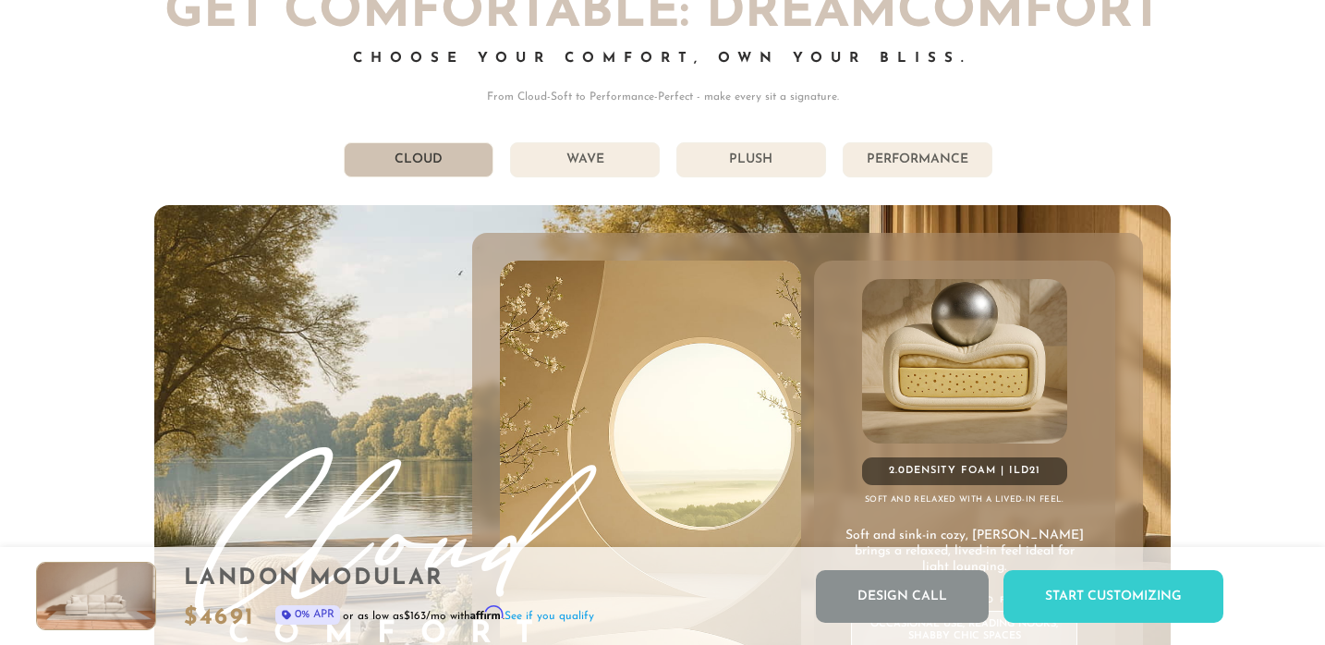
scroll to position [9756, 0]
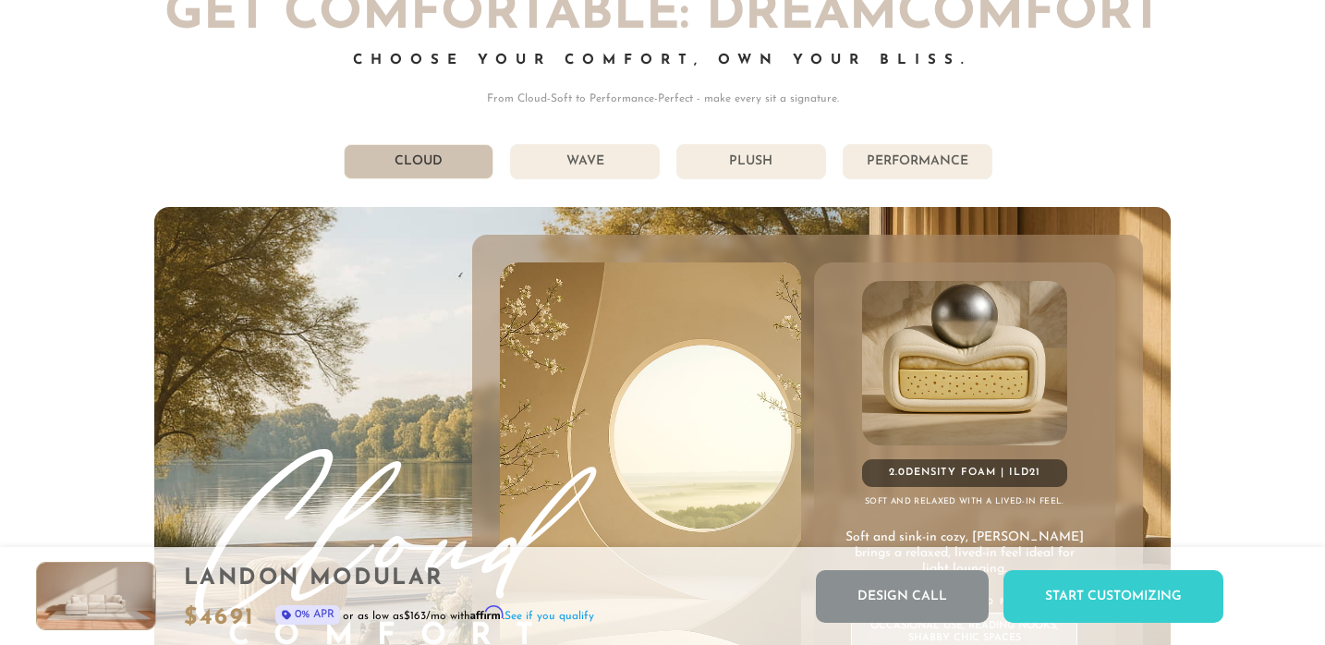
click at [581, 165] on li "Wave" at bounding box center [585, 161] width 150 height 35
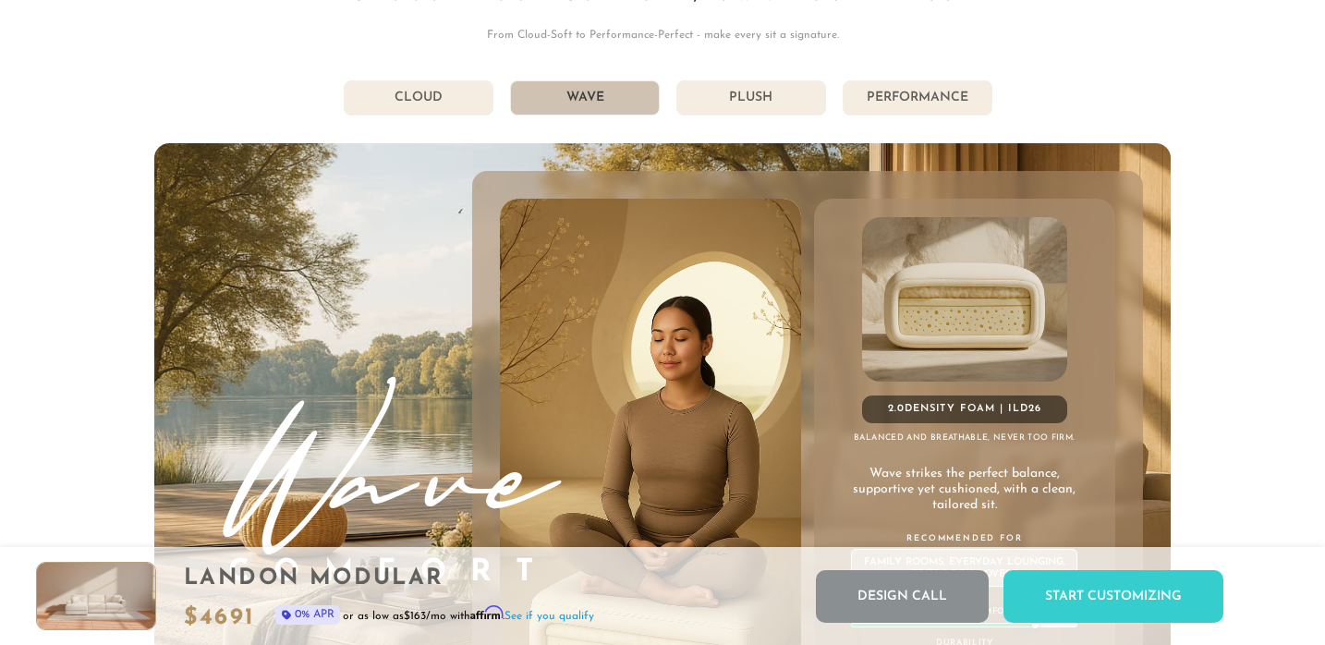
scroll to position [9831, 0]
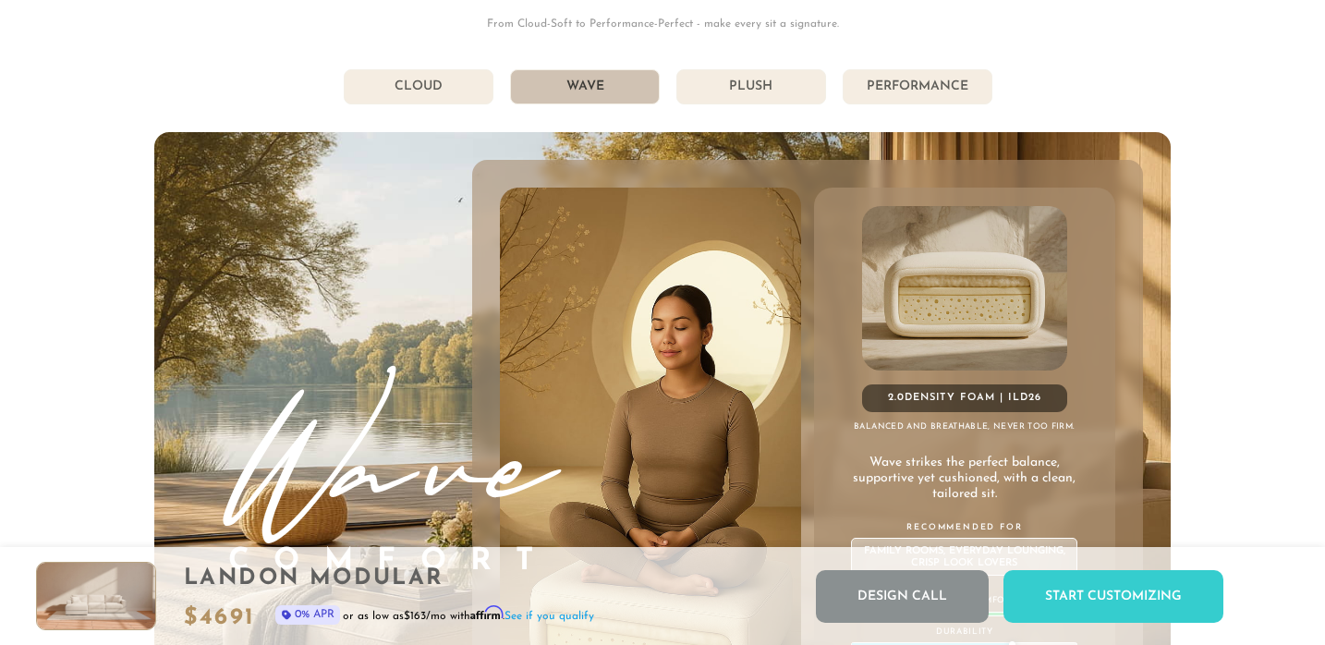
click at [433, 104] on li "Cloud" at bounding box center [419, 86] width 150 height 35
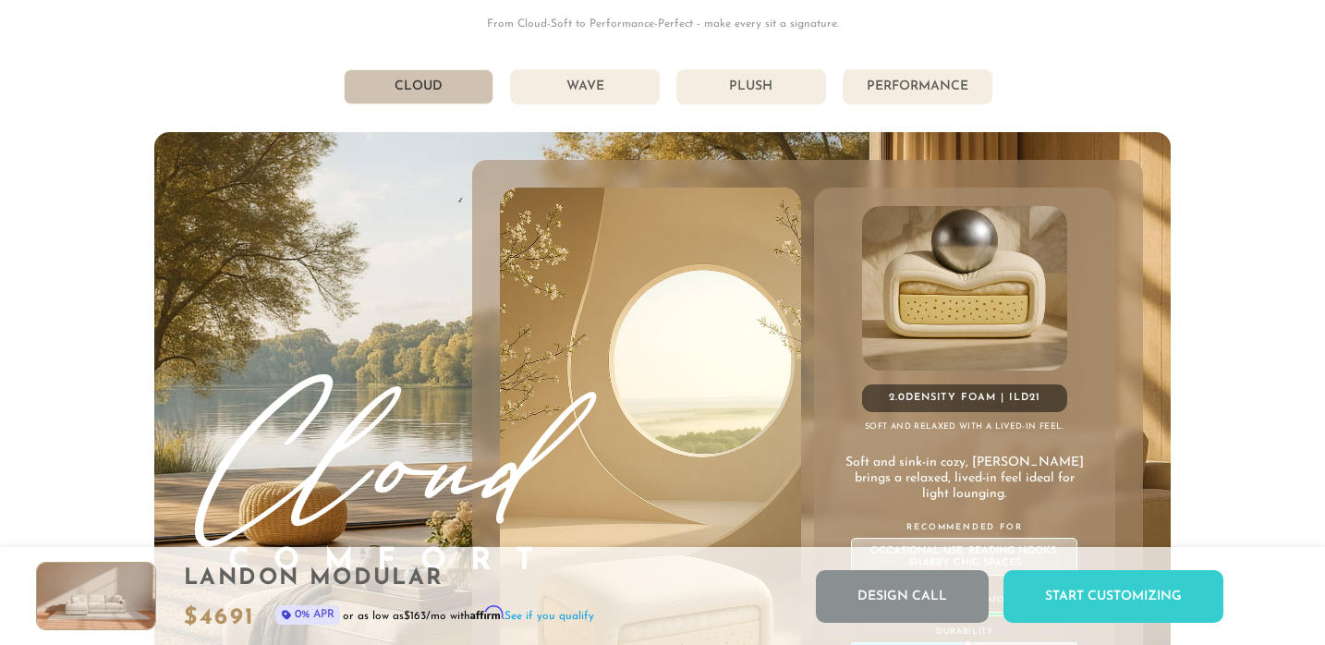
click at [540, 94] on li "Wave" at bounding box center [585, 86] width 150 height 35
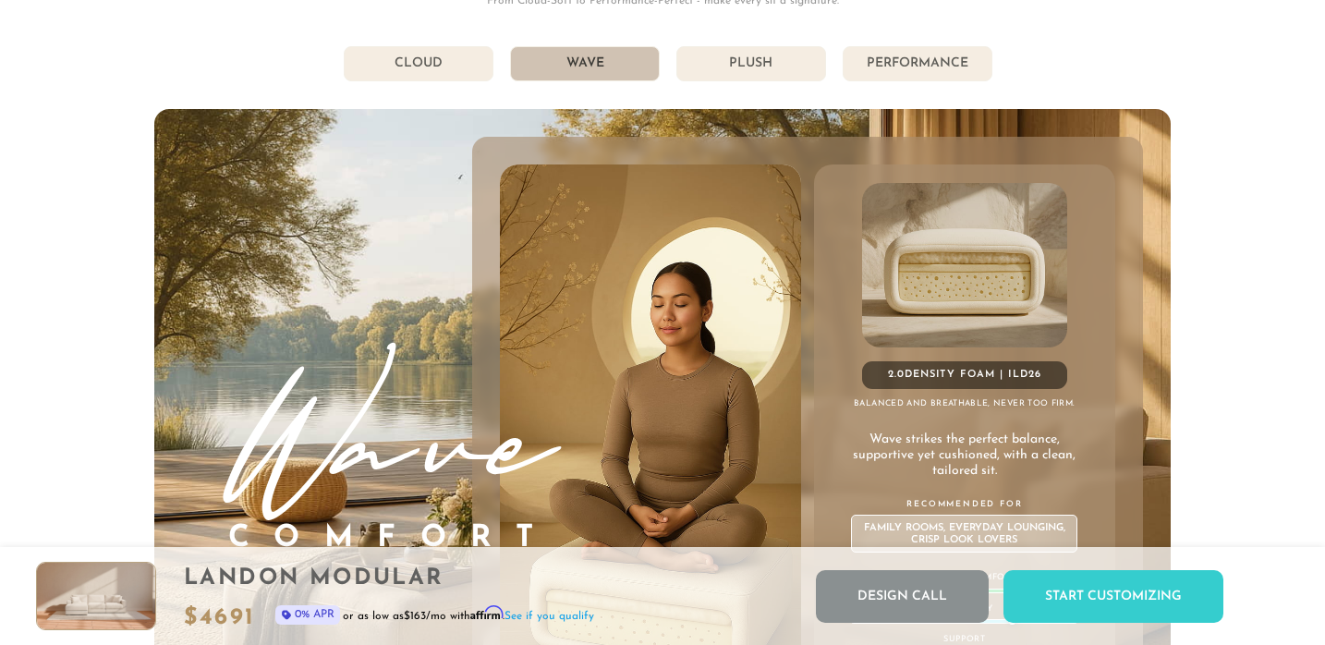
scroll to position [9849, 0]
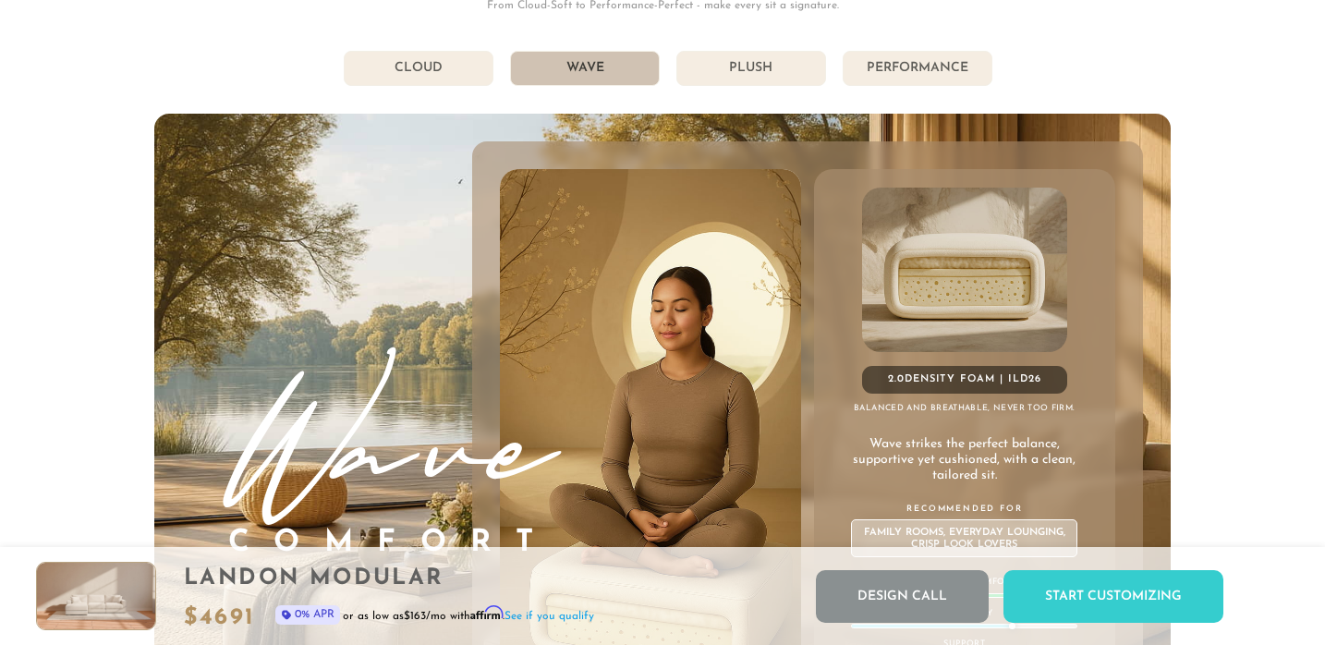
click at [759, 70] on li "Plush" at bounding box center [752, 68] width 150 height 35
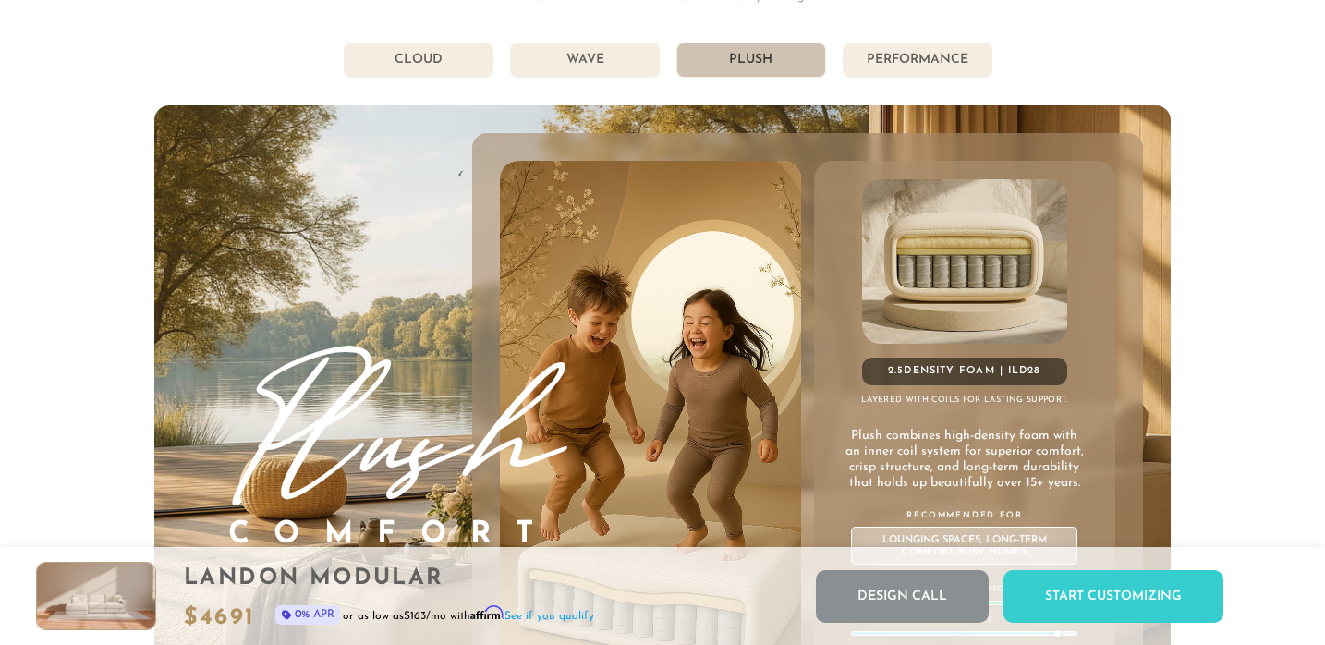
scroll to position [9846, 0]
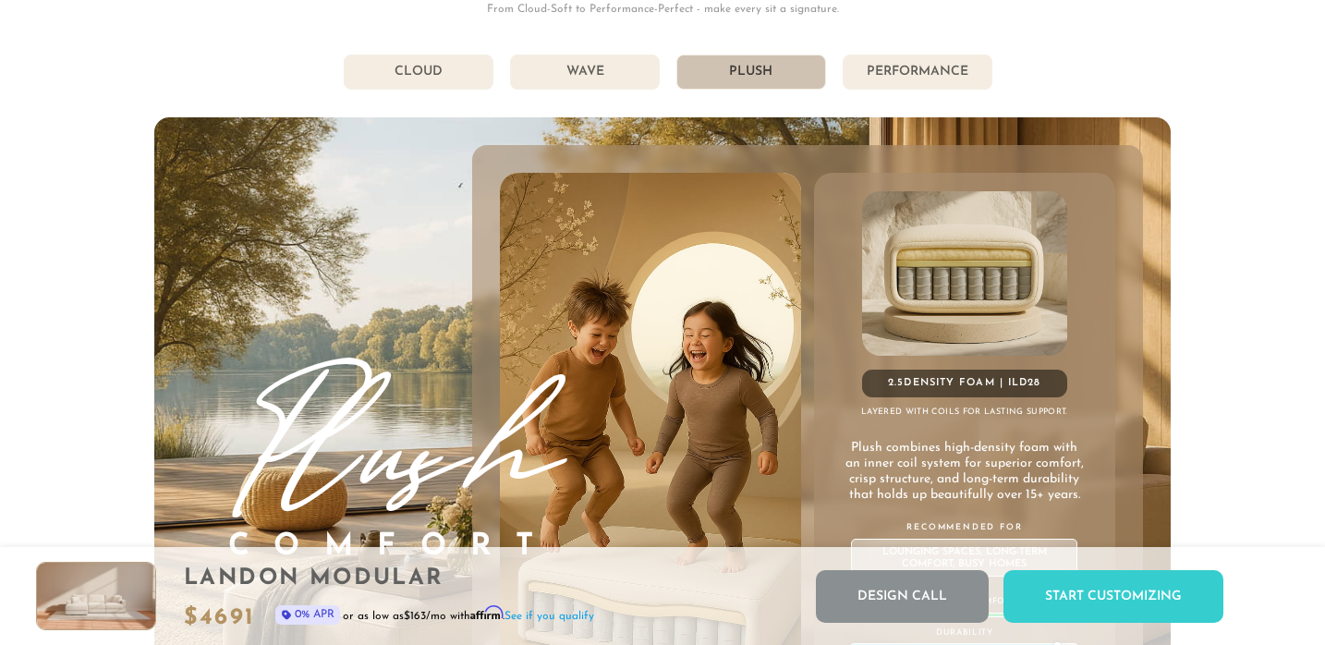
click at [862, 72] on li "Performance" at bounding box center [918, 72] width 150 height 35
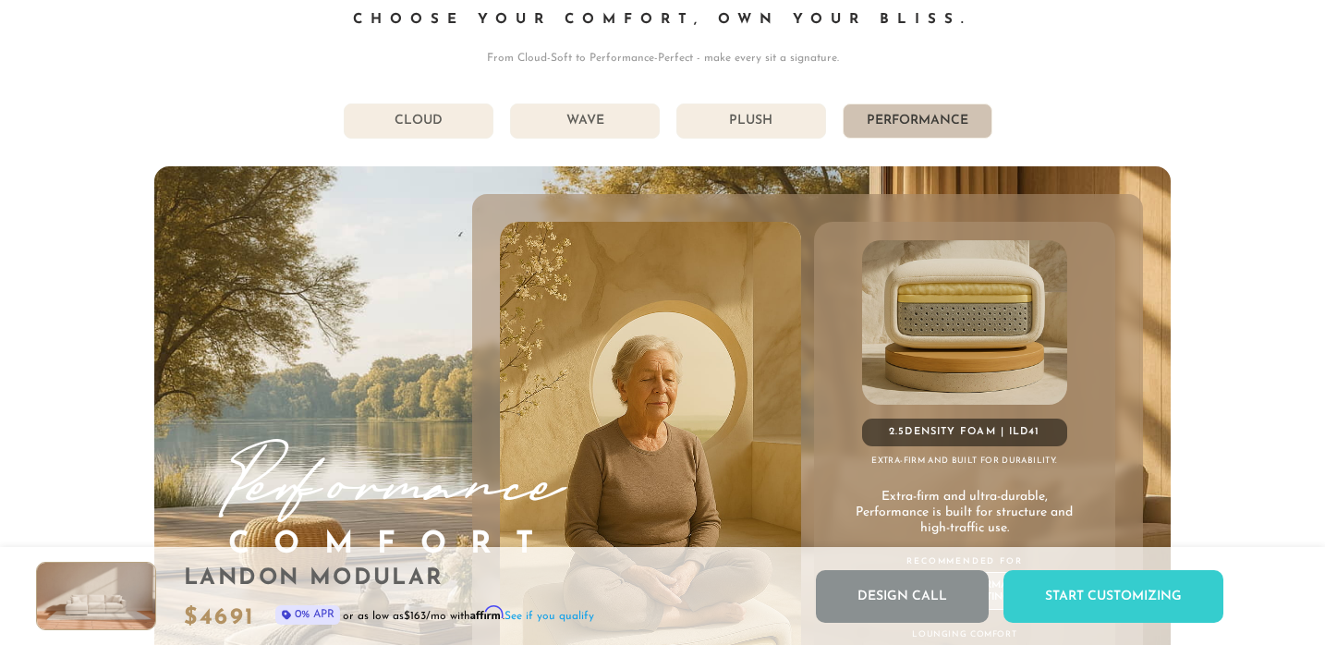
scroll to position [9766, 0]
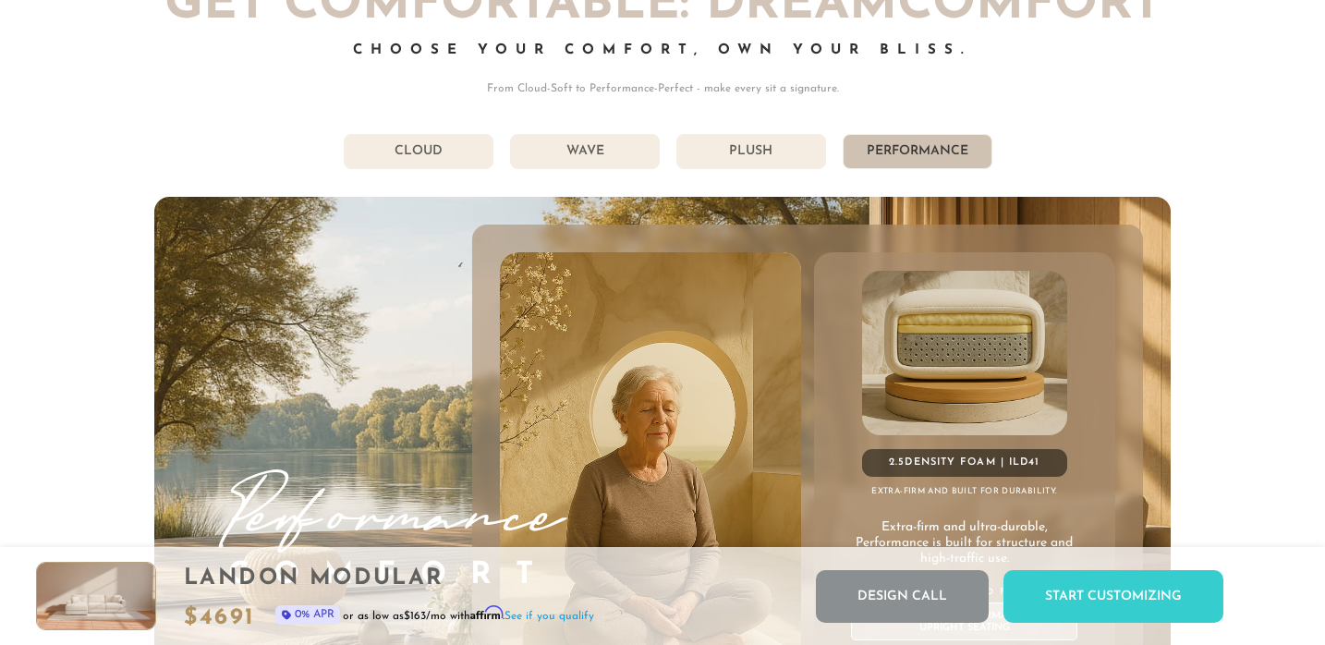
click at [606, 157] on li "Wave" at bounding box center [585, 151] width 150 height 35
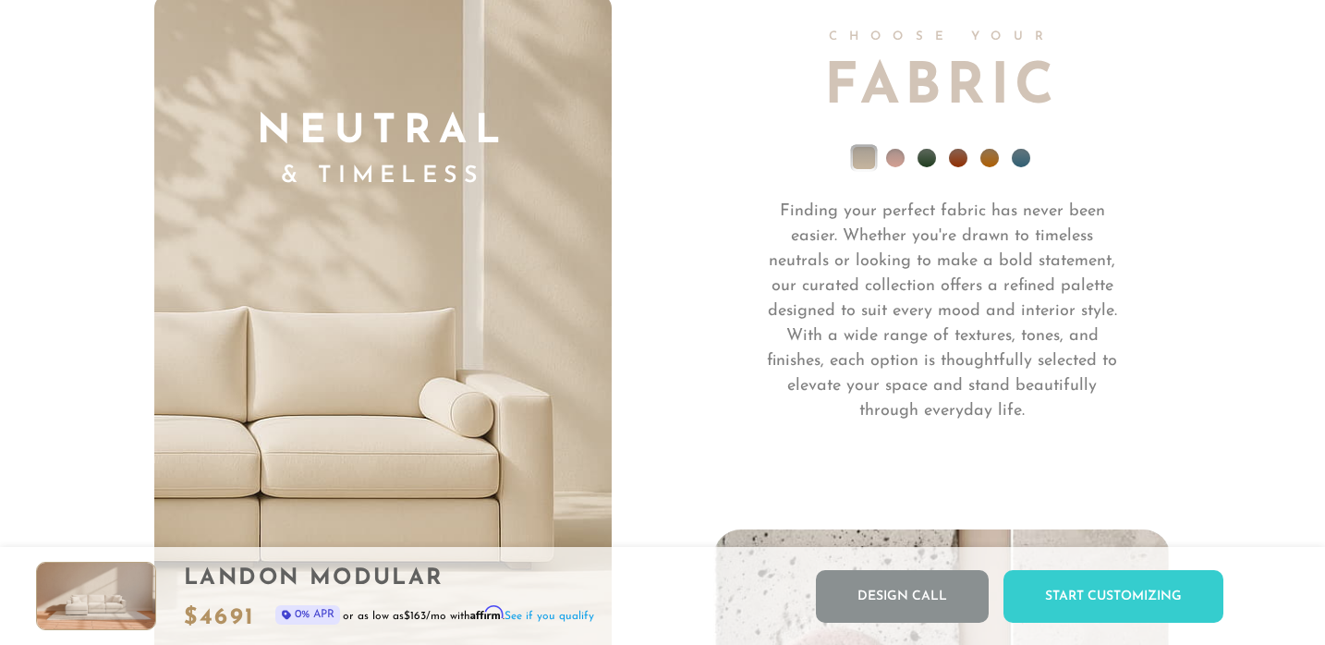
scroll to position [12805, 0]
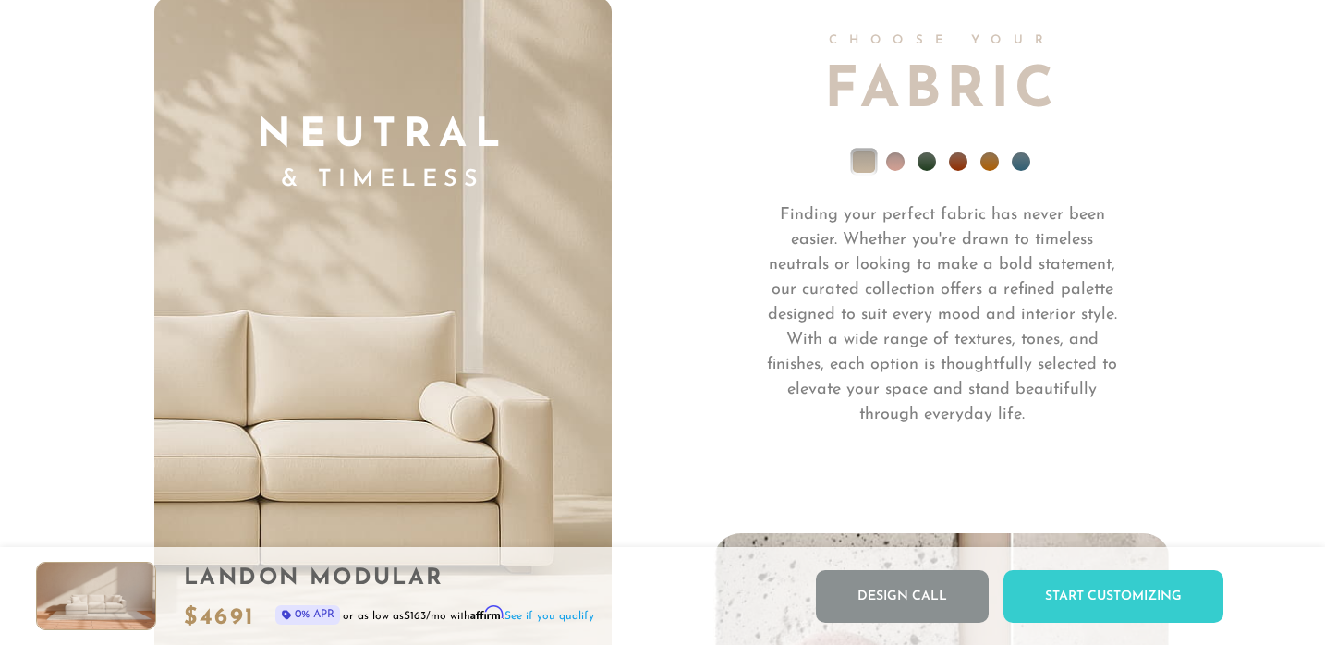
click at [903, 160] on li at bounding box center [895, 162] width 18 height 18
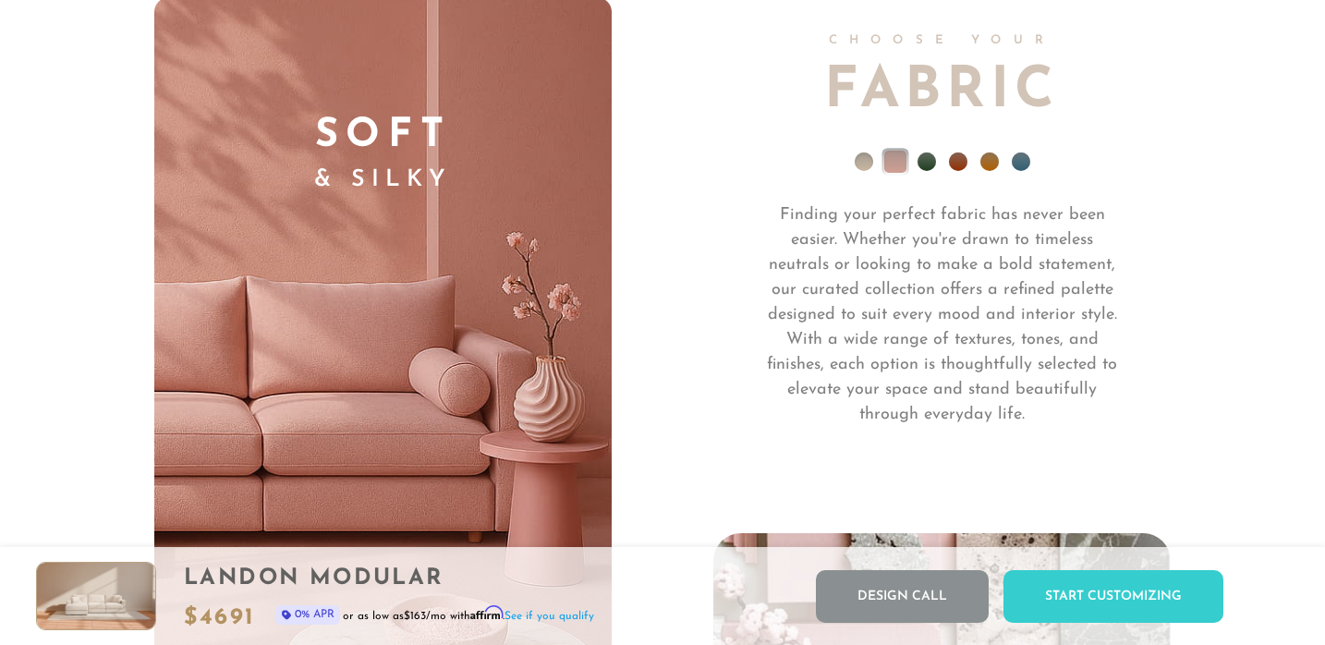
click at [951, 162] on li at bounding box center [958, 162] width 18 height 18
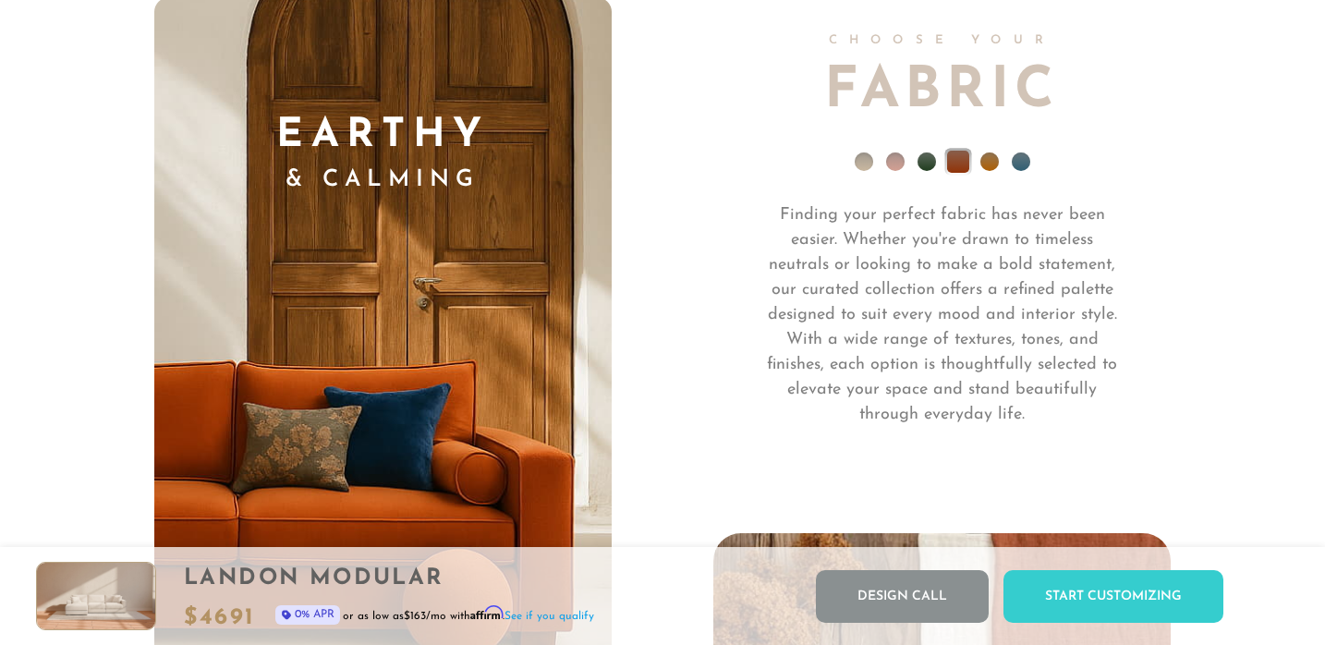
click at [986, 167] on li at bounding box center [990, 162] width 18 height 18
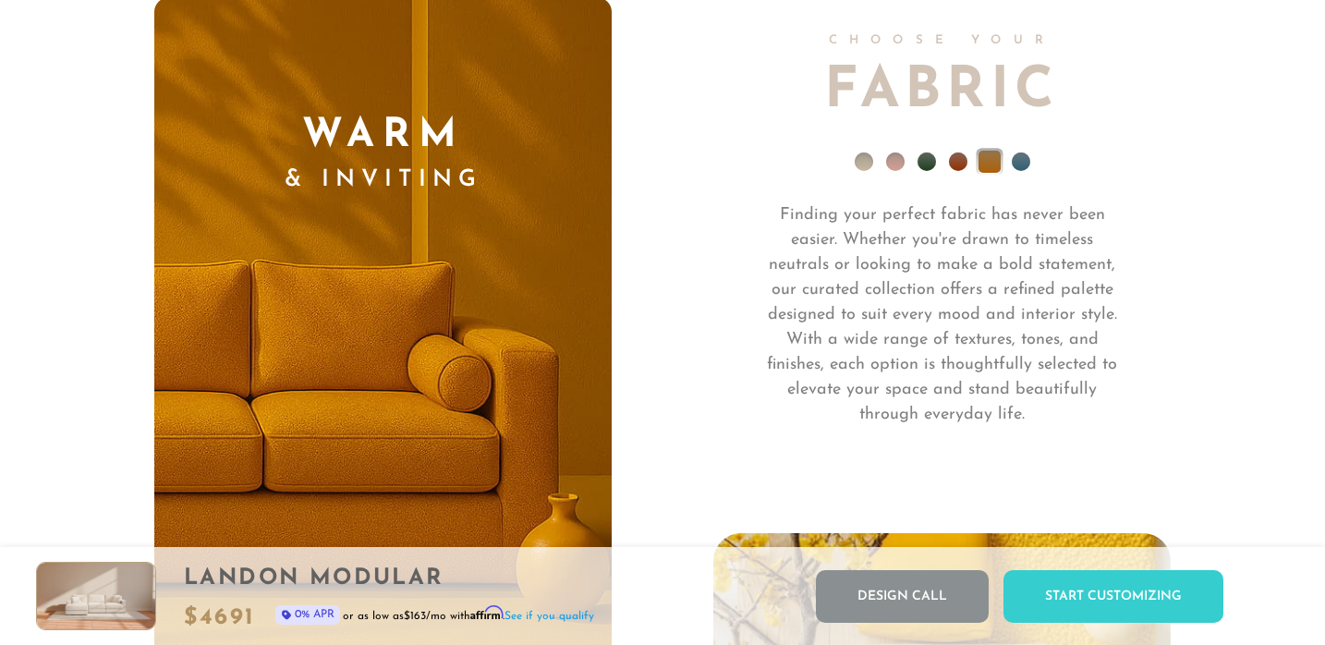
click at [1029, 159] on ul at bounding box center [943, 166] width 458 height 74
click at [951, 163] on li at bounding box center [958, 162] width 18 height 18
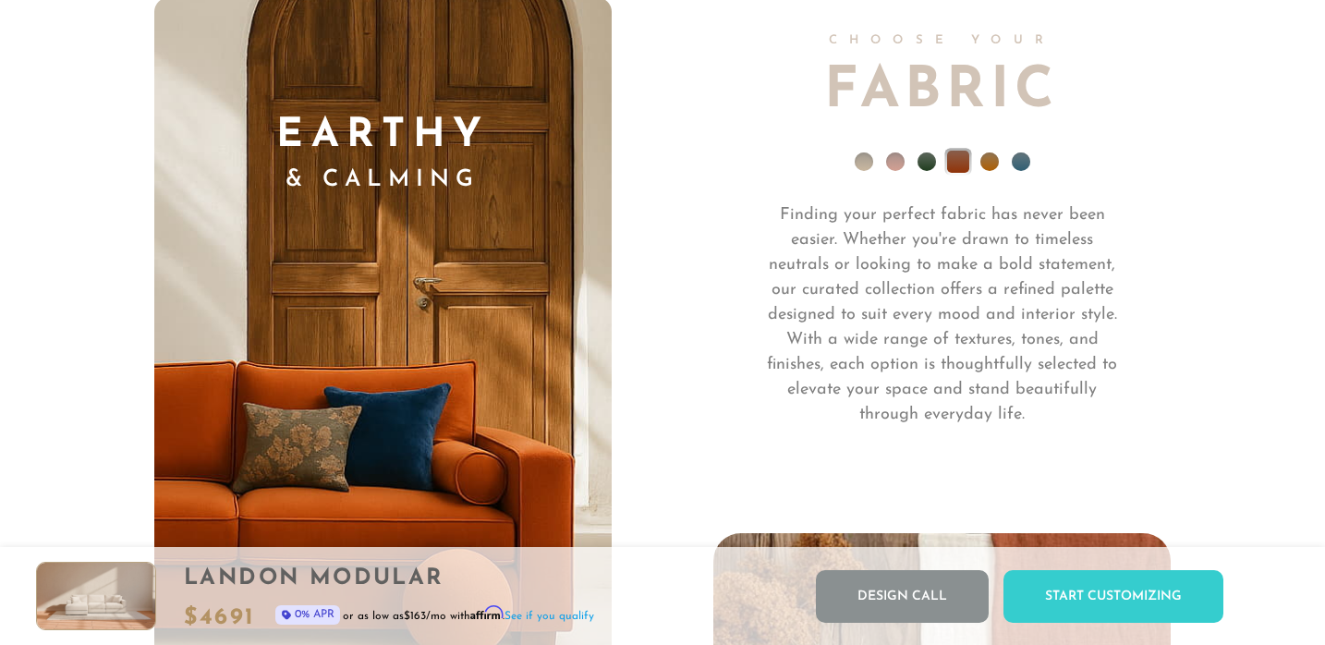
click at [925, 162] on li at bounding box center [927, 162] width 18 height 18
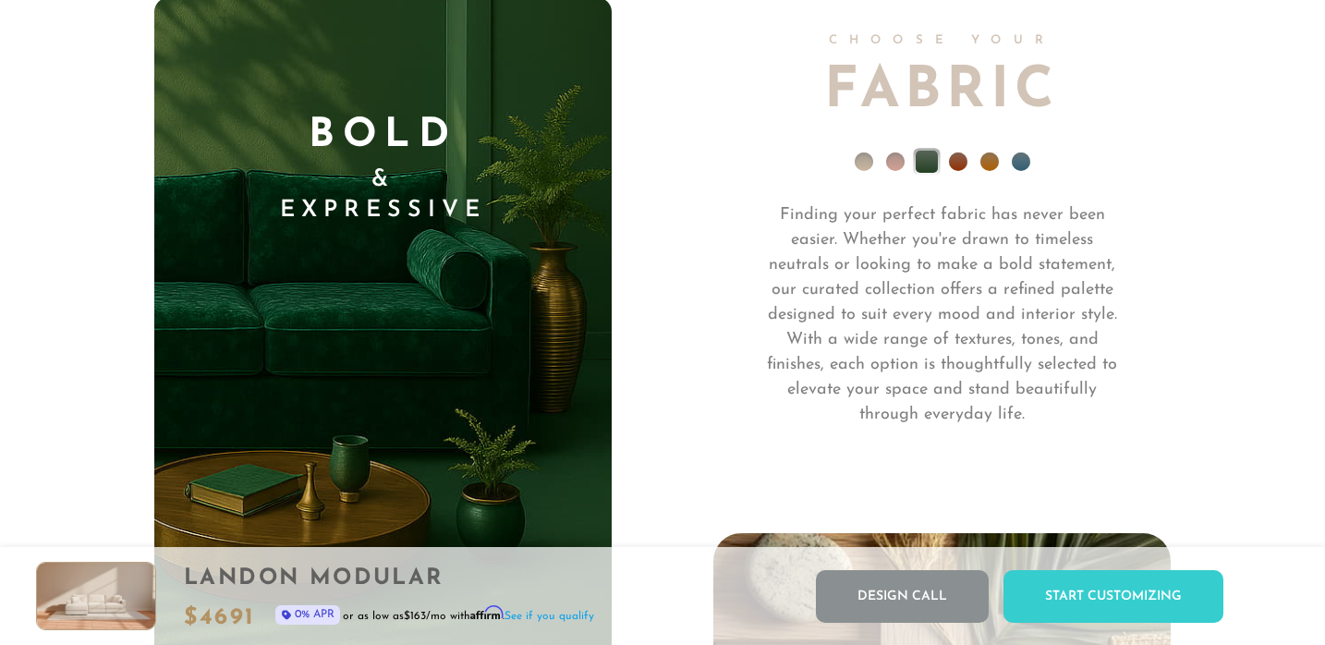
click at [897, 161] on li at bounding box center [895, 162] width 18 height 18
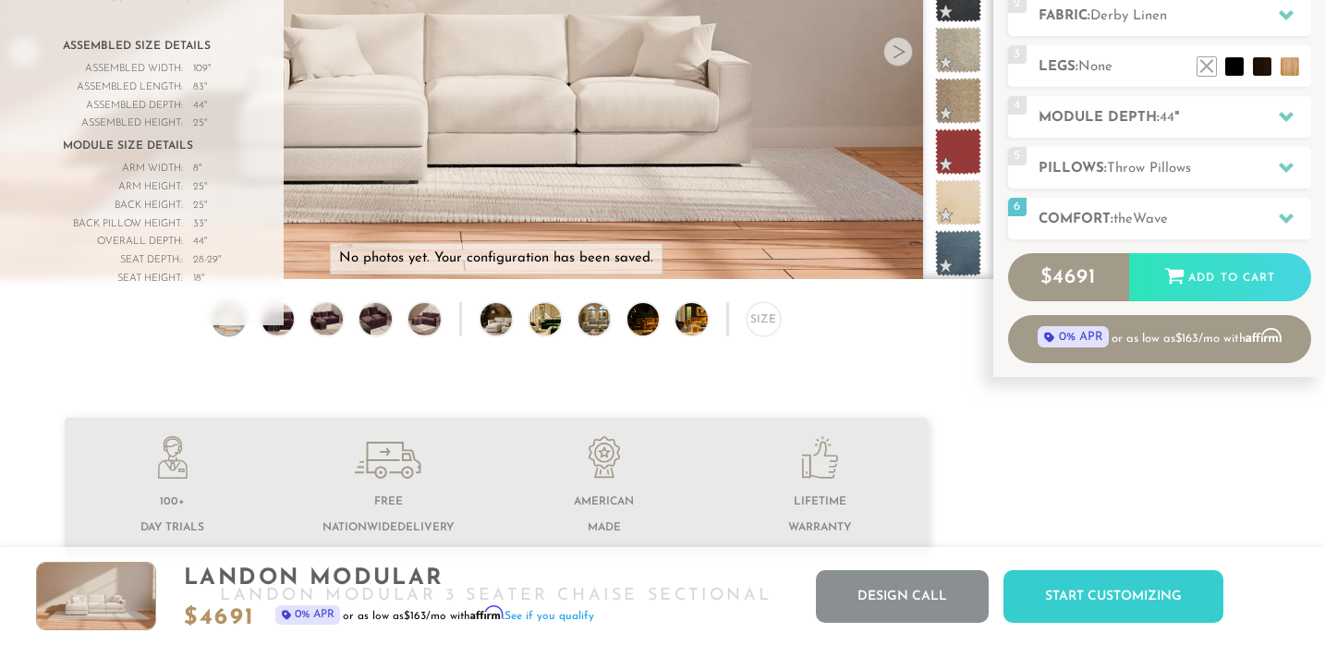
scroll to position [0, 0]
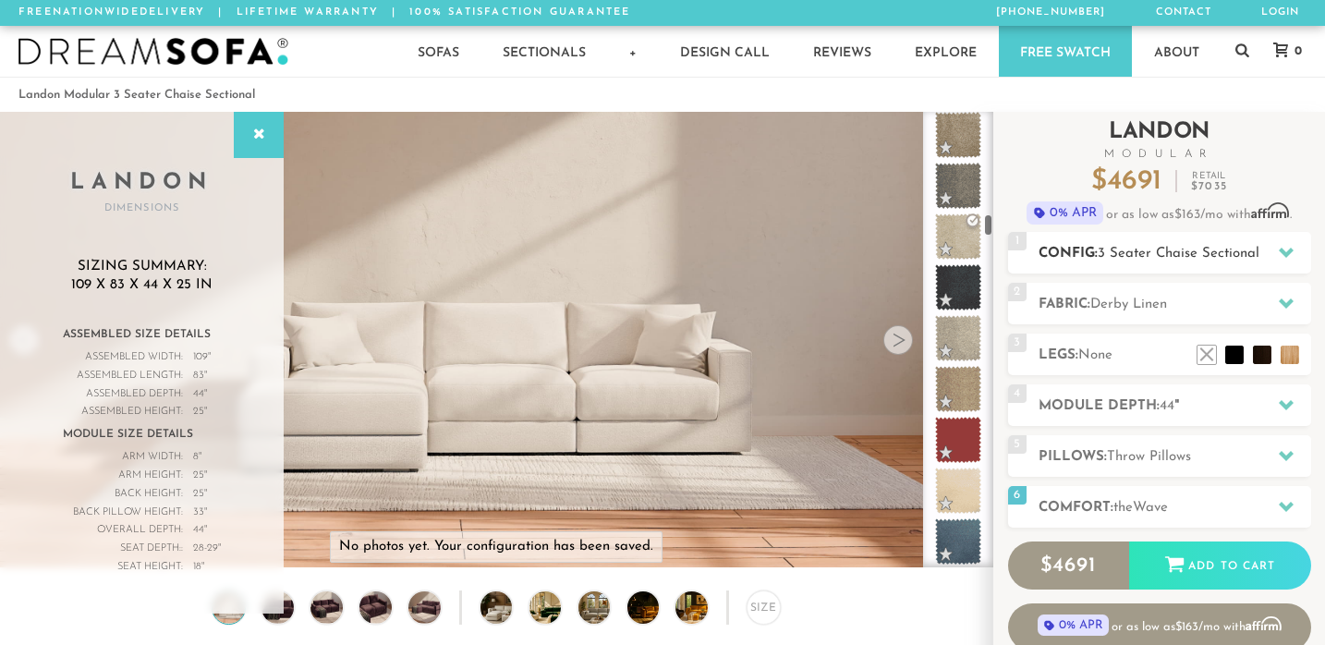
click at [1094, 258] on h2 "Config: 3 Seater Chaise Sectional" at bounding box center [1175, 253] width 273 height 21
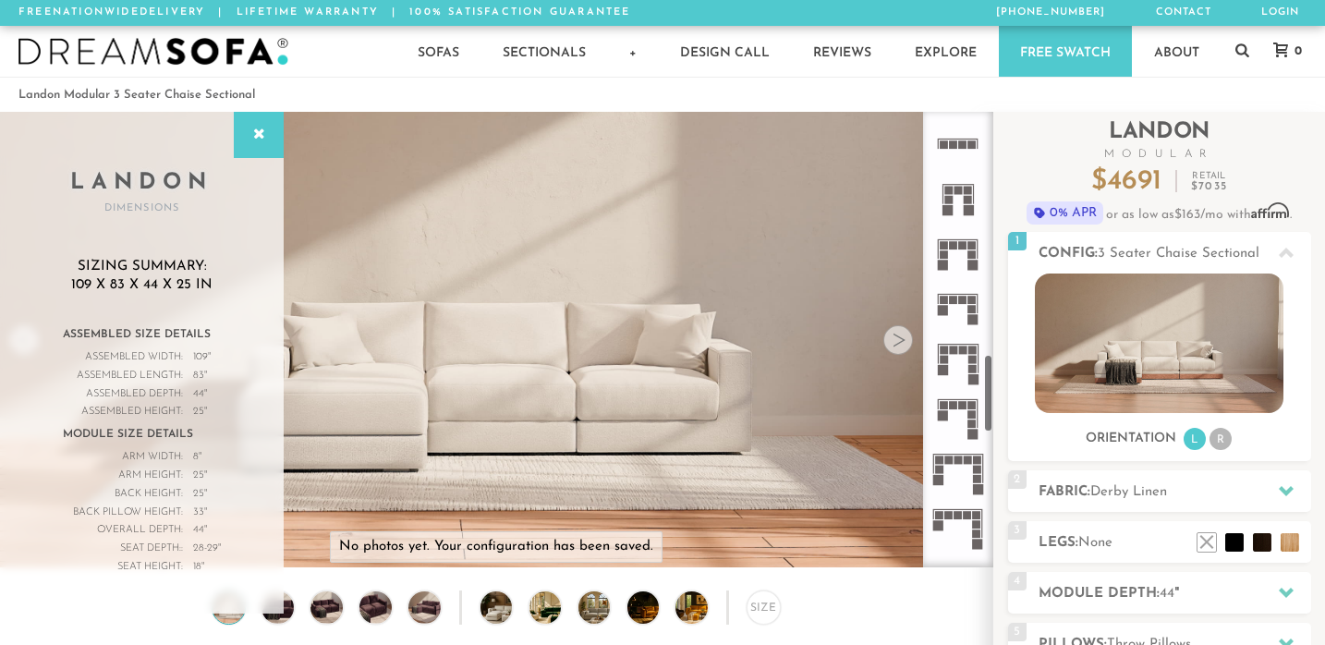
scroll to position [1333, 0]
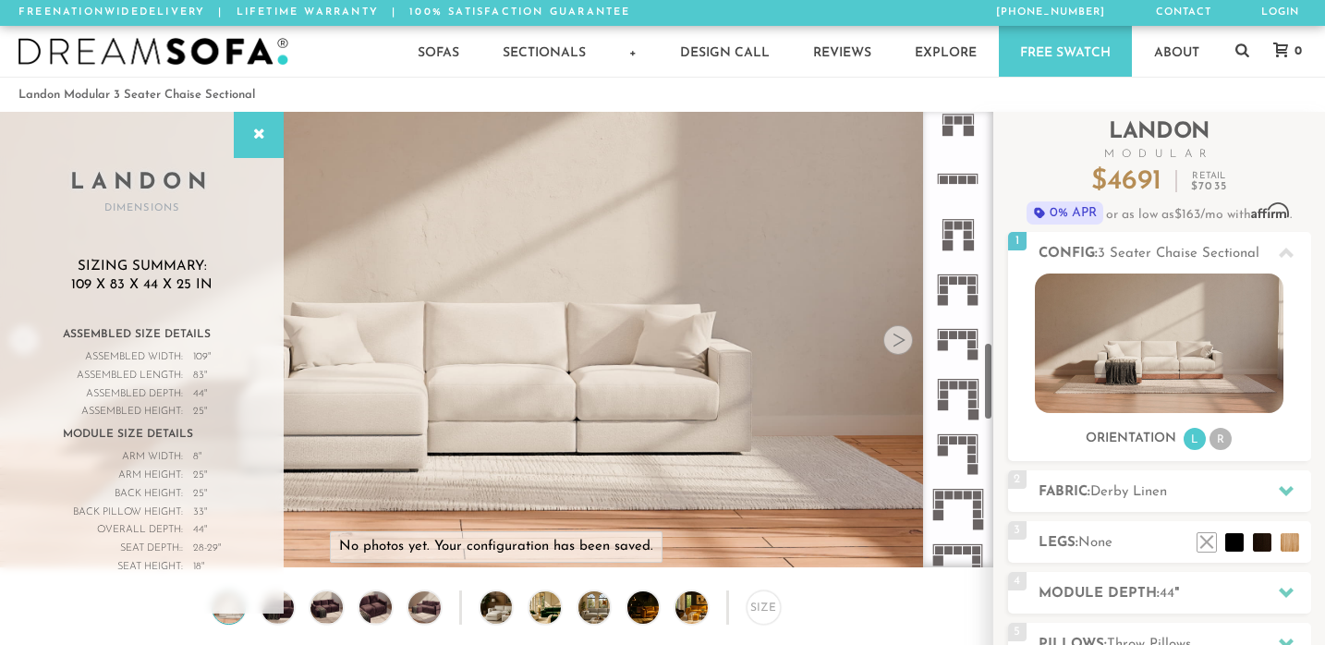
click at [958, 237] on icon at bounding box center [958, 233] width 55 height 55
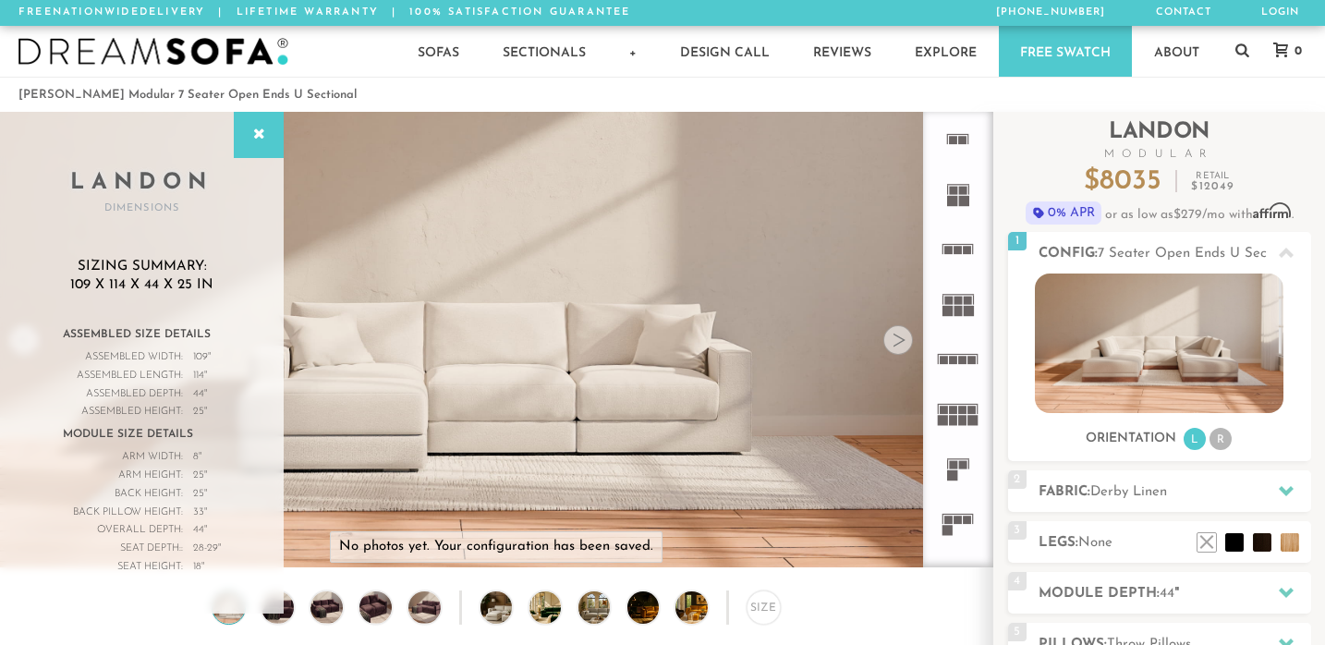
click at [958, 195] on icon at bounding box center [958, 193] width 55 height 55
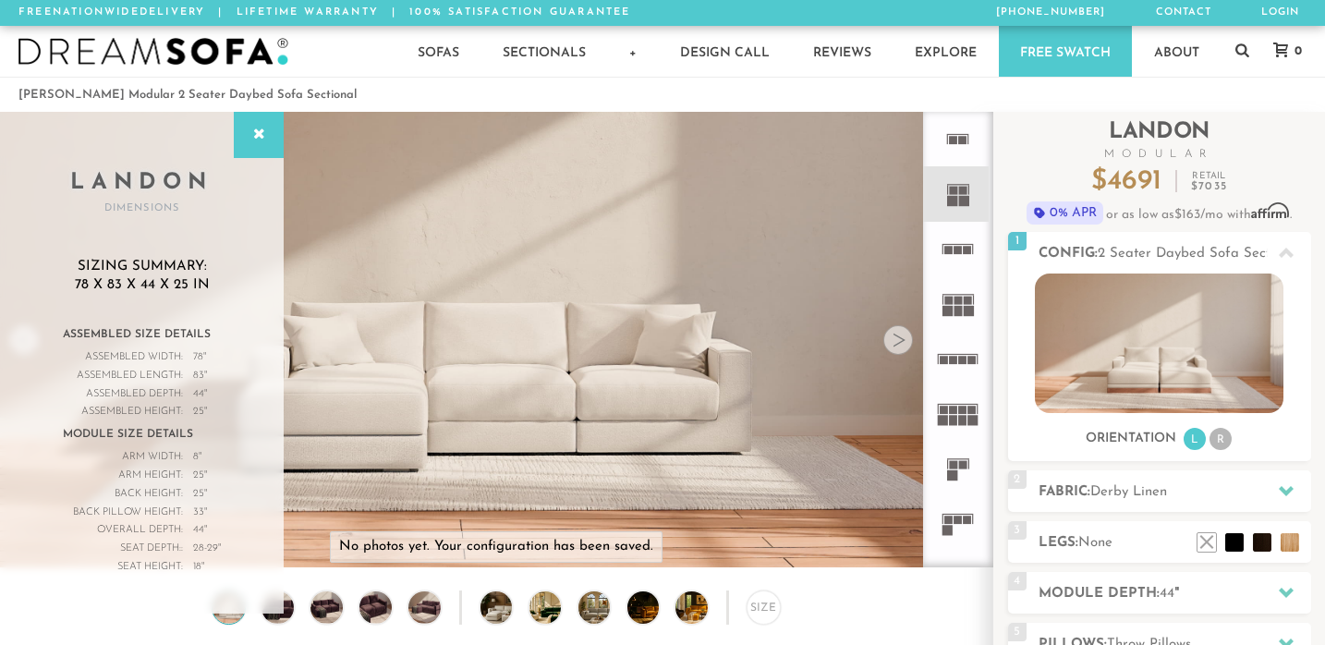
click at [962, 425] on rect at bounding box center [963, 420] width 8 height 10
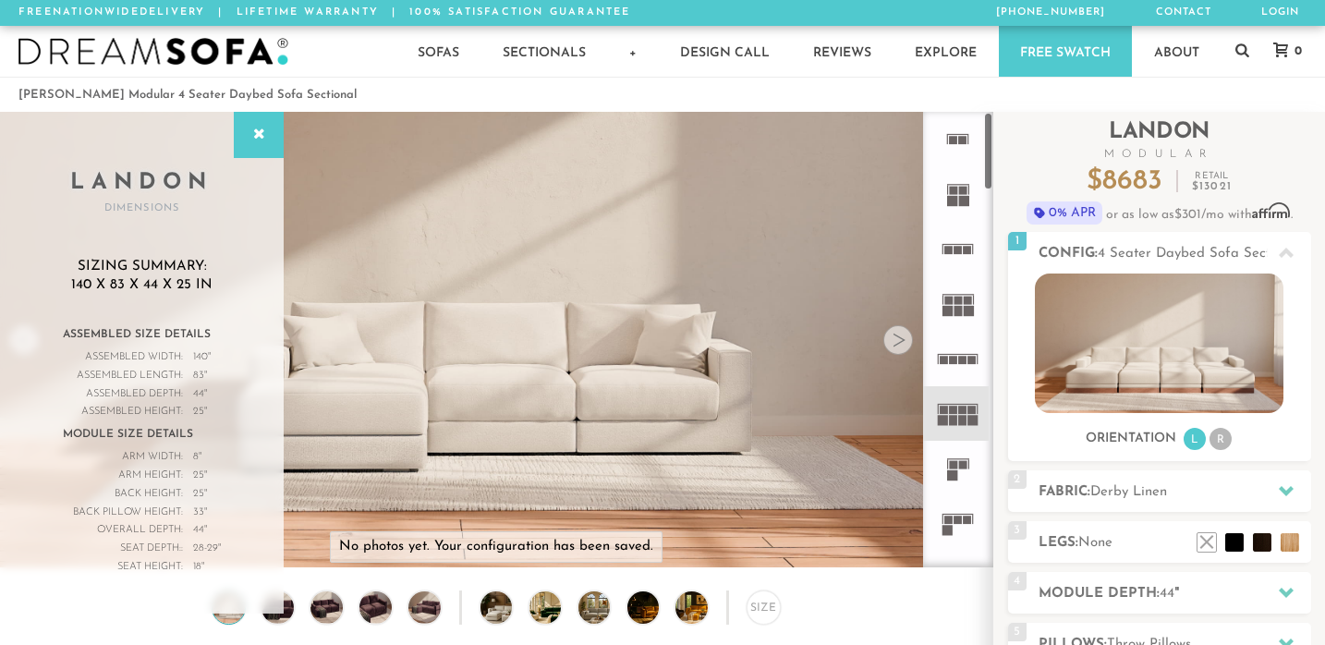
click at [951, 147] on icon at bounding box center [958, 139] width 55 height 55
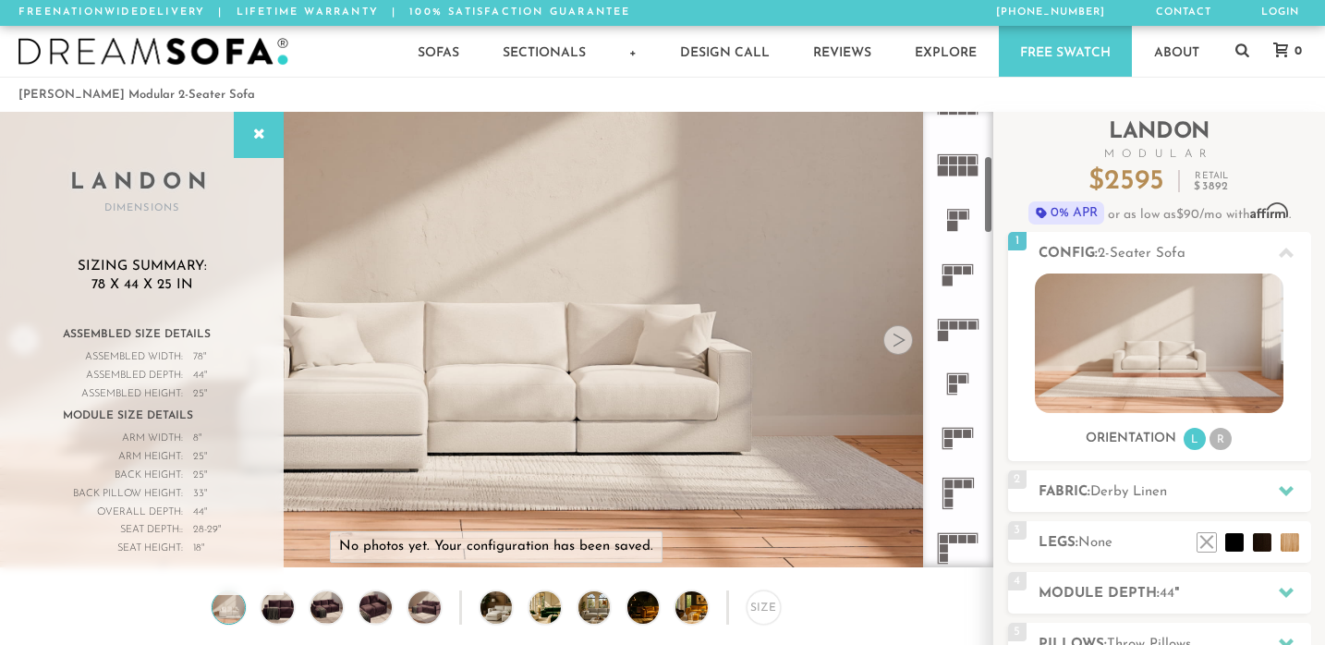
scroll to position [257, 0]
click at [955, 255] on icon at bounding box center [958, 266] width 55 height 55
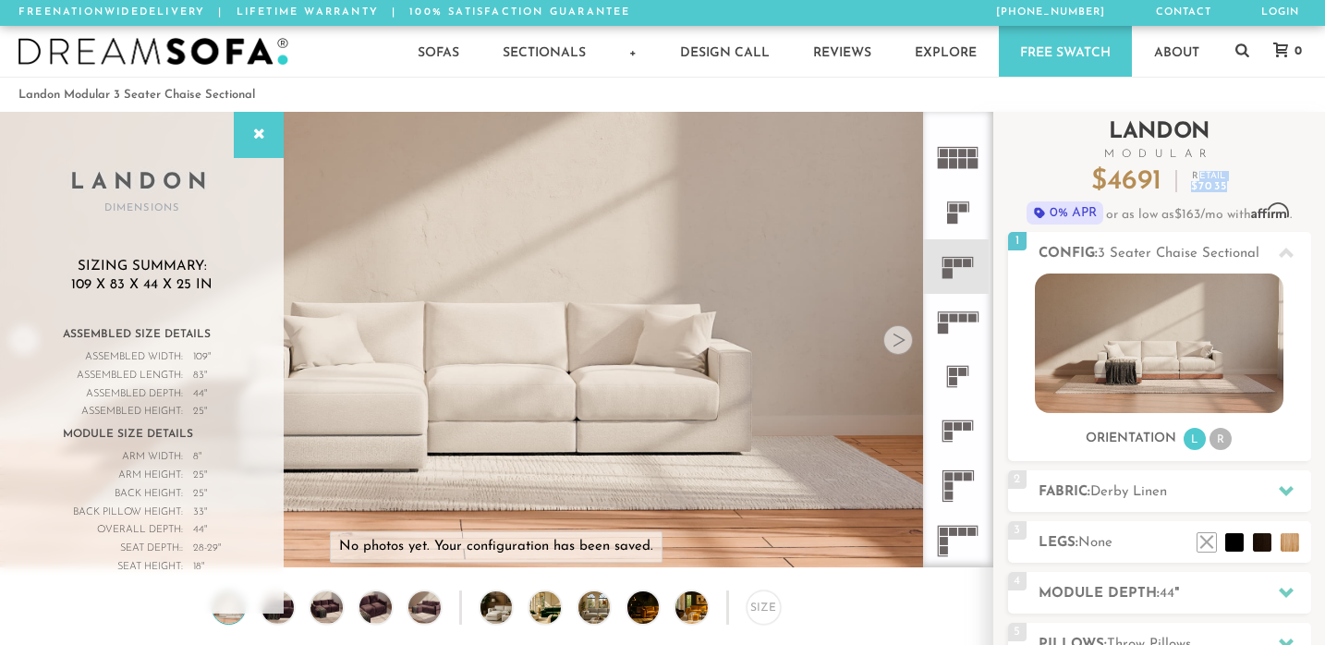
drag, startPoint x: 1196, startPoint y: 177, endPoint x: 1241, endPoint y: 180, distance: 45.4
click at [1241, 180] on div "$ 4691 Retail $ 7035" at bounding box center [1159, 182] width 303 height 28
